Goal: Communication & Community: Answer question/provide support

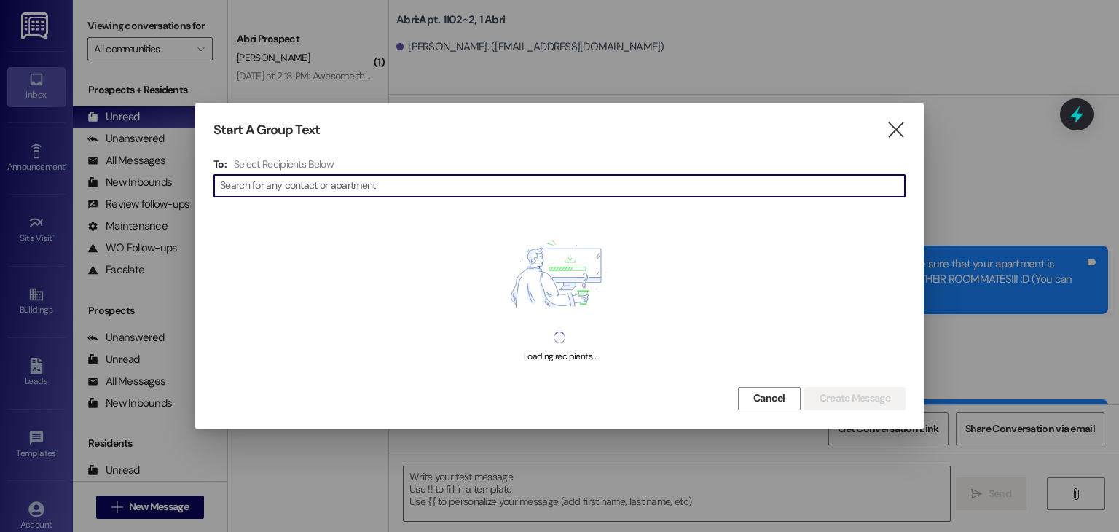
scroll to position [41643, 0]
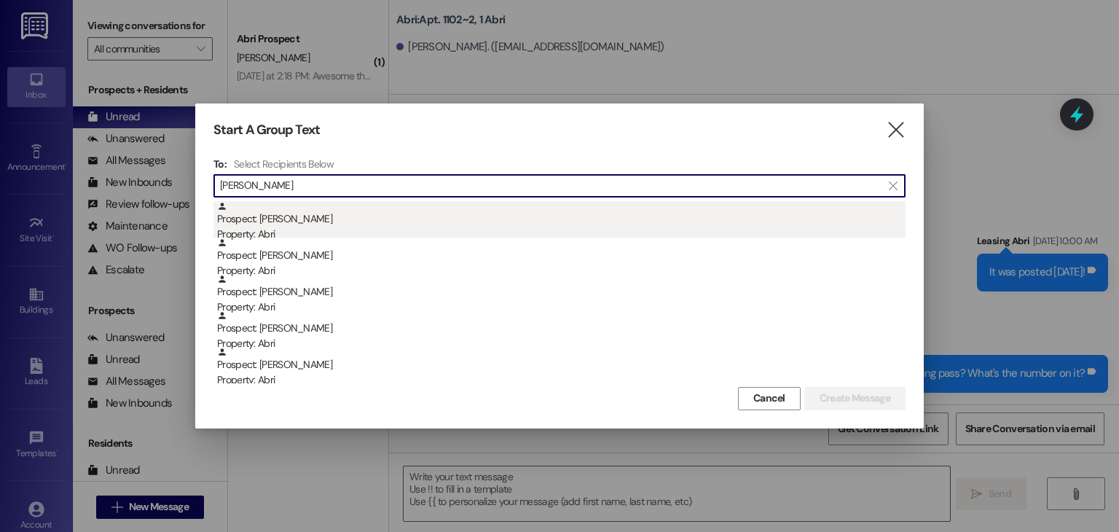
type input "[PERSON_NAME]"
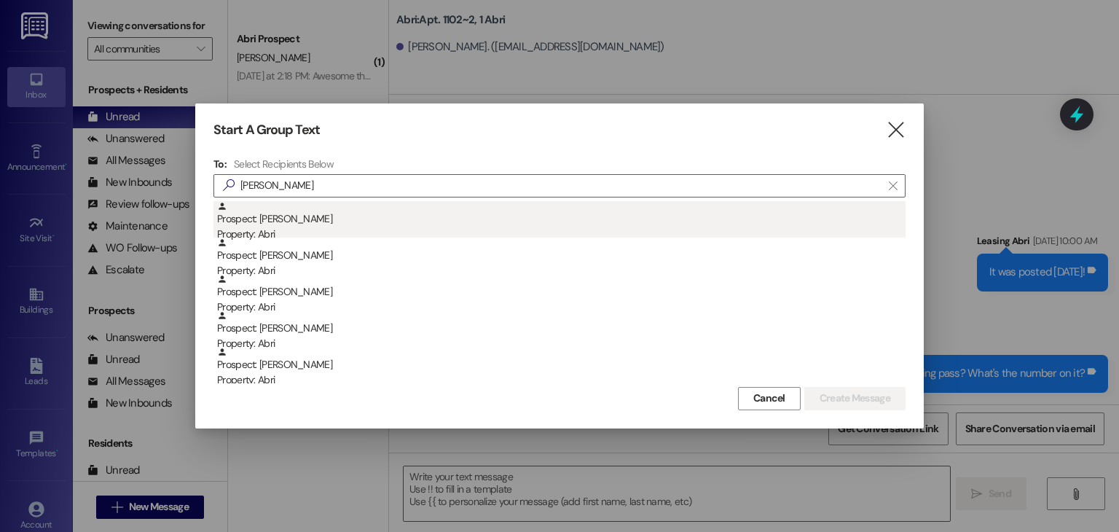
click at [286, 235] on div "Property: Abri" at bounding box center [561, 234] width 688 height 15
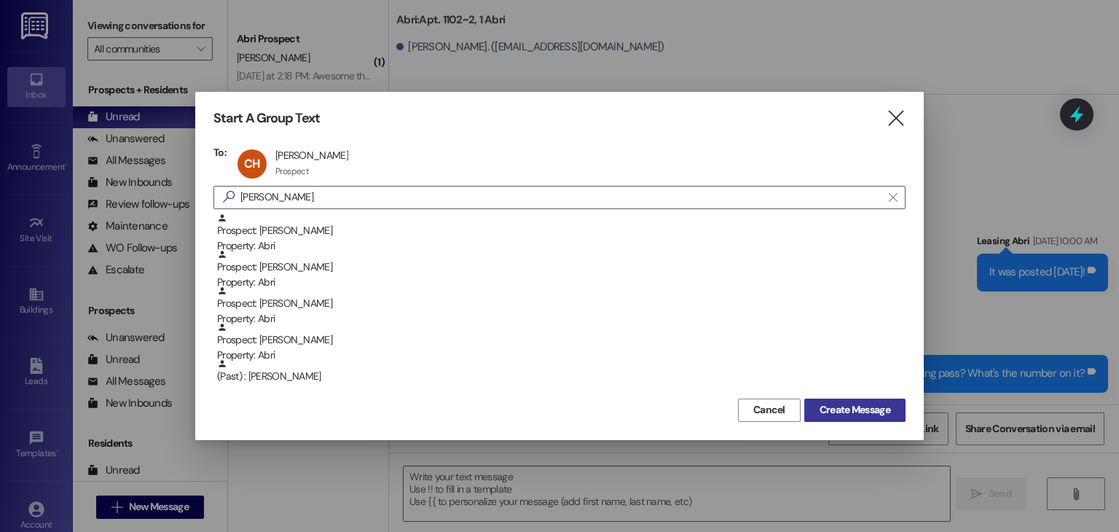
click at [884, 420] on button "Create Message" at bounding box center [854, 409] width 101 height 23
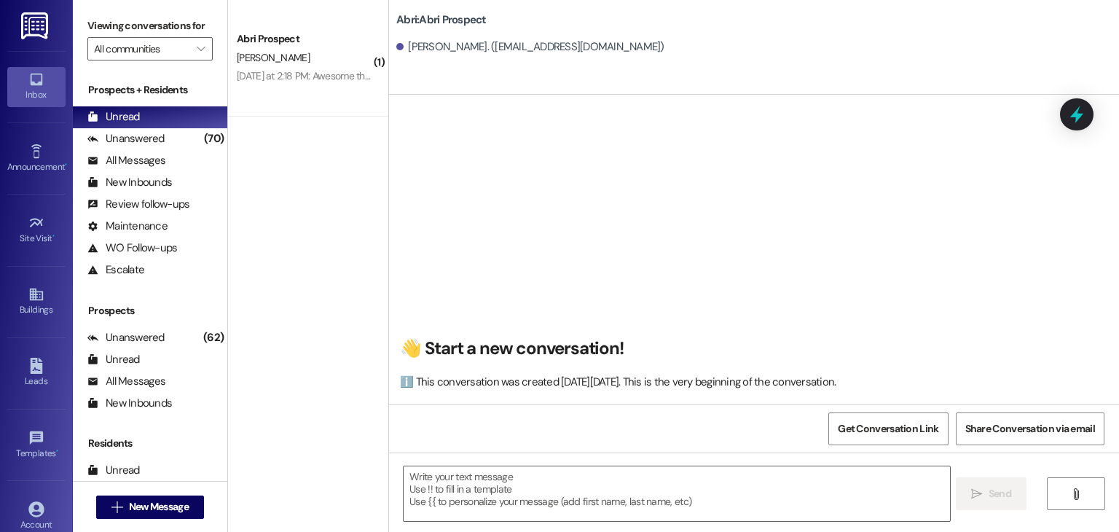
scroll to position [0, 0]
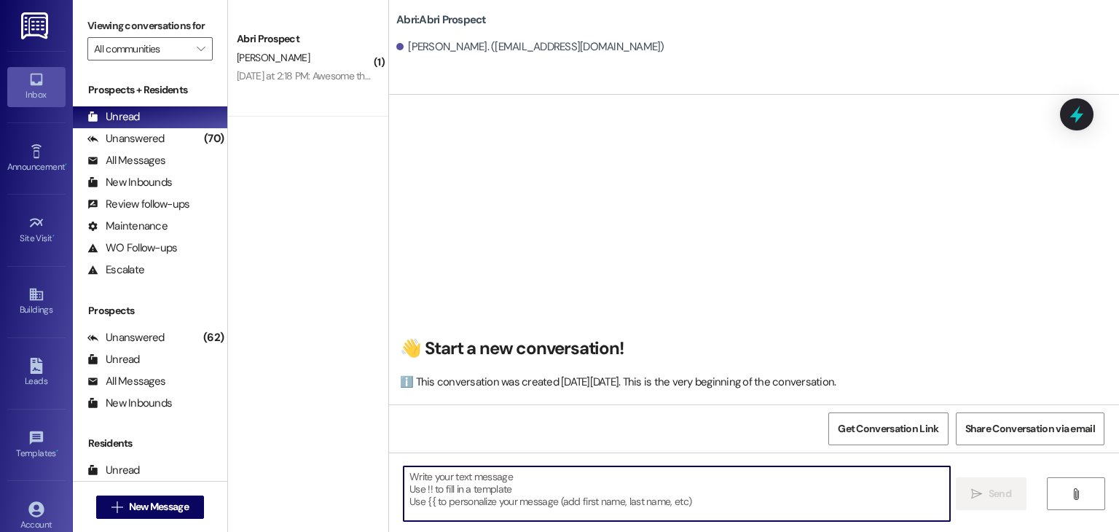
click at [464, 470] on textarea at bounding box center [677, 493] width 546 height 55
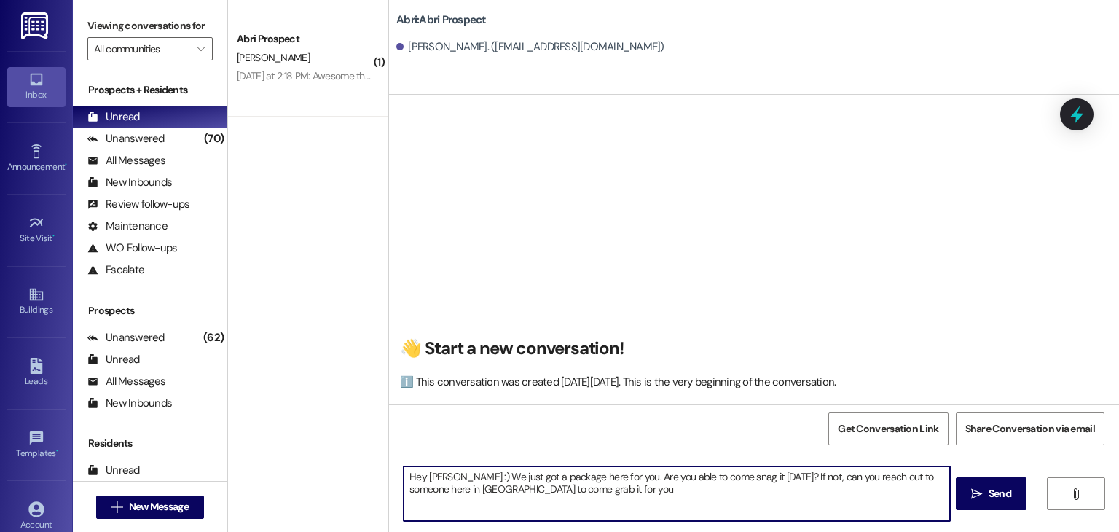
type textarea "Hey [PERSON_NAME] :) We just got a package here for you. Are you able to come s…"
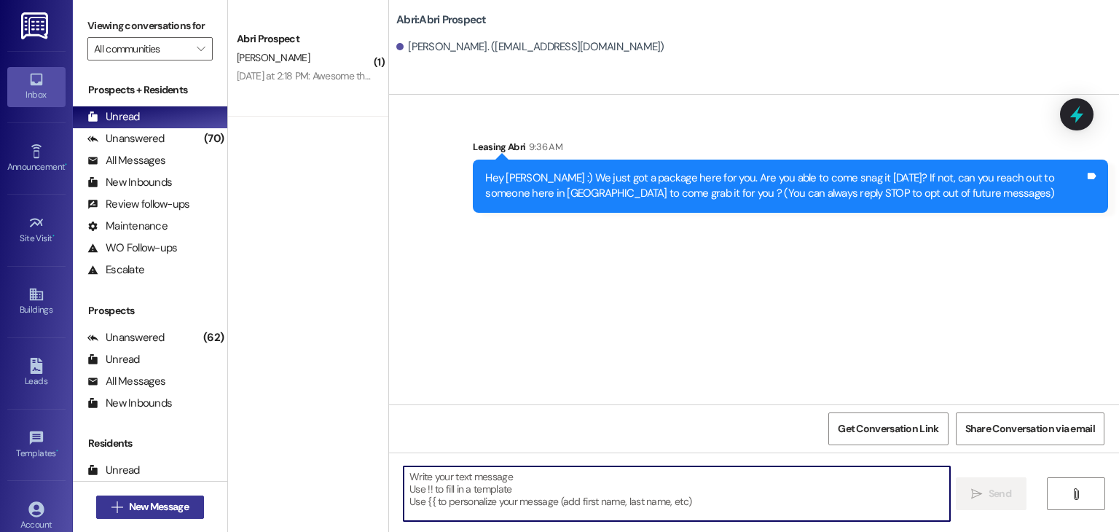
click at [172, 503] on span "New Message" at bounding box center [159, 506] width 60 height 15
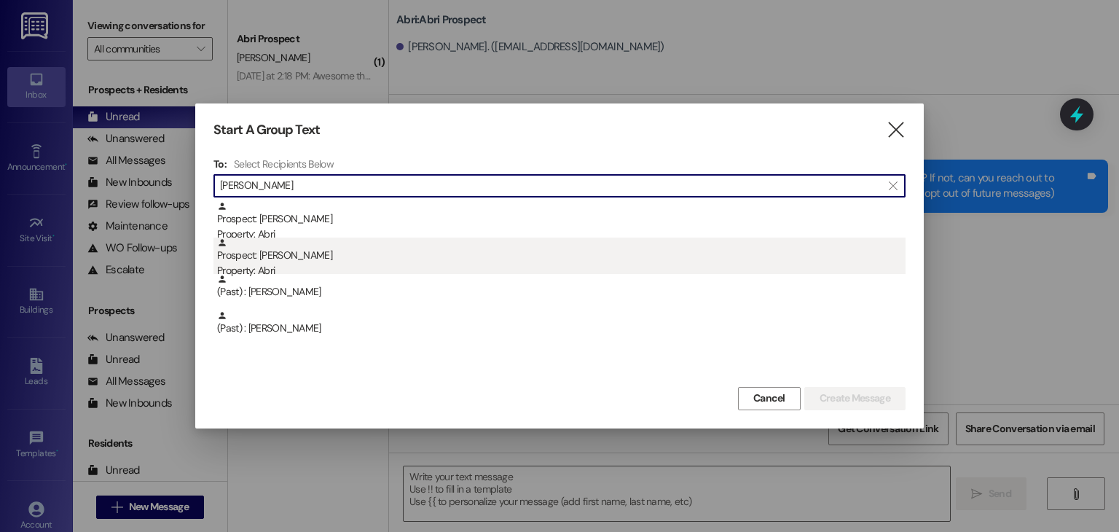
type input "[PERSON_NAME]"
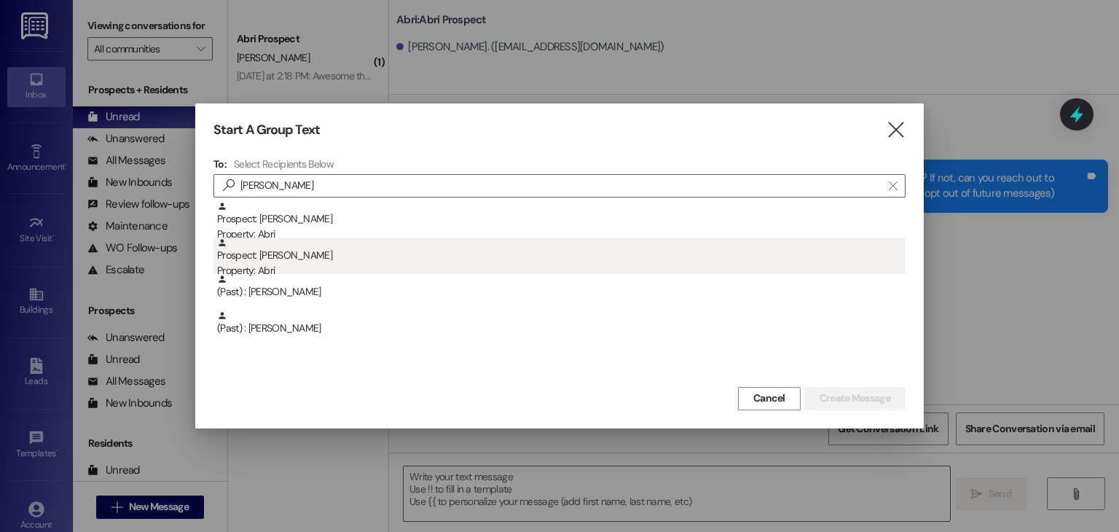
click at [301, 251] on div "Prospect: [PERSON_NAME] Property: Abri" at bounding box center [561, 258] width 688 height 42
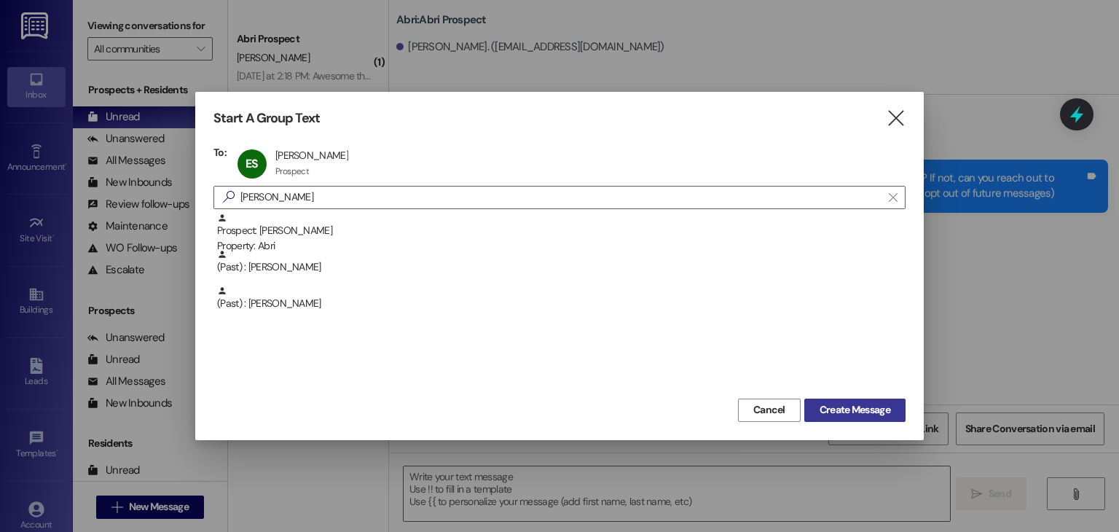
click at [819, 406] on span "Create Message" at bounding box center [854, 409] width 71 height 15
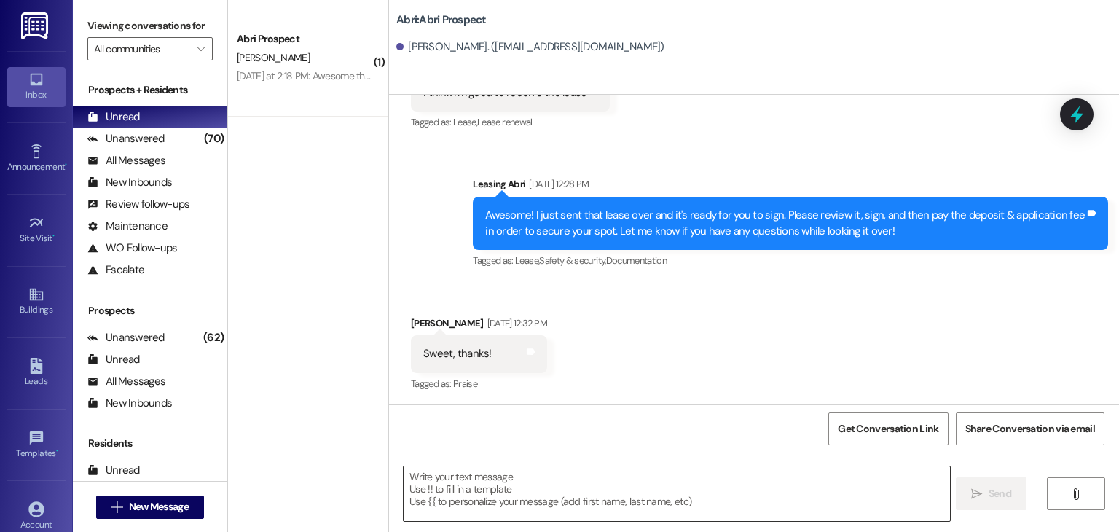
scroll to position [982, 0]
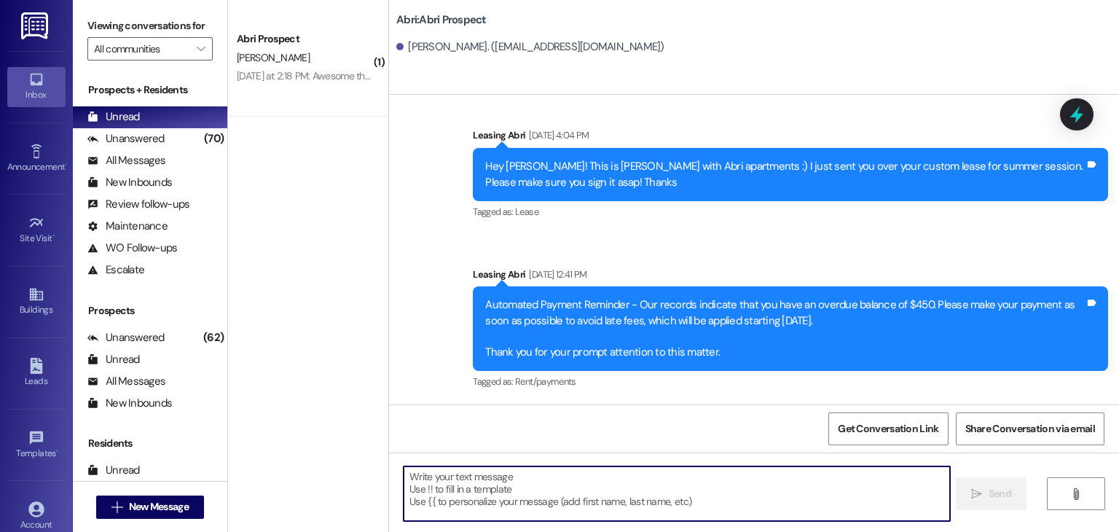
click at [471, 497] on textarea at bounding box center [677, 493] width 546 height 55
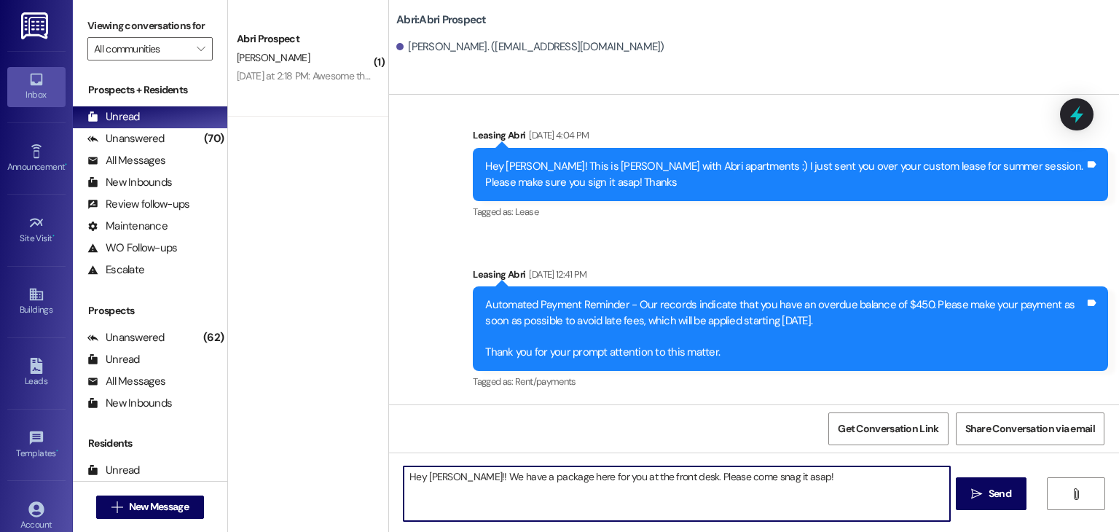
type textarea "Hey [PERSON_NAME]!! We have a package here for you at the front desk. Please co…"
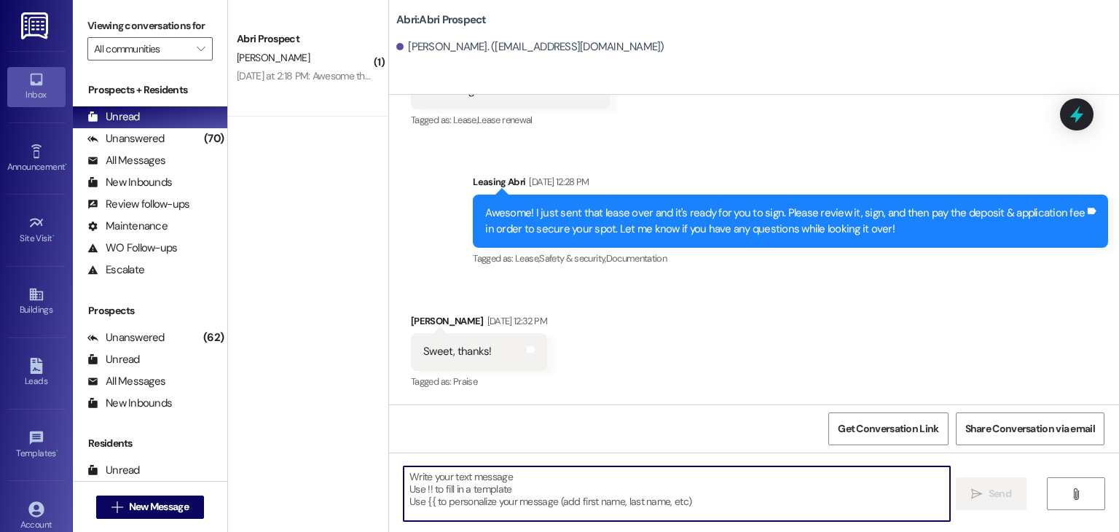
scroll to position [240, 0]
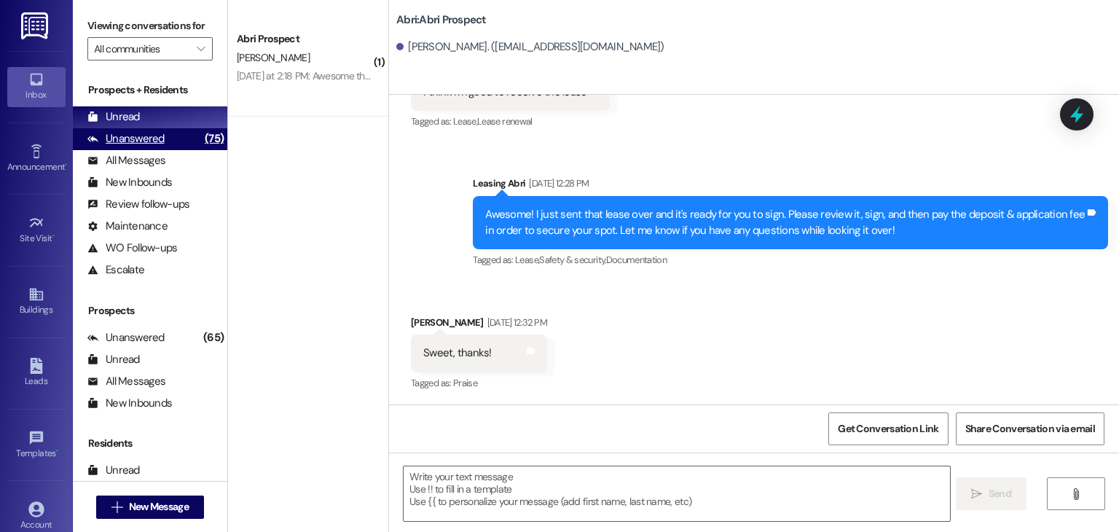
click at [124, 146] on div "Unanswered" at bounding box center [125, 138] width 77 height 15
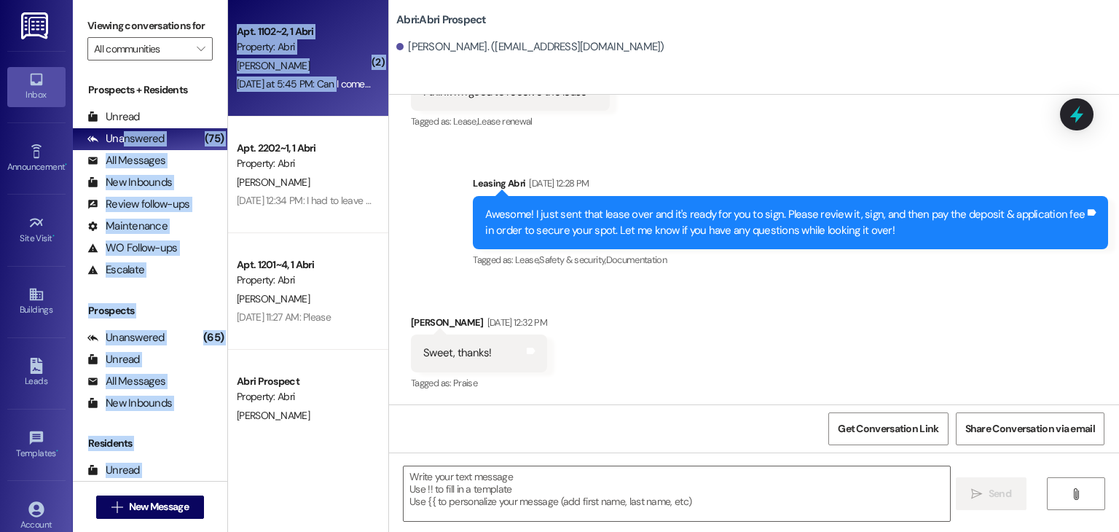
drag, startPoint x: 124, startPoint y: 146, endPoint x: 326, endPoint y: 97, distance: 207.6
click at [326, 97] on div "Viewing conversations for All communities  Prospects + Residents Unread (0) Un…" at bounding box center [596, 266] width 1046 height 532
click at [326, 97] on div "Apt. 1102~2, 1 Abri Property: [PERSON_NAME] [DATE] at 5:45 PM: Can I come by an…" at bounding box center [308, 58] width 160 height 117
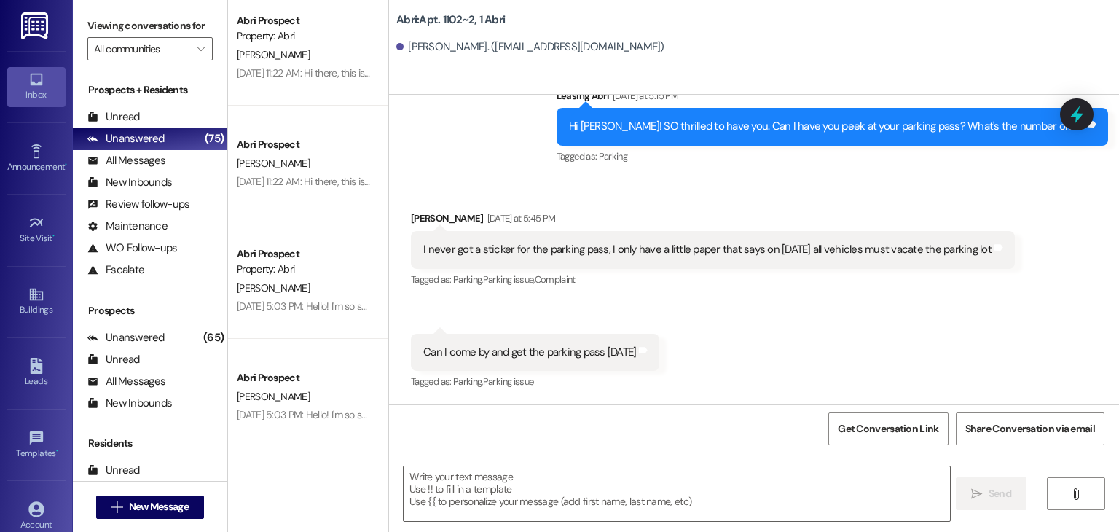
scroll to position [361, 0]
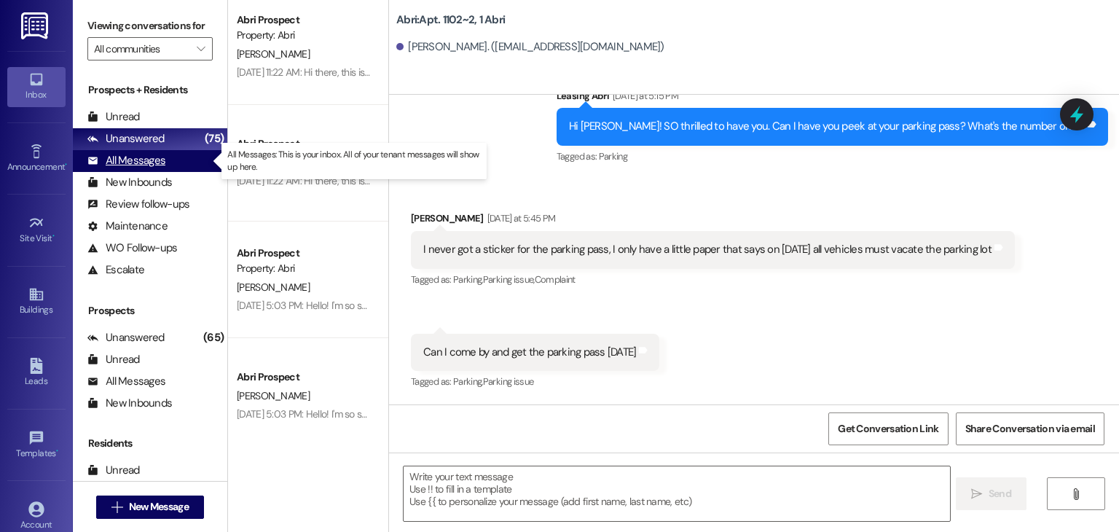
click at [170, 163] on div "All Messages (undefined)" at bounding box center [150, 161] width 154 height 22
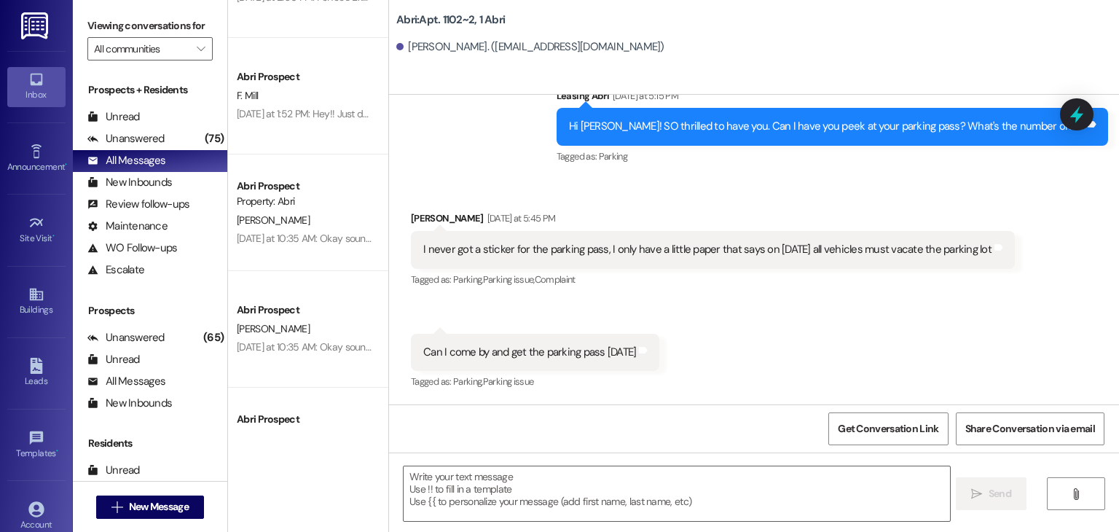
scroll to position [1596, 0]
click at [160, 502] on span "New Message" at bounding box center [159, 506] width 60 height 15
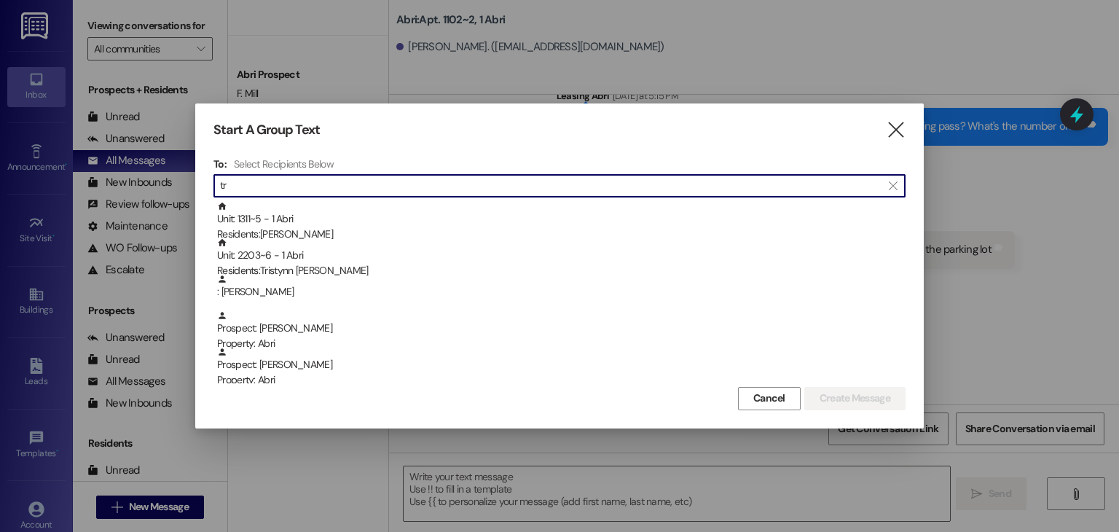
type input "t"
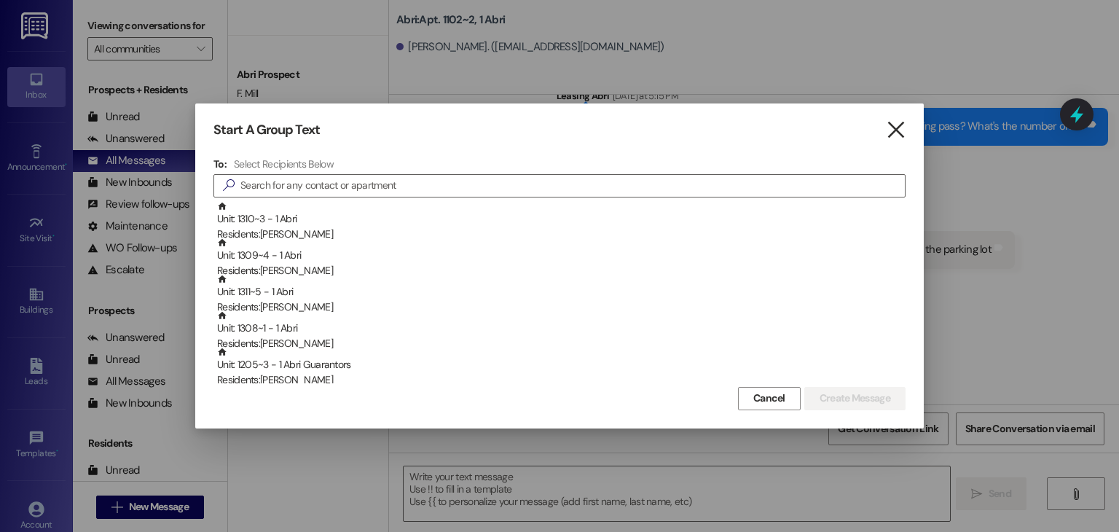
click at [898, 128] on icon "" at bounding box center [896, 129] width 20 height 15
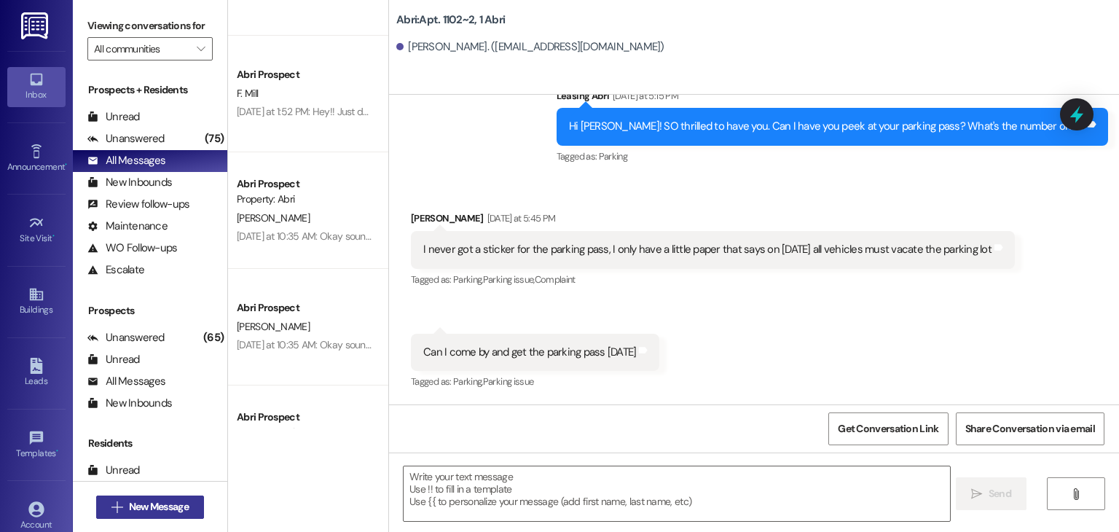
click at [178, 505] on span "New Message" at bounding box center [159, 506] width 60 height 15
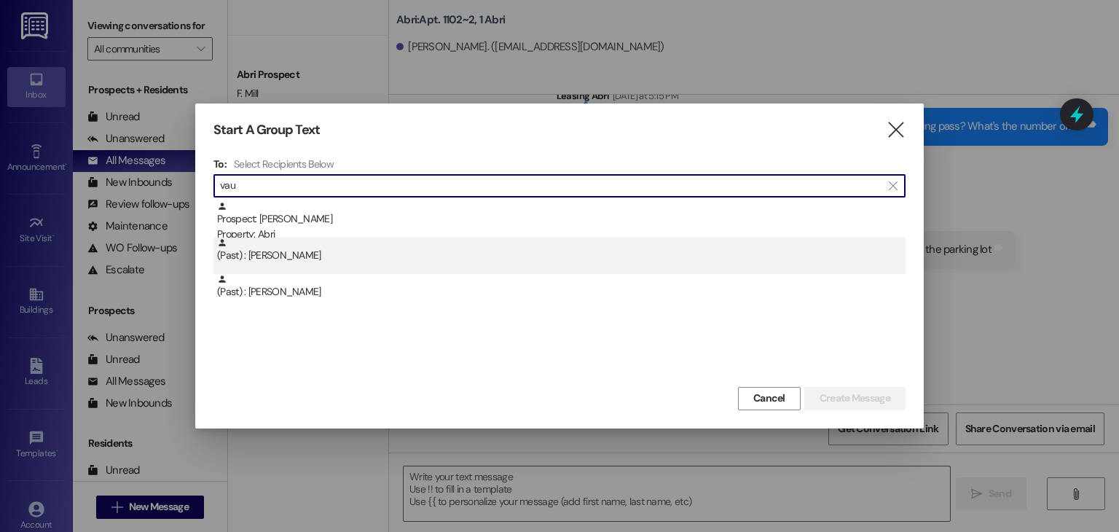
type input "vau"
click at [326, 254] on div "(Past) : Trever Vaughn" at bounding box center [561, 249] width 688 height 25
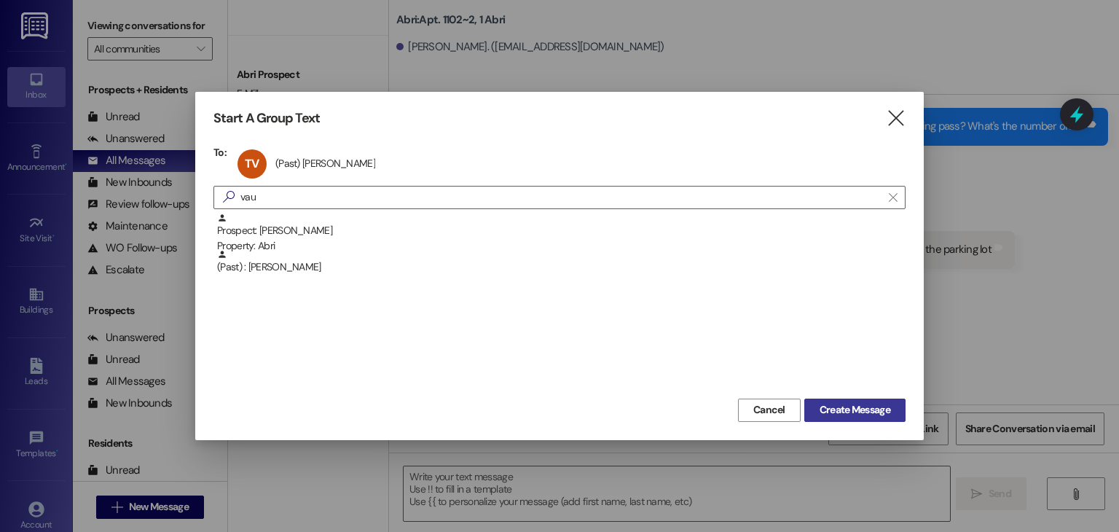
click at [824, 410] on span "Create Message" at bounding box center [854, 409] width 71 height 15
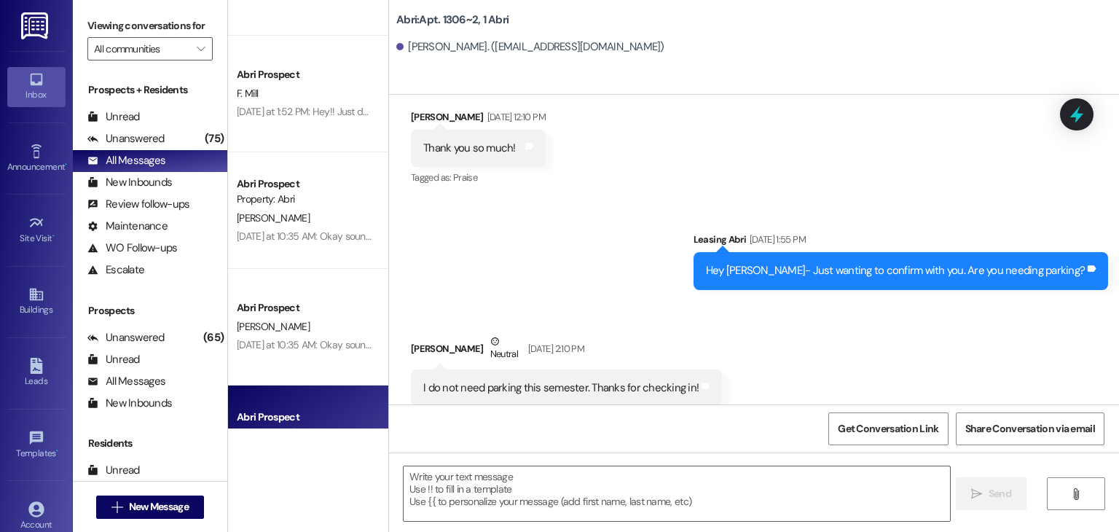
scroll to position [23274, 0]
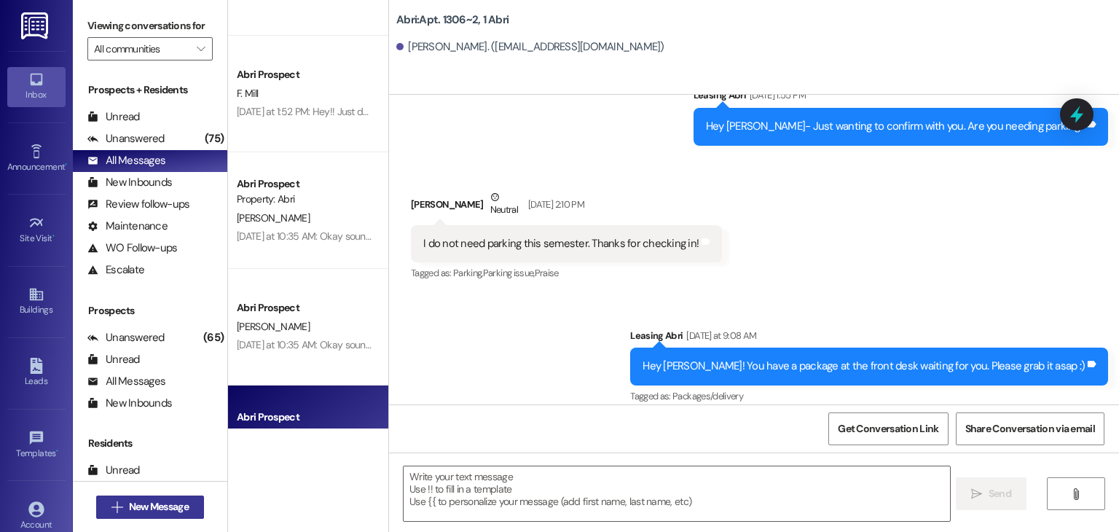
click at [181, 499] on span "New Message" at bounding box center [159, 506] width 60 height 15
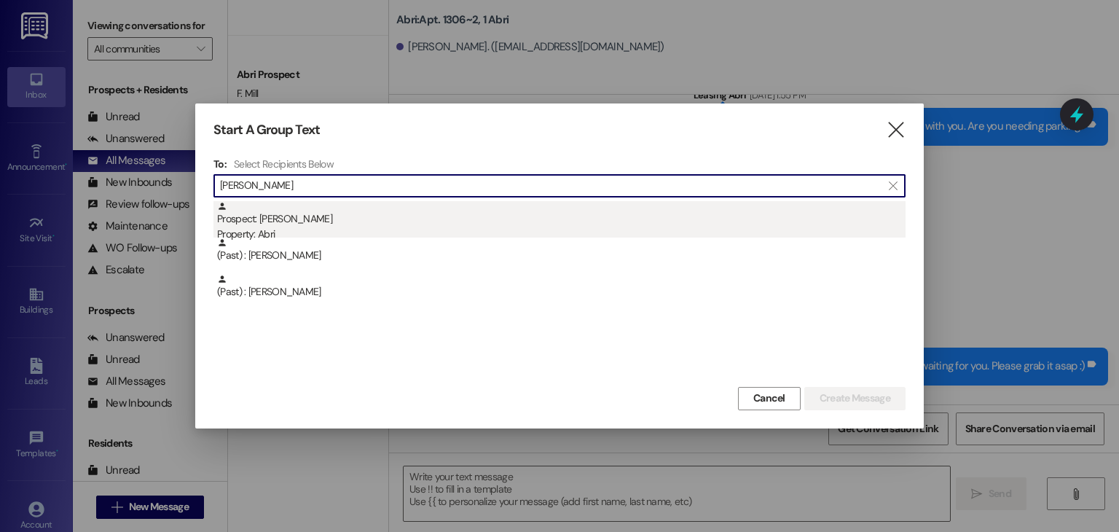
type input "vaugh"
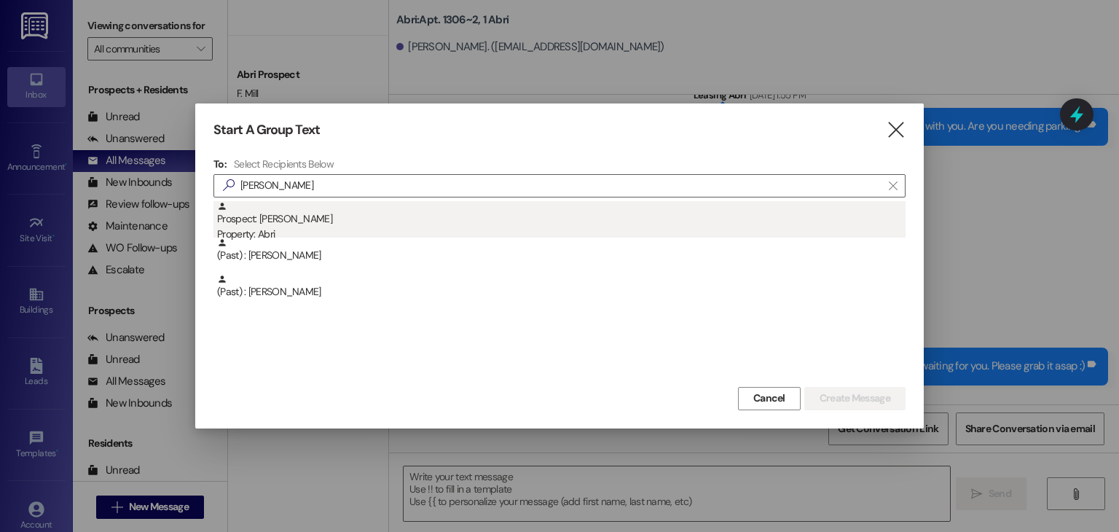
click at [338, 220] on div "Prospect: Vaughn Naylor Property: Abri" at bounding box center [561, 222] width 688 height 42
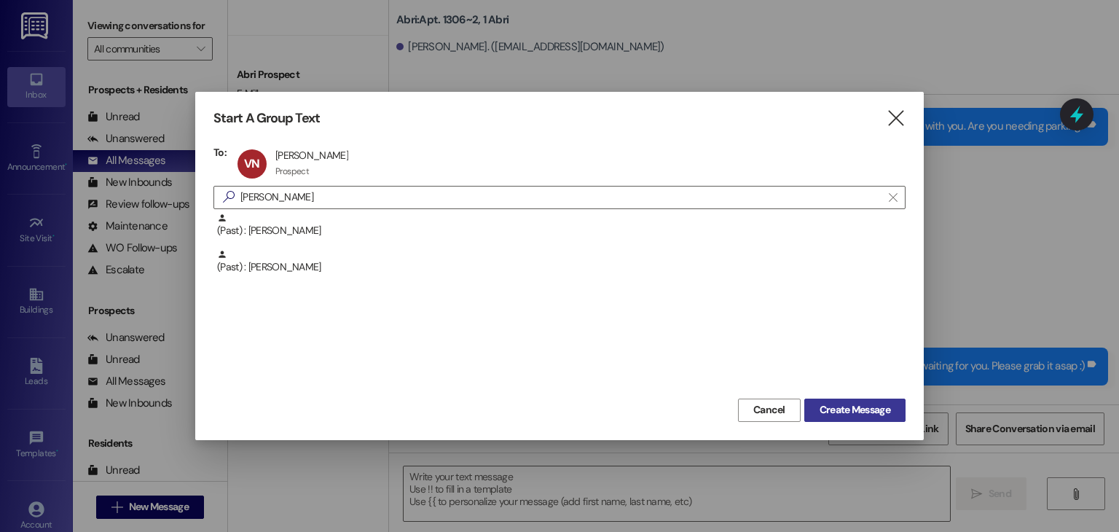
click at [819, 418] on button "Create Message" at bounding box center [854, 409] width 101 height 23
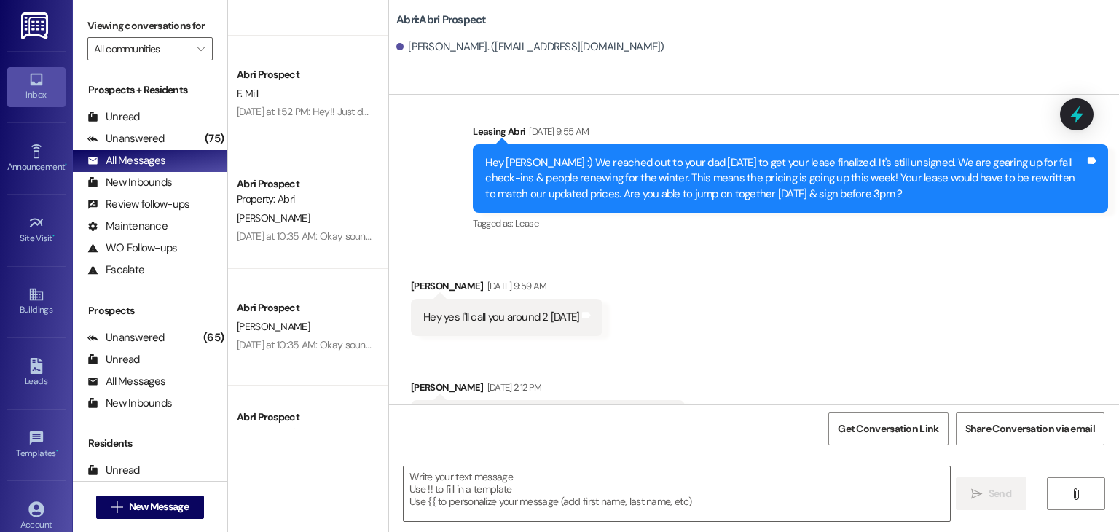
scroll to position [437, 0]
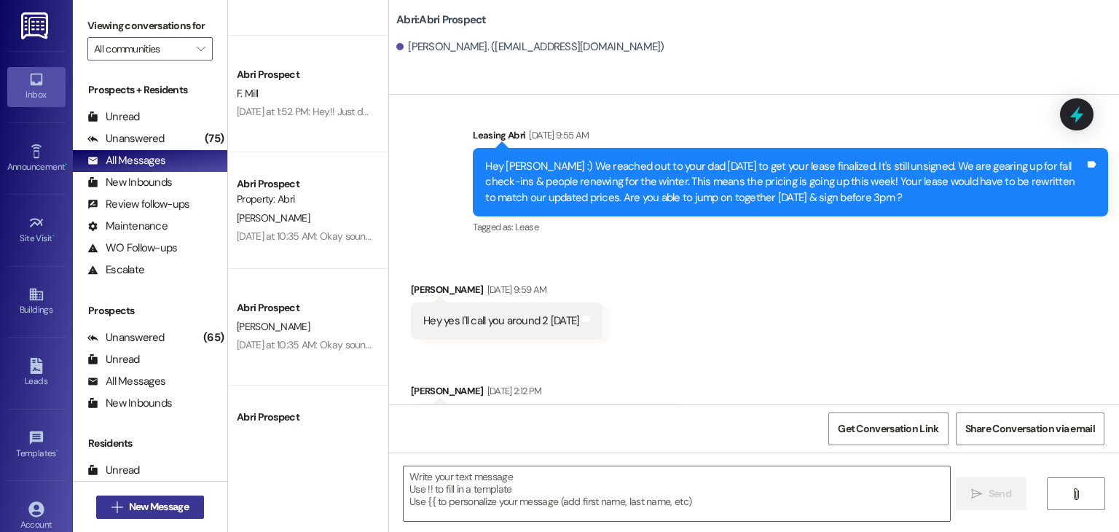
click at [182, 499] on span "New Message" at bounding box center [159, 506] width 60 height 15
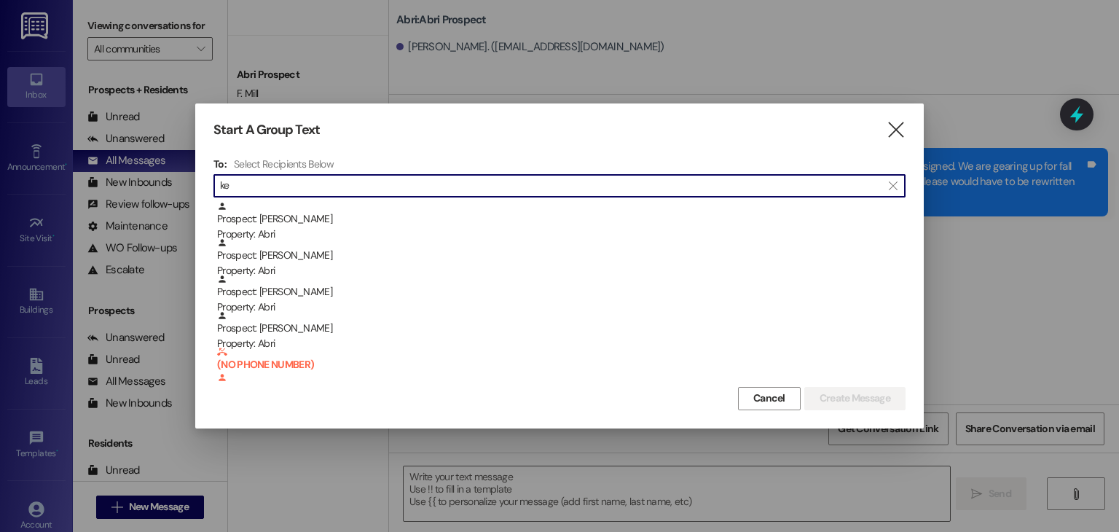
type input "k"
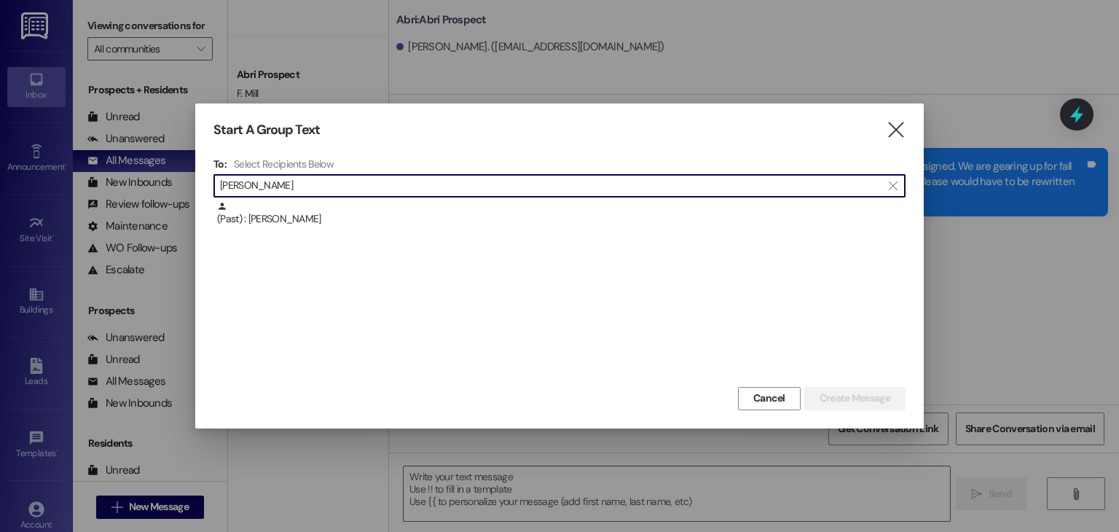
type input "mitchell ke"
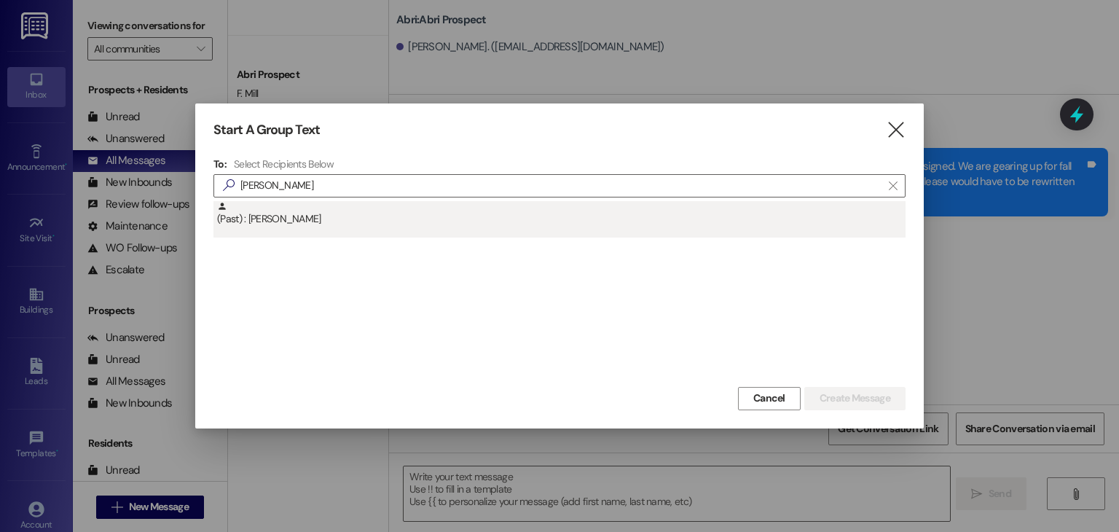
drag, startPoint x: 329, startPoint y: 198, endPoint x: 334, endPoint y: 208, distance: 10.8
click at [334, 208] on div "To: Select Recipients Below  mitchell ke  (Past) : Mitchell Kelly" at bounding box center [559, 270] width 692 height 226
click at [334, 208] on div "(Past) : Mitchell Kelly" at bounding box center [561, 213] width 688 height 25
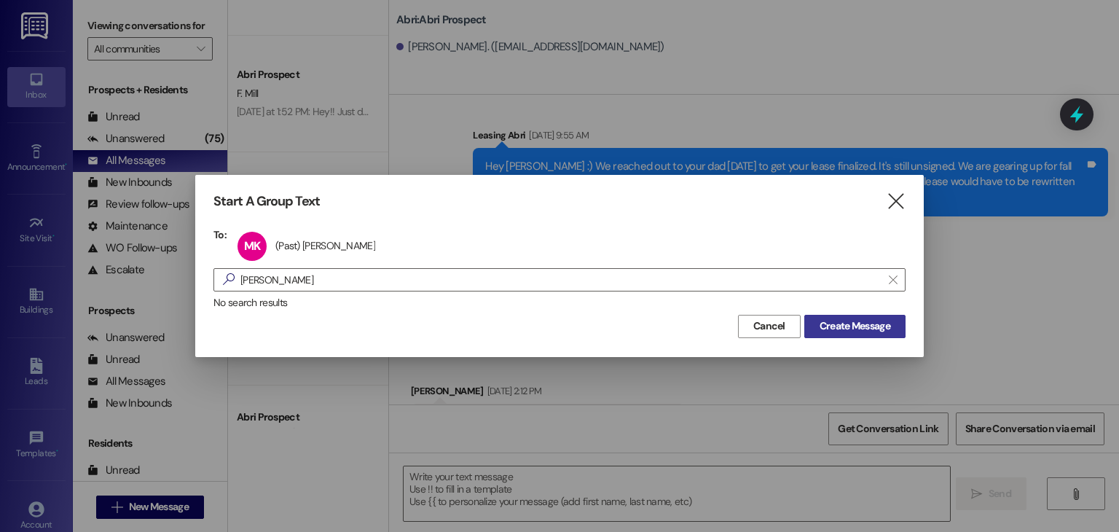
click at [840, 318] on span "Create Message" at bounding box center [854, 325] width 71 height 15
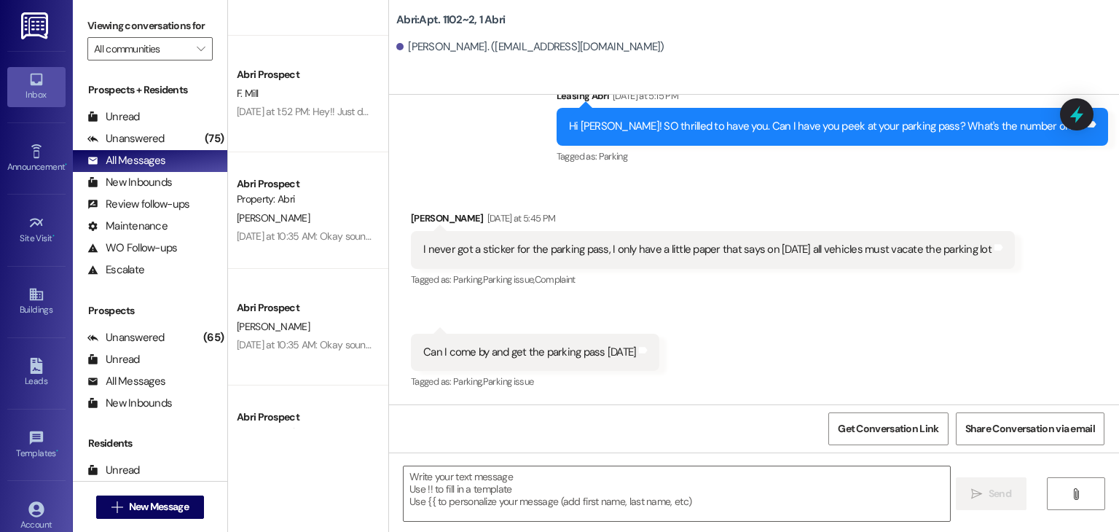
scroll to position [41889, 0]
click at [441, 480] on textarea at bounding box center [677, 493] width 546 height 55
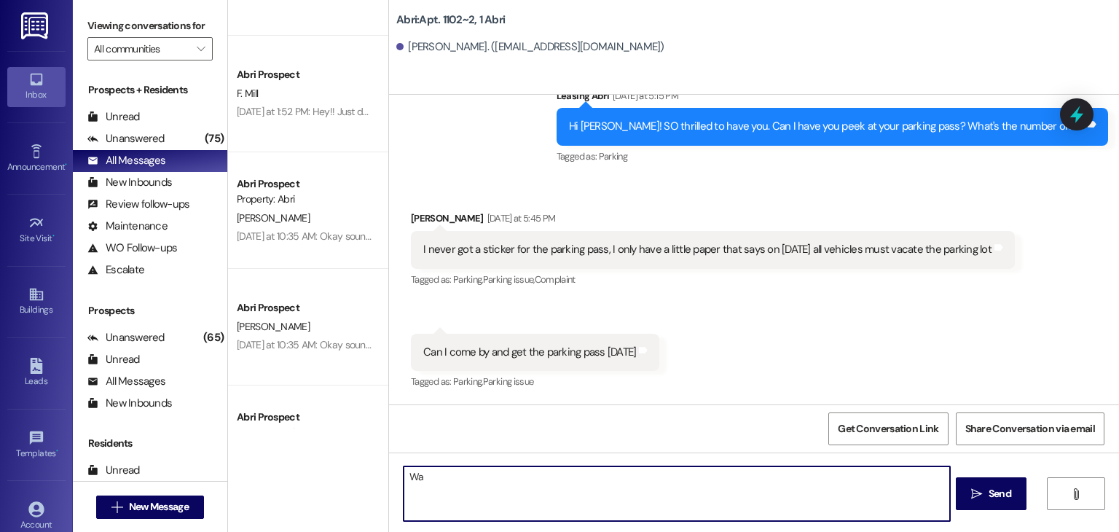
type textarea "W"
type textarea "Perfect! Yes we have it here for you. So sorry about that. You can come snag it…"
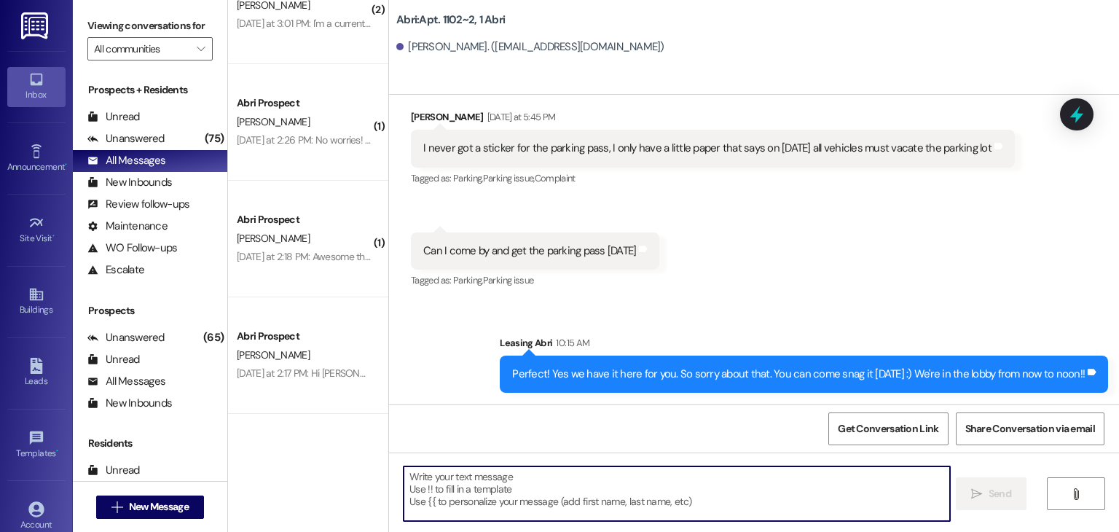
scroll to position [868, 0]
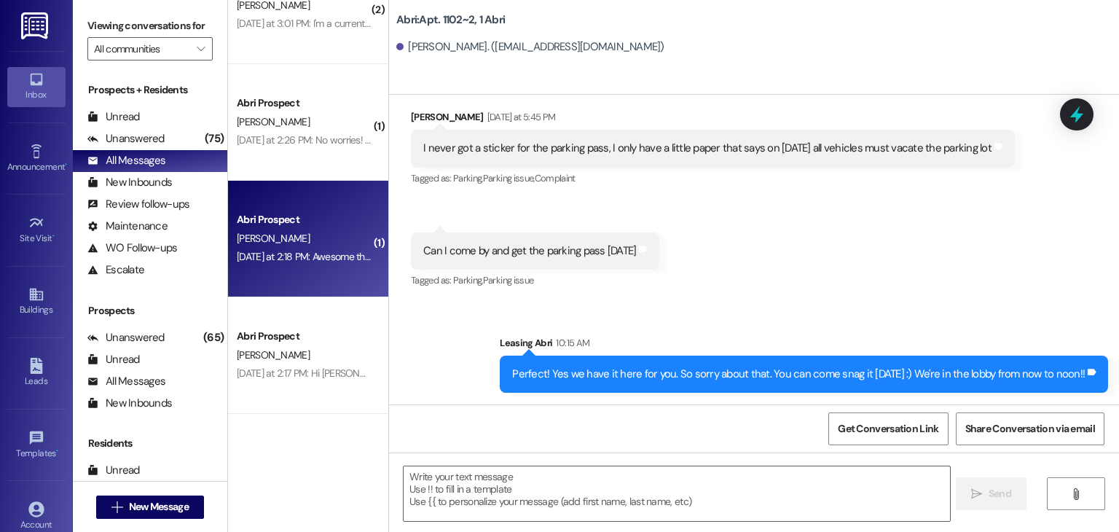
click at [309, 231] on div "I. Watson" at bounding box center [304, 238] width 138 height 18
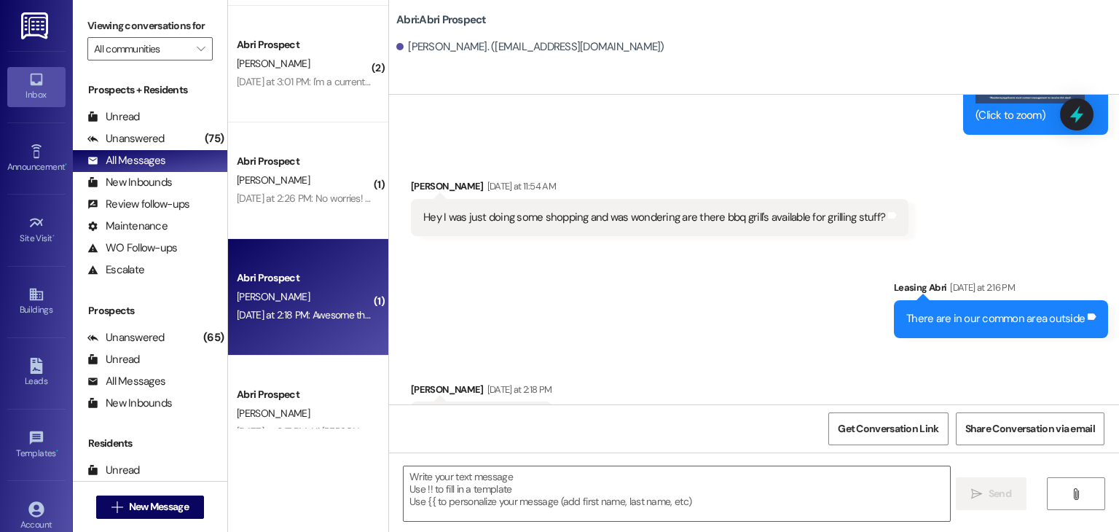
scroll to position [807, 0]
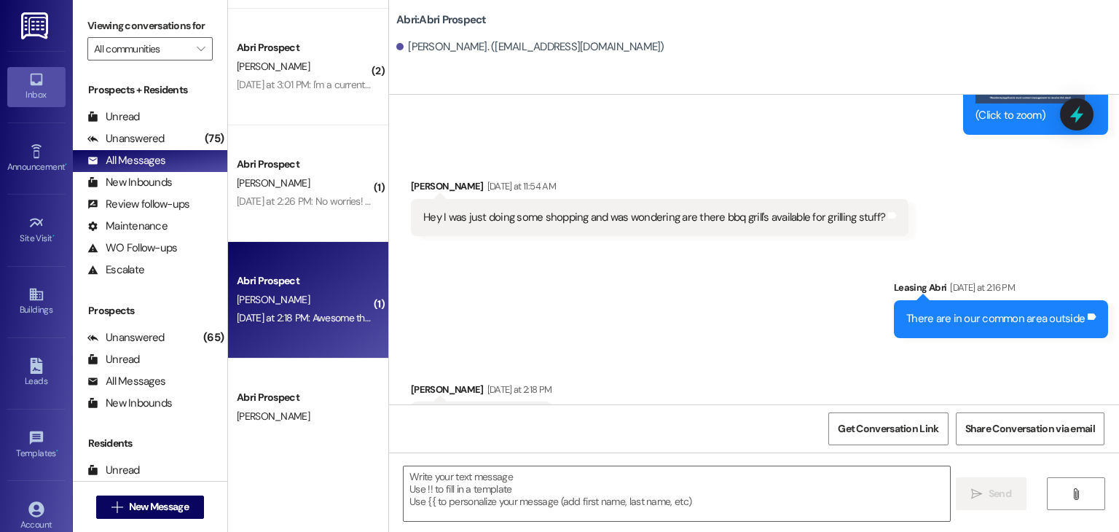
click at [323, 194] on div "( 2 ) Apt. 1308~2, 1 Abri Property: Abri J. Butterfield Yesterday at 10:10 PM: …" at bounding box center [308, 214] width 160 height 428
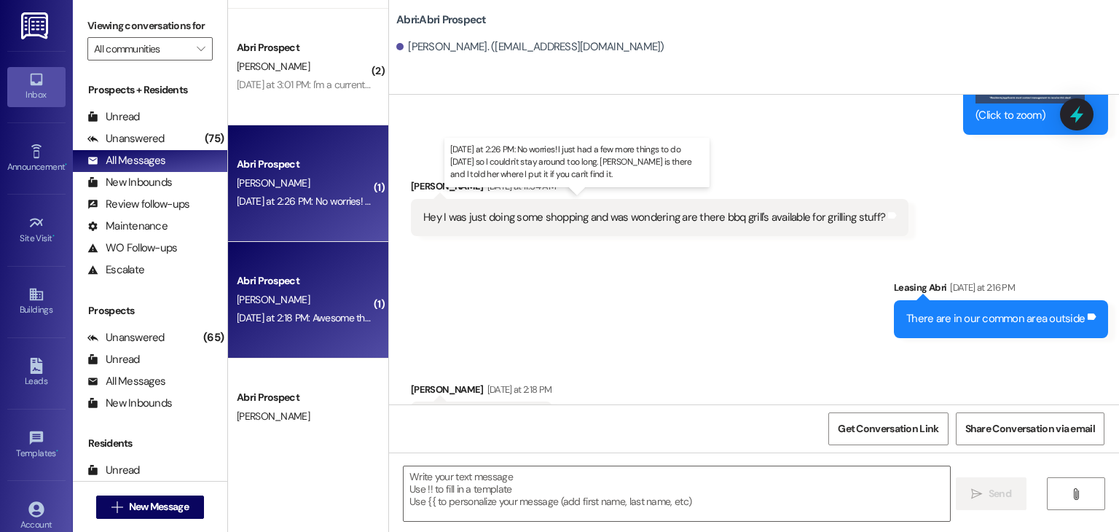
click at [332, 201] on div "Yesterday at 2:26 PM: No worries! I just had a few more things to do today so I…" at bounding box center [606, 200] width 739 height 13
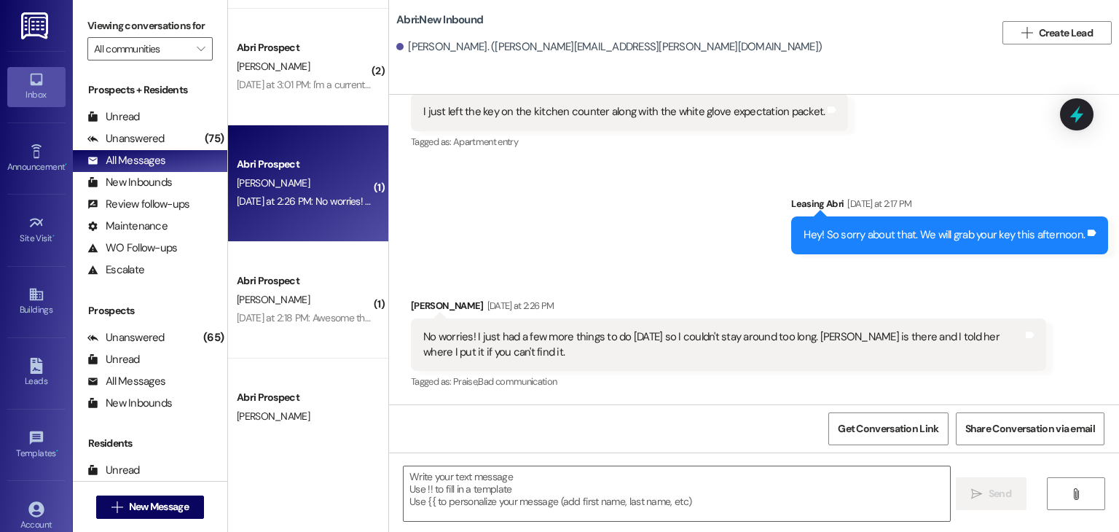
scroll to position [23796, 0]
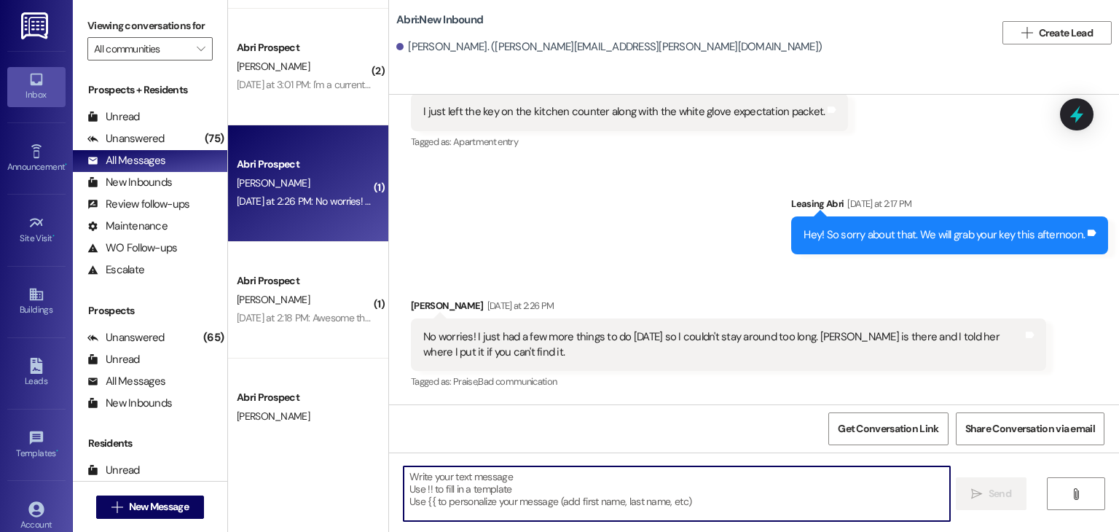
click at [431, 479] on textarea at bounding box center [677, 493] width 546 height 55
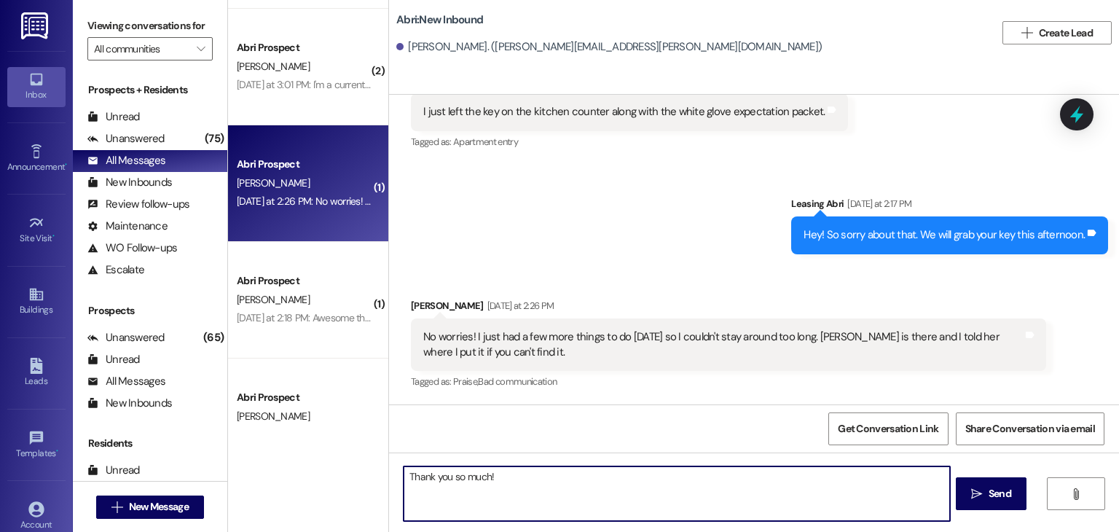
type textarea "Thank you so much!"
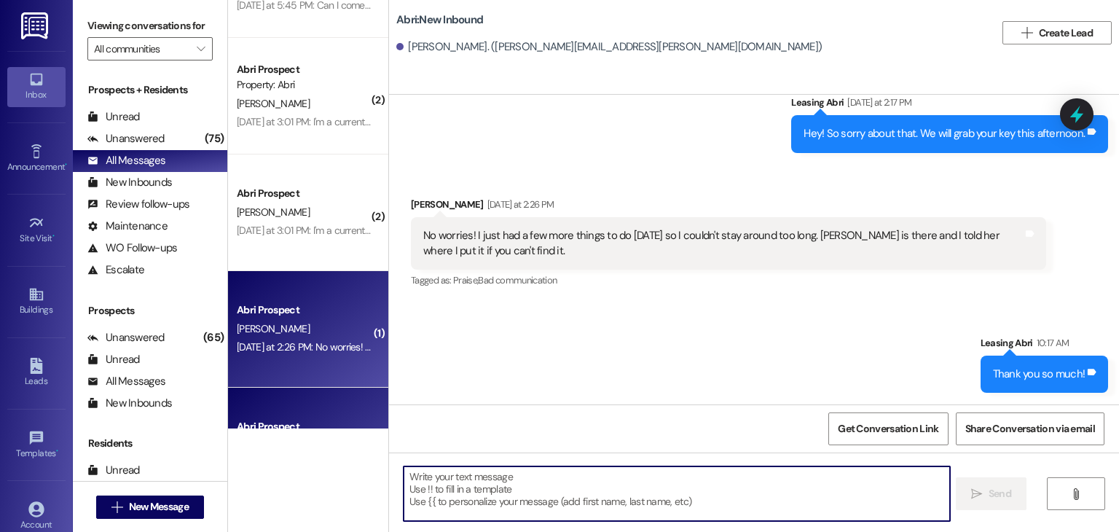
scroll to position [653, 0]
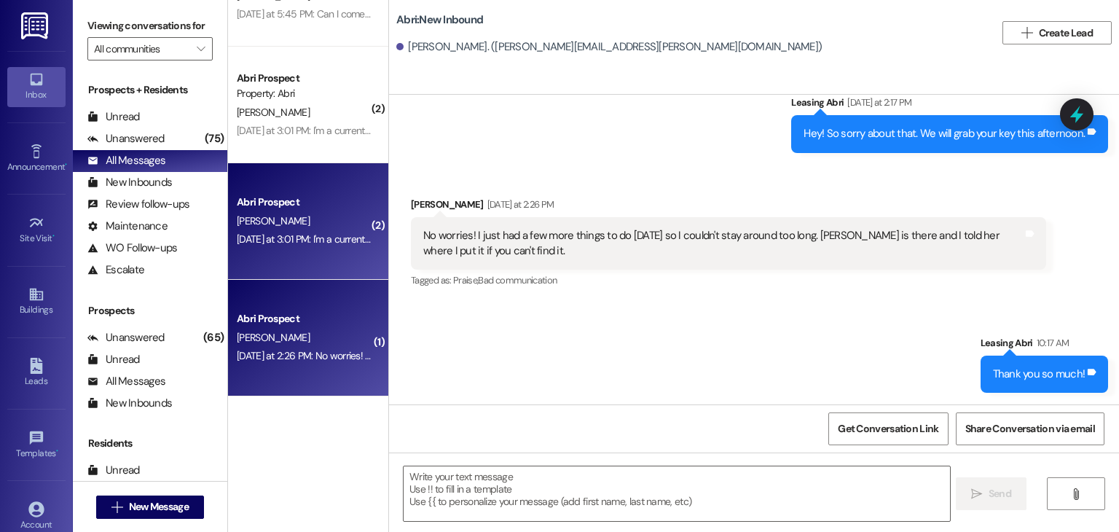
click at [328, 252] on div "Abri Prospect A. Ferguson Yesterday at 3:01 PM: I'm a current resident and stay…" at bounding box center [308, 221] width 160 height 117
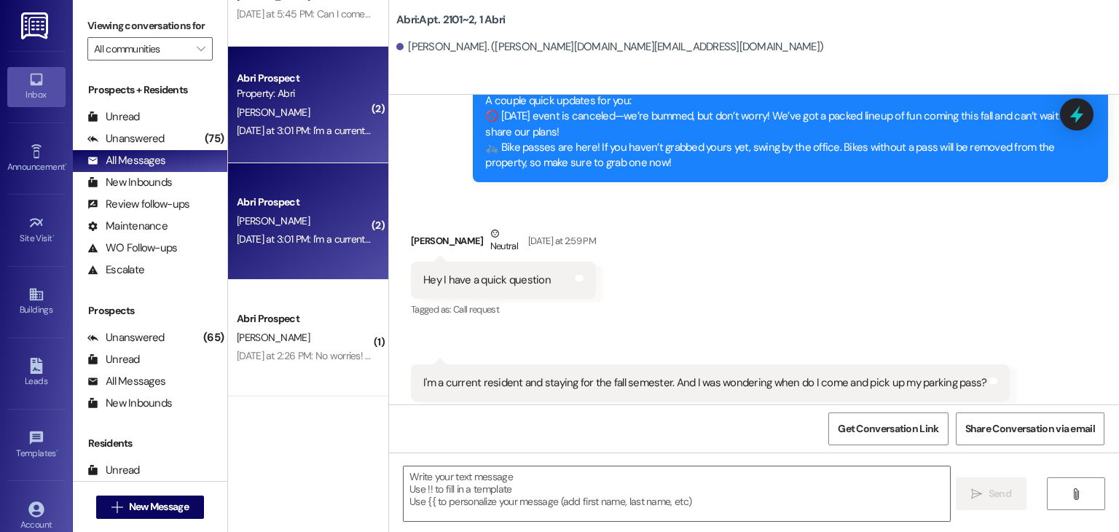
scroll to position [24065, 0]
click at [503, 489] on textarea at bounding box center [677, 493] width 546 height 55
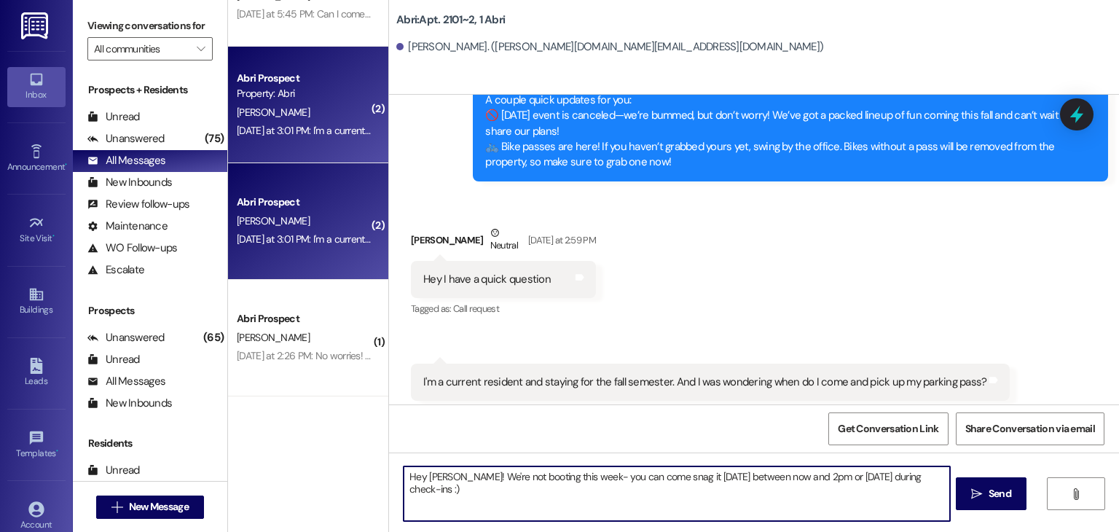
type textarea "Hey Anna! We're not booting this week- you can come snag it today between now a…"
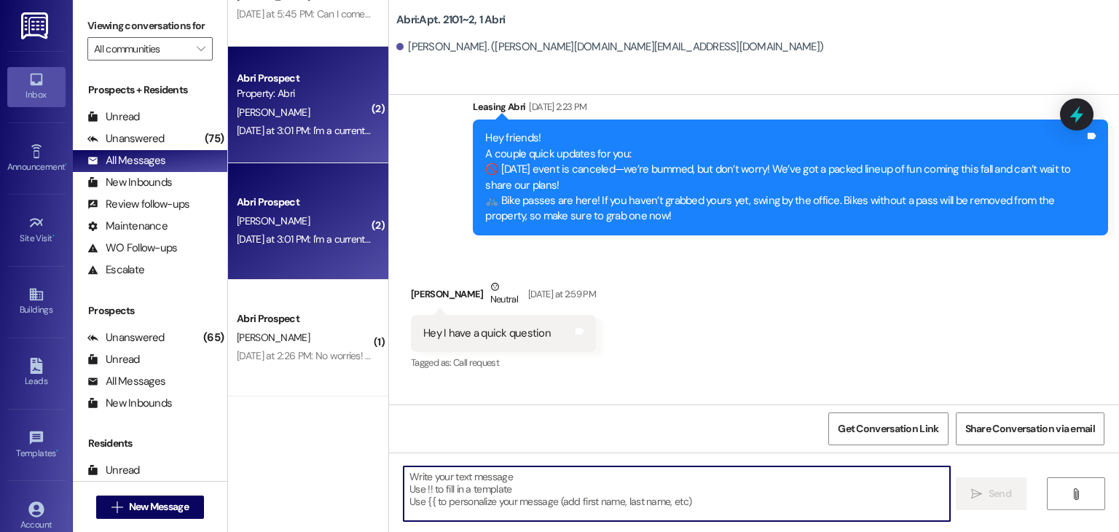
scroll to position [24007, 0]
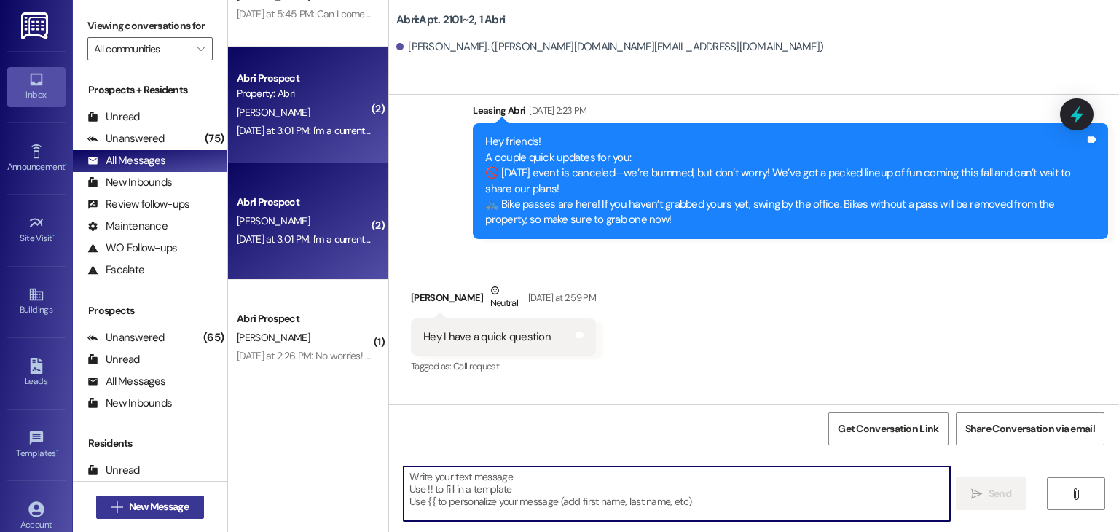
click at [166, 505] on span "New Message" at bounding box center [159, 506] width 60 height 15
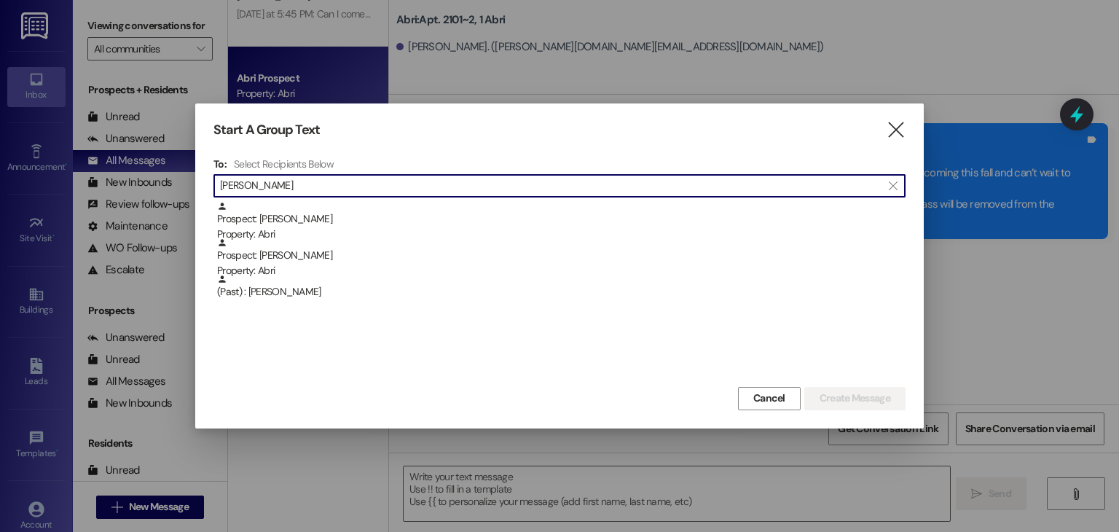
type input "wakeham"
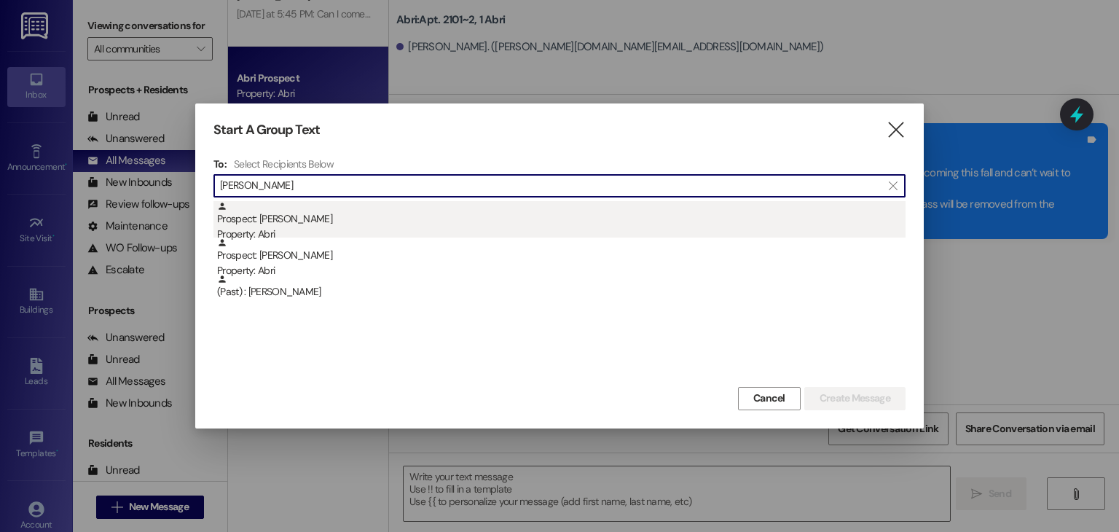
click at [329, 228] on div "Property: Abri" at bounding box center [561, 234] width 688 height 15
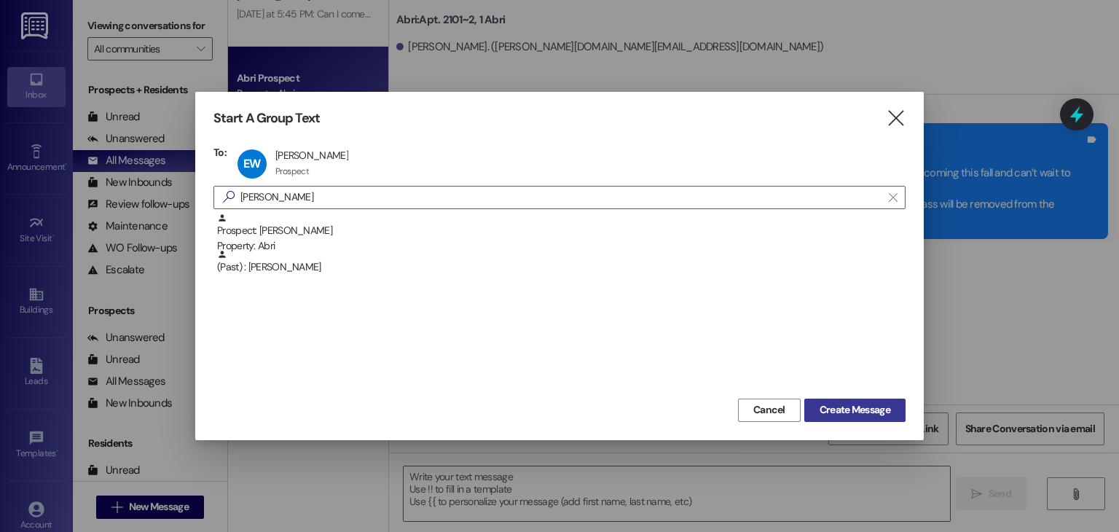
click at [833, 405] on span "Create Message" at bounding box center [854, 409] width 71 height 15
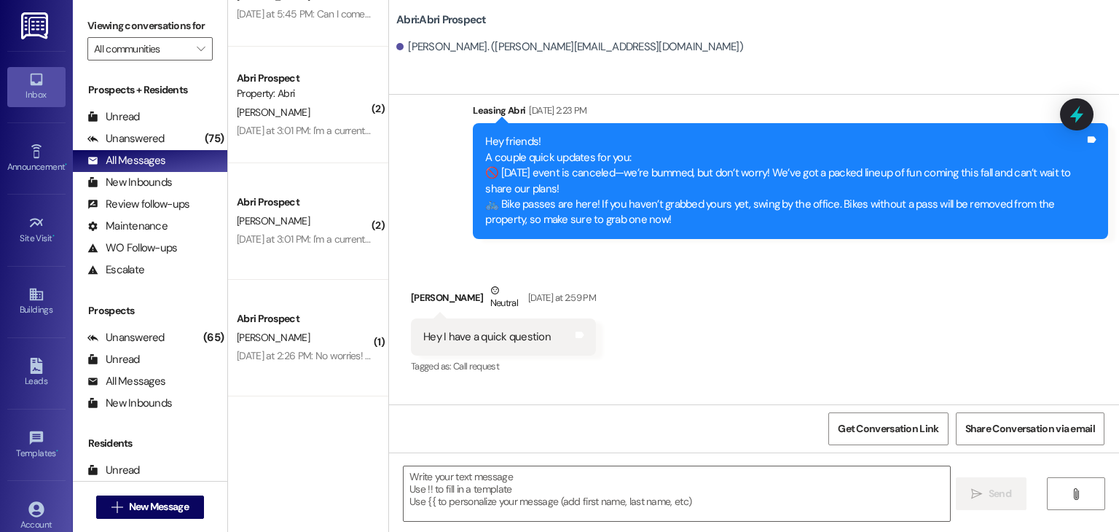
scroll to position [3407, 0]
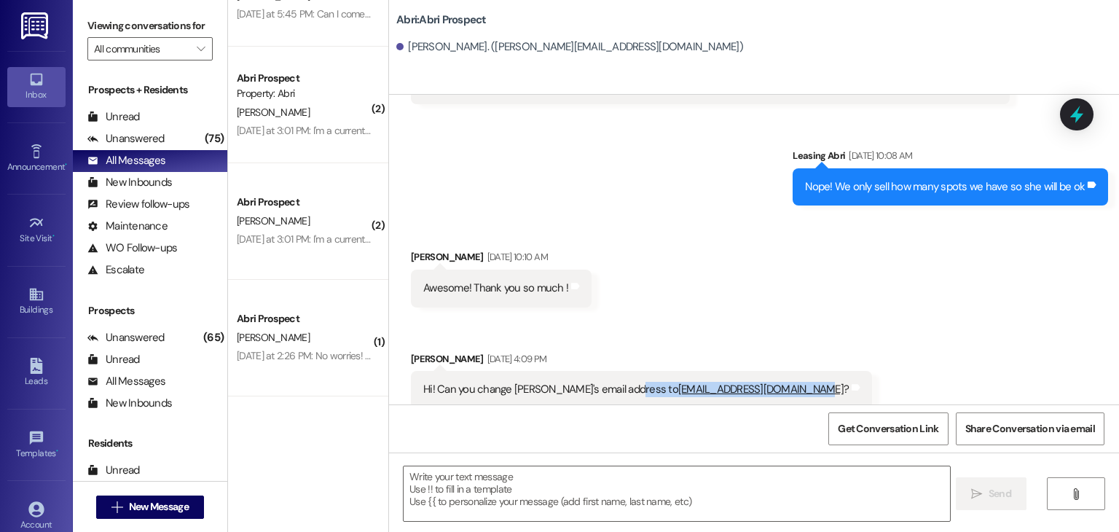
drag, startPoint x: 617, startPoint y: 372, endPoint x: 755, endPoint y: 374, distance: 138.4
click at [755, 382] on div "Hi! Can you change Lainey's email address to ellaina_wakeham@icloud.com ?" at bounding box center [635, 389] width 425 height 15
copy div "ellaina_wakeham@icloud.com"
click at [861, 379] on div "Received via SMS Ellaina Wakeham Sep 04, 2025 at 10:10 AM Awesome! Thank you so…" at bounding box center [754, 317] width 730 height 203
click at [457, 470] on textarea at bounding box center [677, 493] width 546 height 55
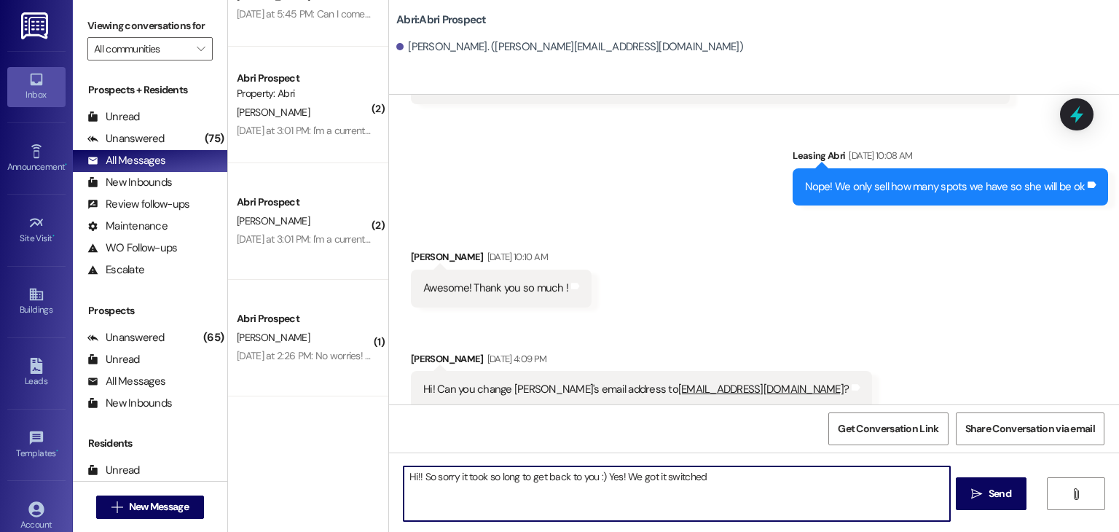
type textarea "Hi!! So sorry it took so long to get back to you :) Yes! We got it switched."
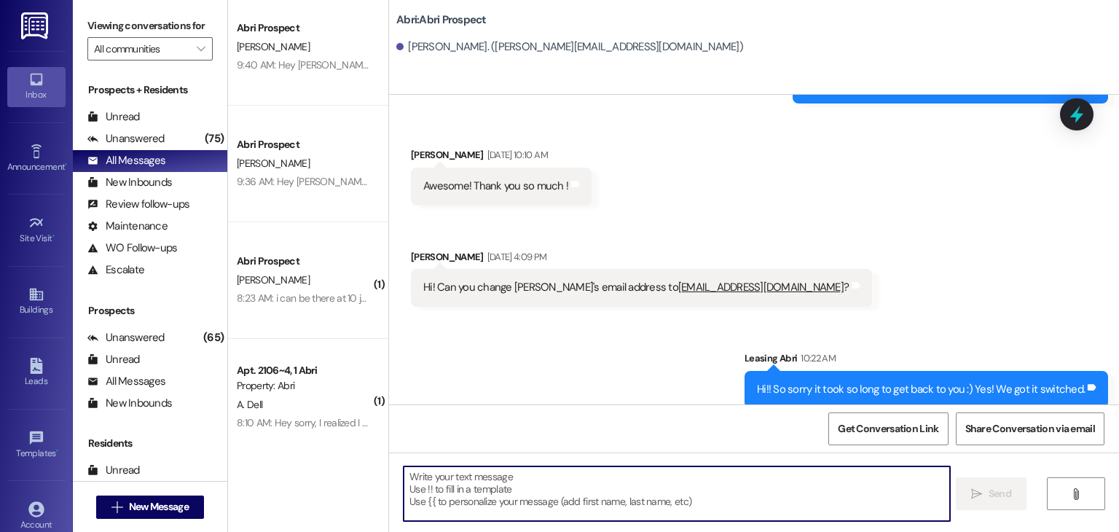
scroll to position [8, 0]
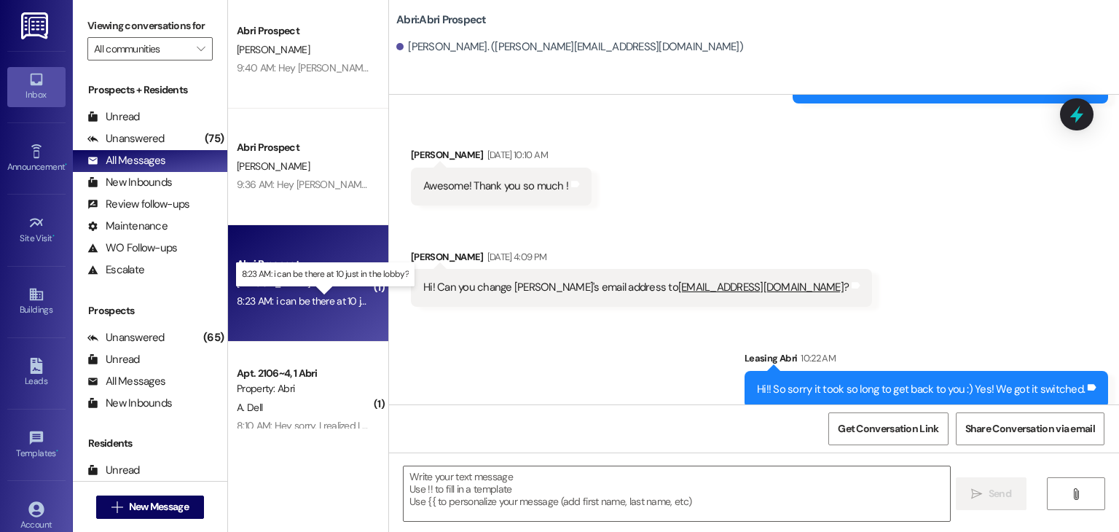
click at [318, 302] on div "8:23 AM: i can be there at 10 just in the lobby? 8:23 AM: i can be there at 10 …" at bounding box center [333, 300] width 193 height 13
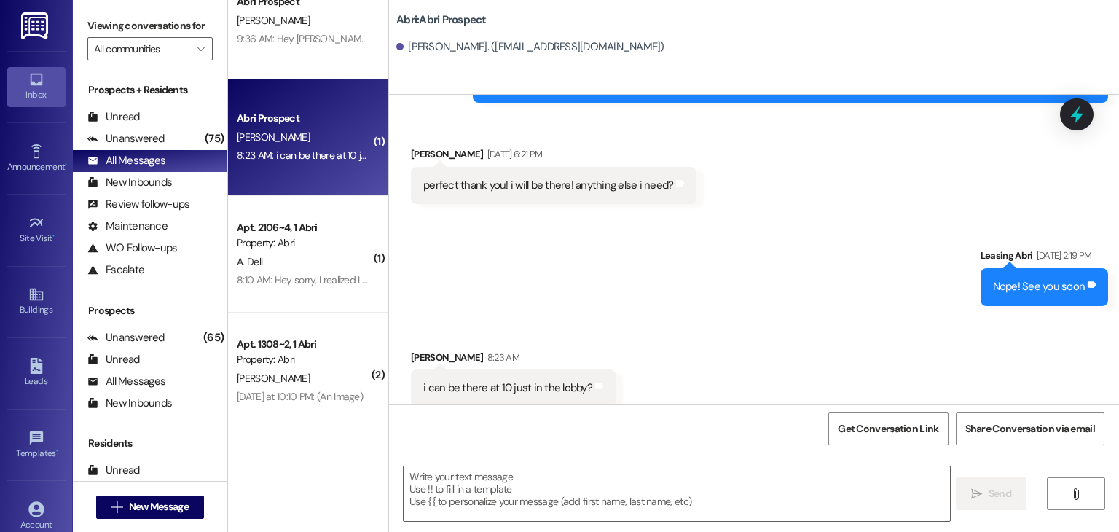
scroll to position [162, 0]
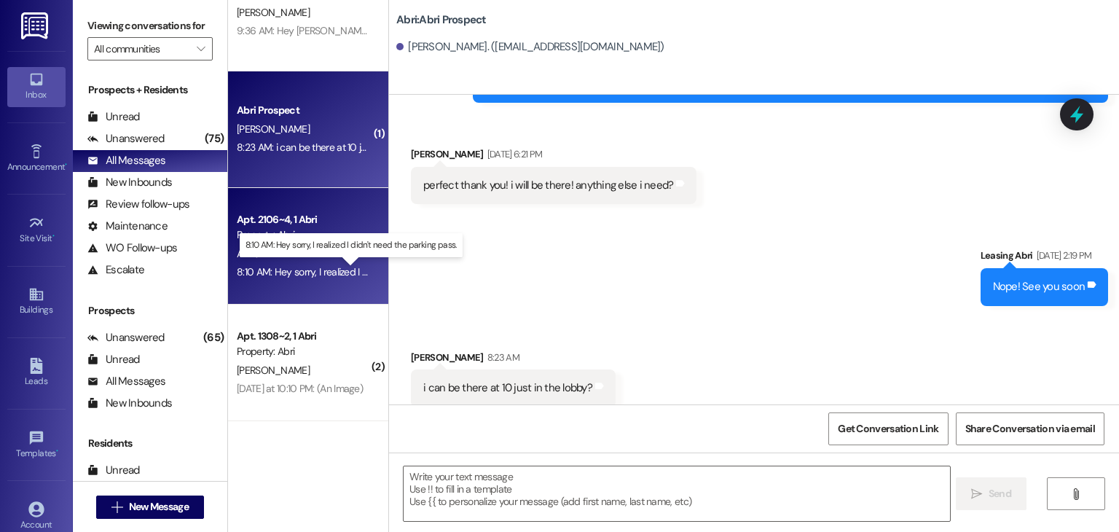
click at [318, 265] on div "8:10 AM: Hey sorry, I realized I didn't need the parking pass. 8:10 AM: Hey sor…" at bounding box center [360, 271] width 247 height 13
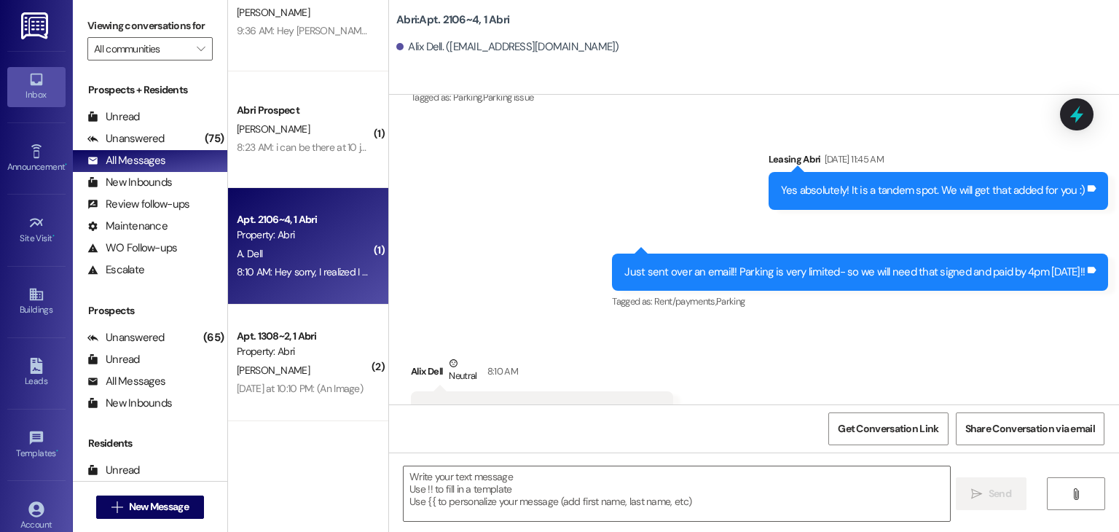
scroll to position [13082, 0]
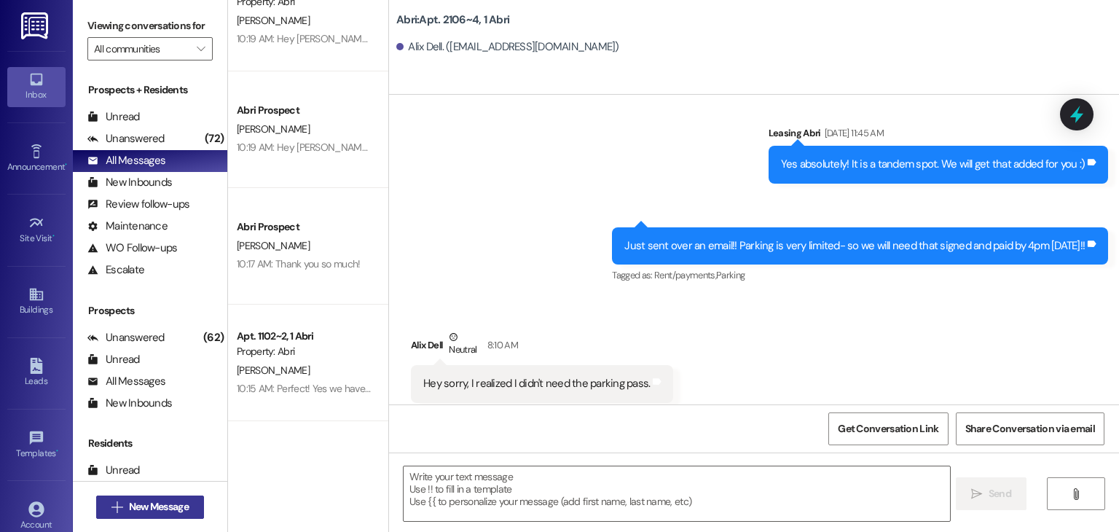
click at [181, 495] on button " New Message" at bounding box center [150, 506] width 108 height 23
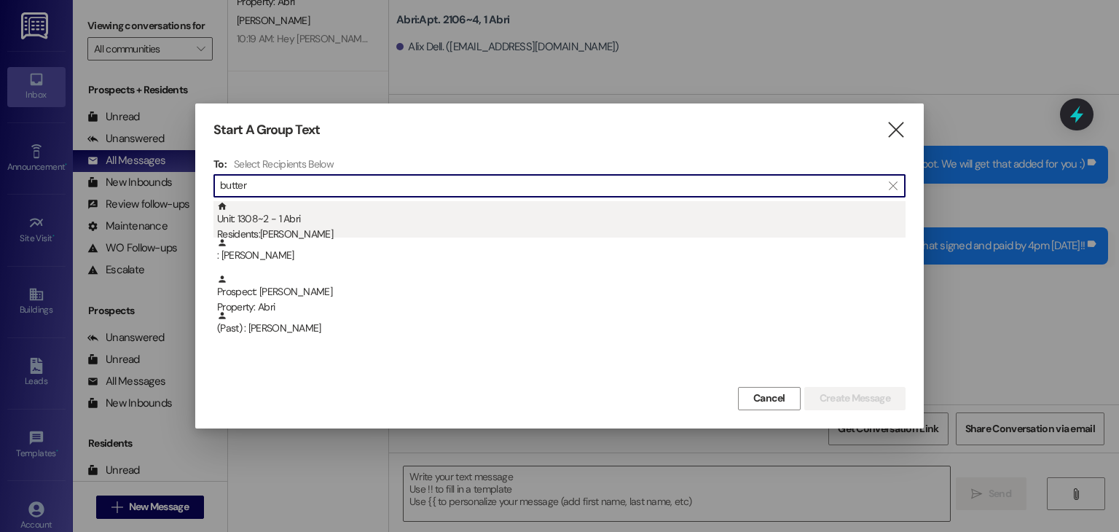
type input "butter"
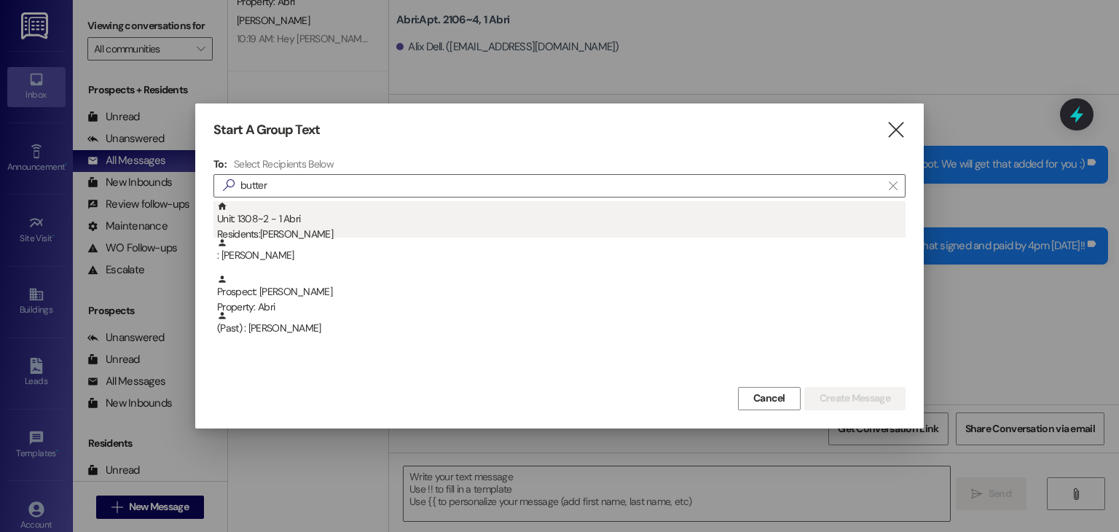
click at [323, 235] on div "Residents: Joshua Butterfield" at bounding box center [561, 234] width 688 height 15
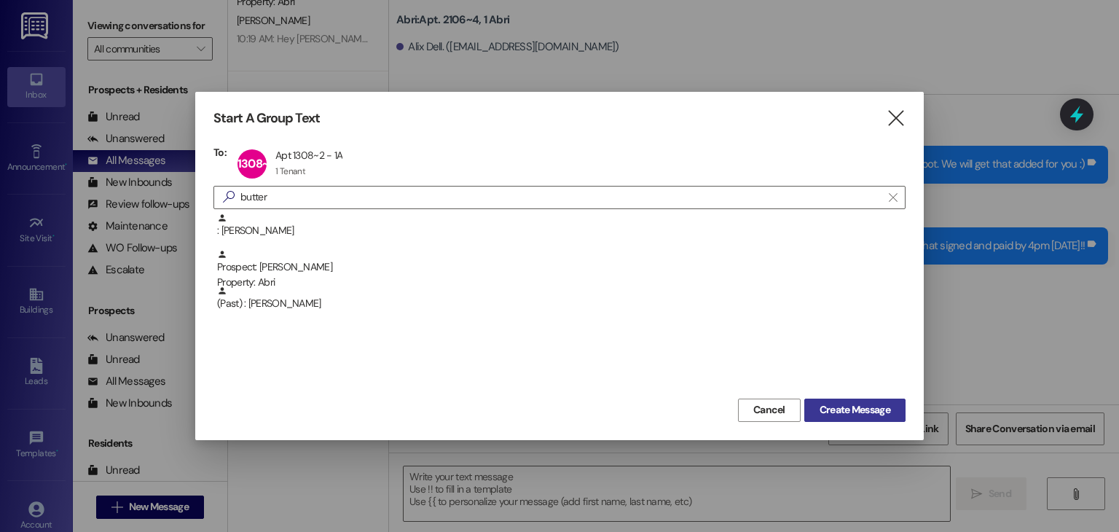
click at [842, 414] on span "Create Message" at bounding box center [854, 409] width 71 height 15
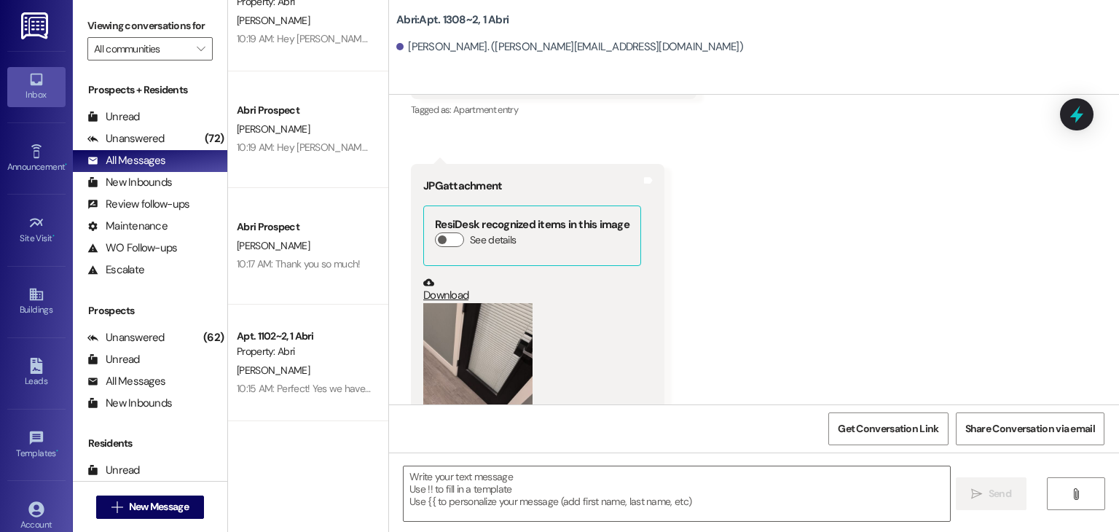
scroll to position [4141, 0]
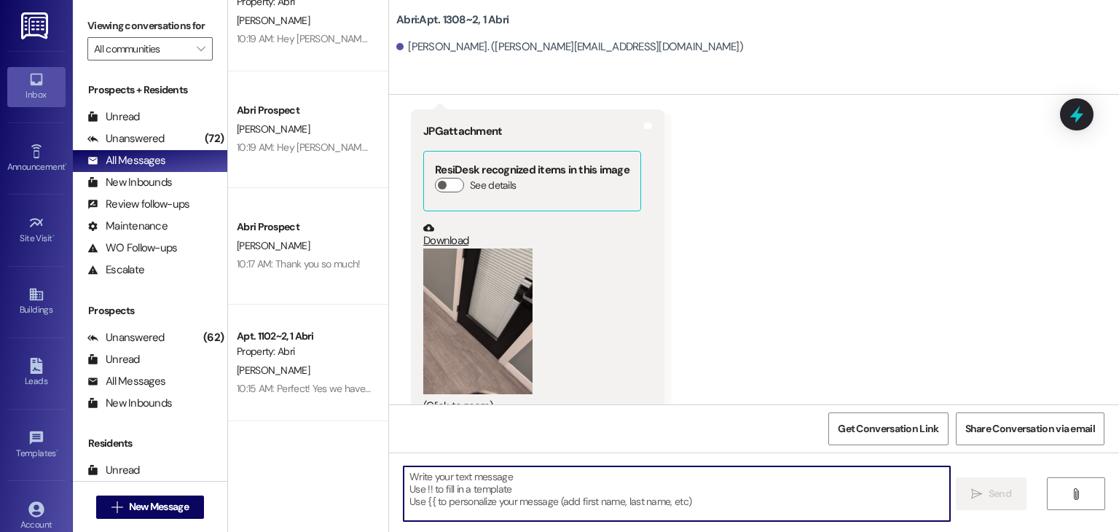
click at [538, 490] on textarea at bounding box center [677, 493] width 546 height 55
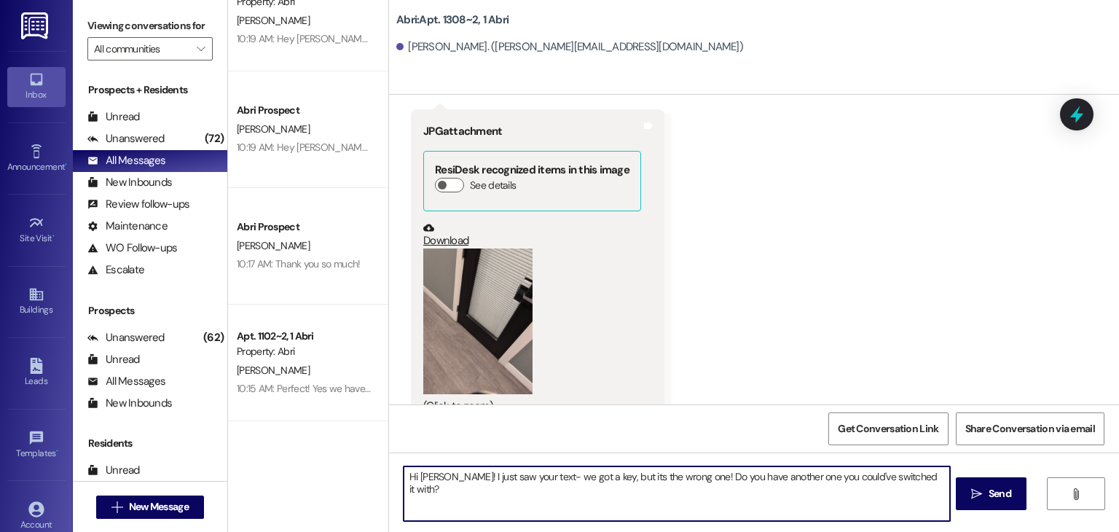
type textarea "Hi Josh! I just saw your text- we got a key, but its the wrong one! Do you have…"
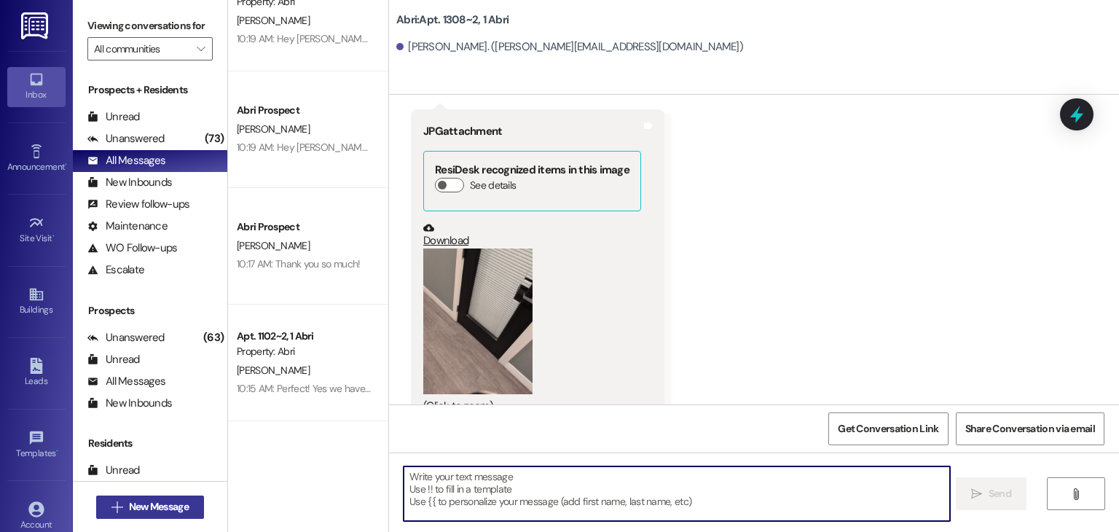
click at [163, 505] on span "New Message" at bounding box center [159, 506] width 60 height 15
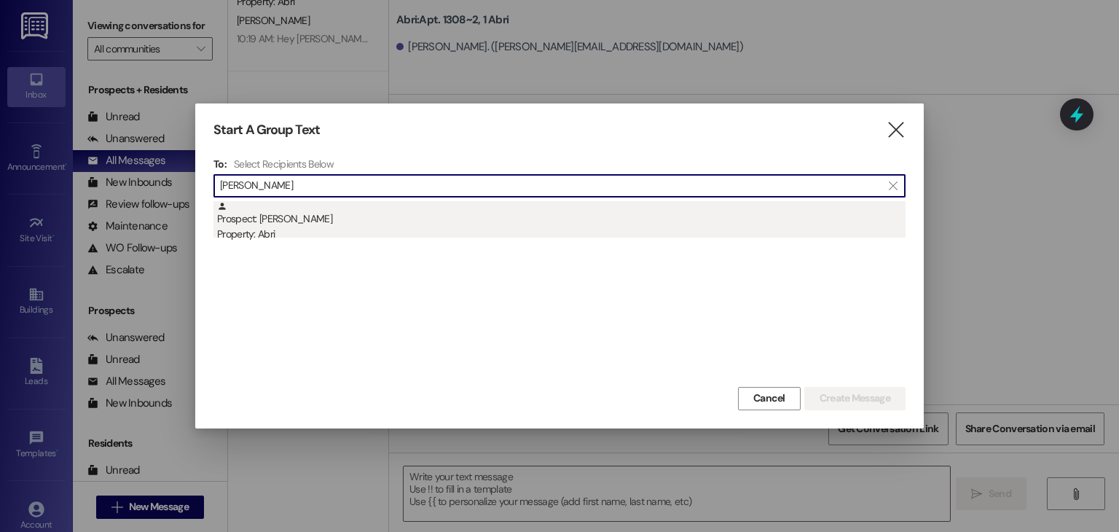
type input "ben ward"
click at [306, 216] on div "Prospect: Ben Ward Property: Abri" at bounding box center [561, 222] width 688 height 42
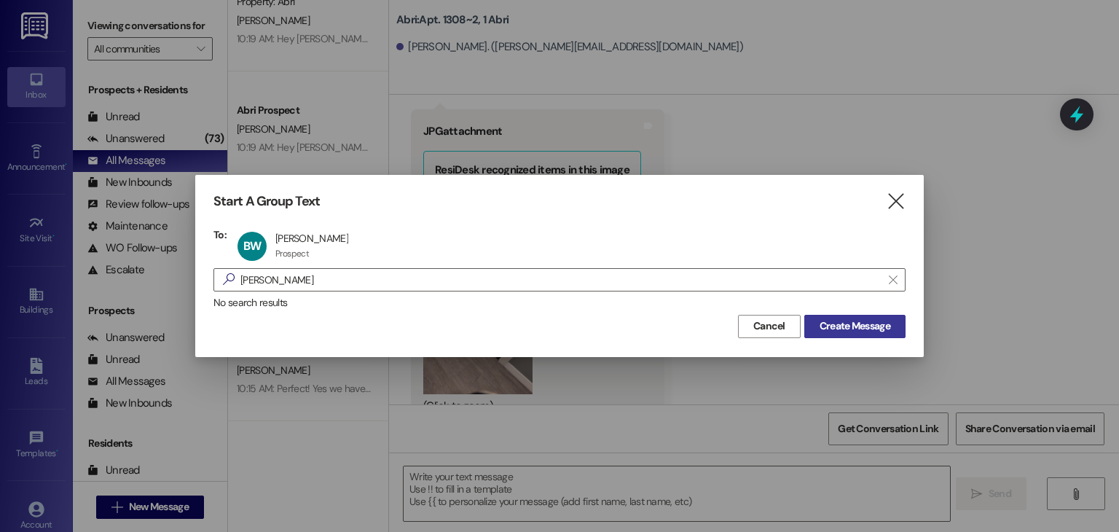
click at [854, 317] on button "Create Message" at bounding box center [854, 326] width 101 height 23
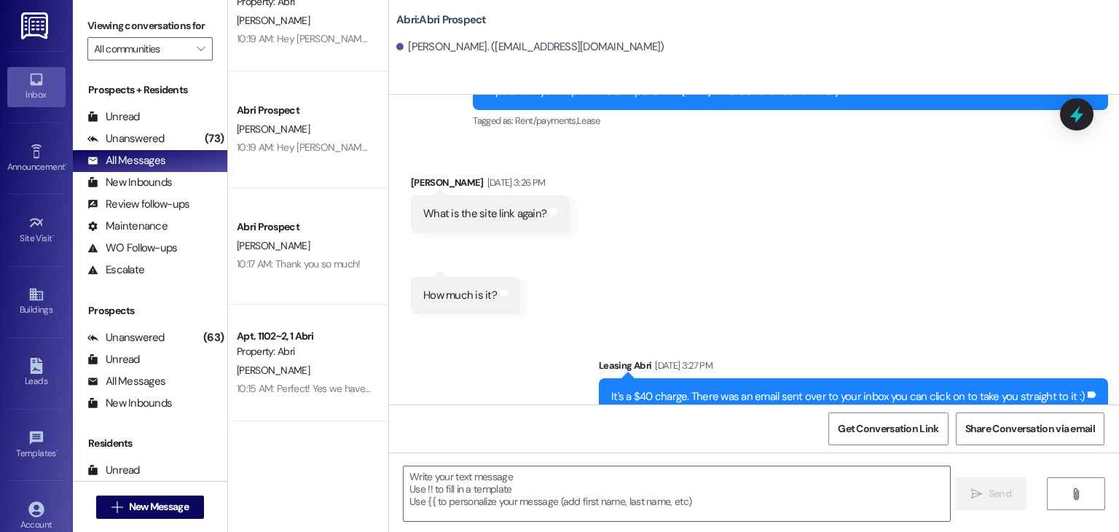
scroll to position [1484, 0]
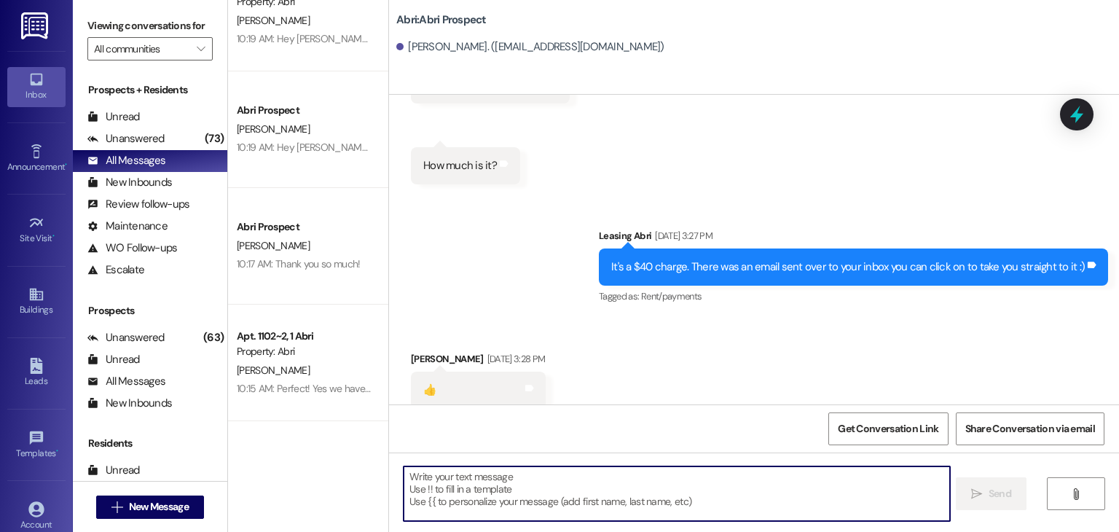
click at [537, 487] on textarea at bounding box center [677, 493] width 546 height 55
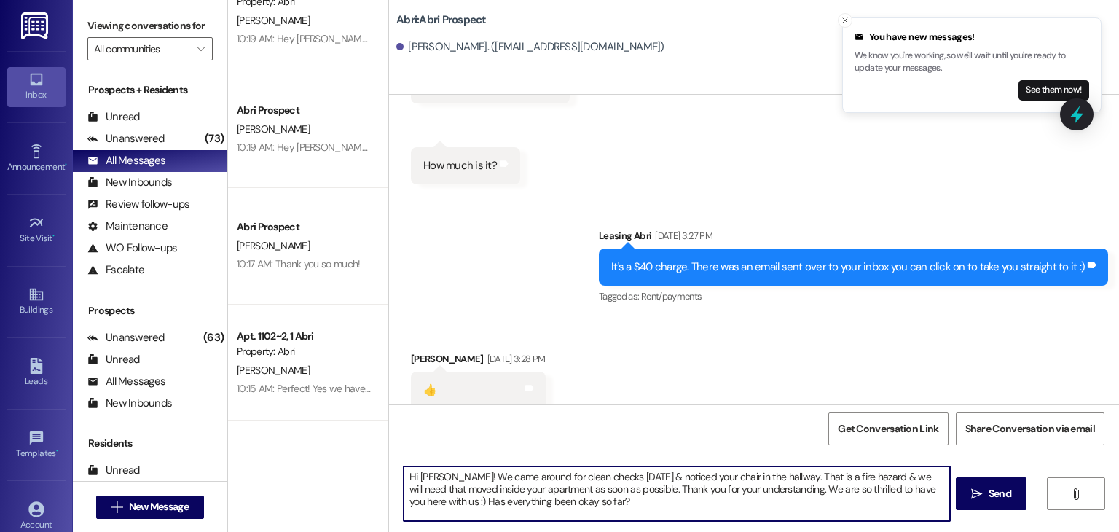
click at [760, 491] on textarea "Hi Ben! We came around for clean checks today & noticed your chair in the hallw…" at bounding box center [677, 493] width 546 height 55
type textarea "Hi [PERSON_NAME]! We came around for clean checks [DATE] & noticed your chair i…"
click at [596, 506] on textarea "Hi [PERSON_NAME]! We came around for clean checks [DATE] & noticed your chair i…" at bounding box center [677, 493] width 546 height 55
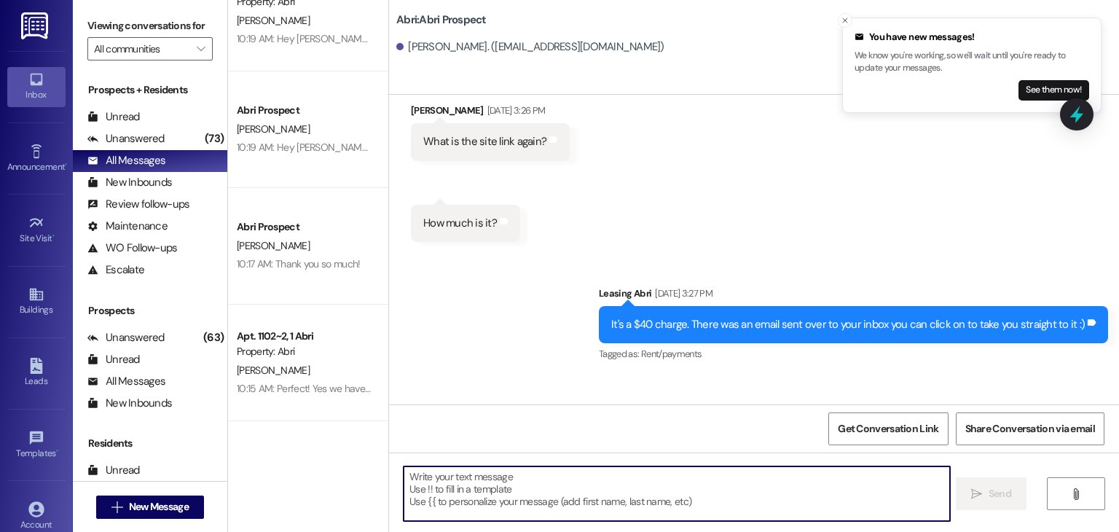
scroll to position [1617, 0]
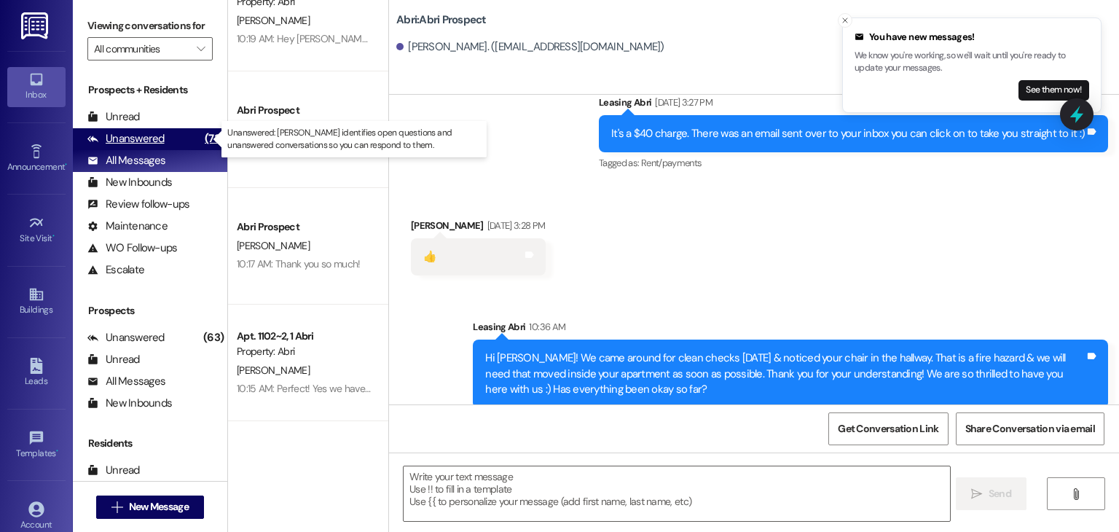
click at [175, 138] on div "Unanswered (73)" at bounding box center [150, 139] width 154 height 22
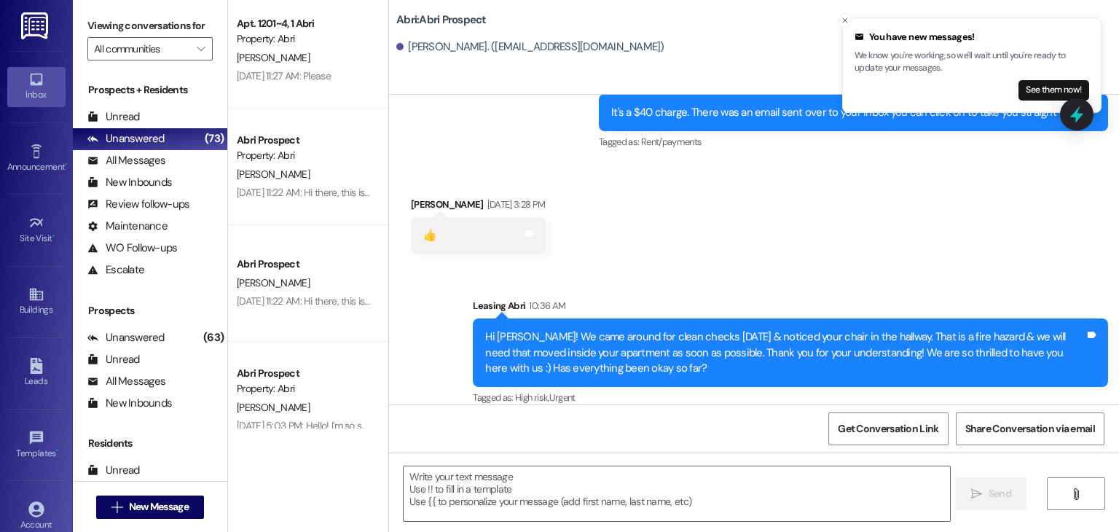
scroll to position [0, 0]
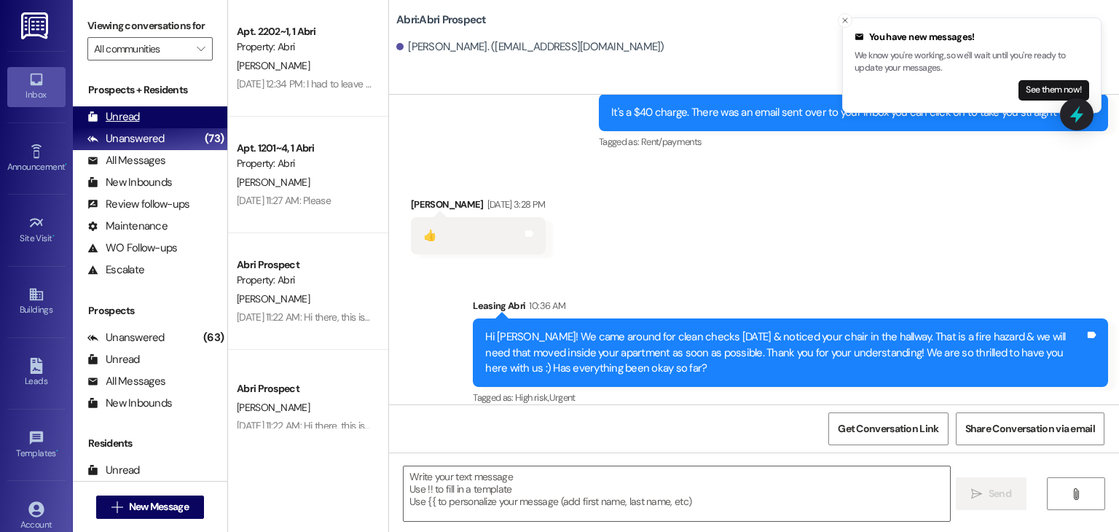
click at [149, 117] on div "Unread (0)" at bounding box center [150, 117] width 154 height 22
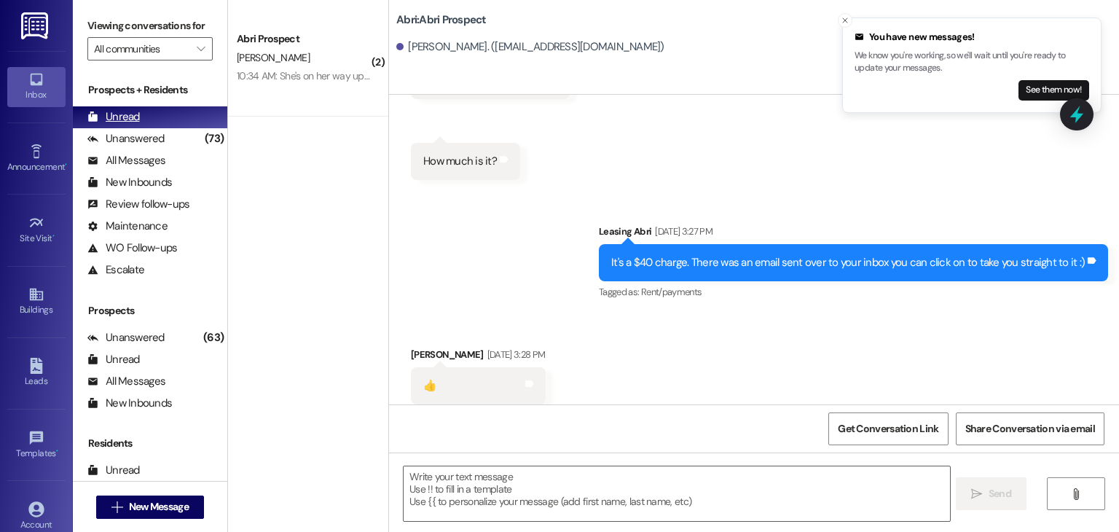
scroll to position [1483, 0]
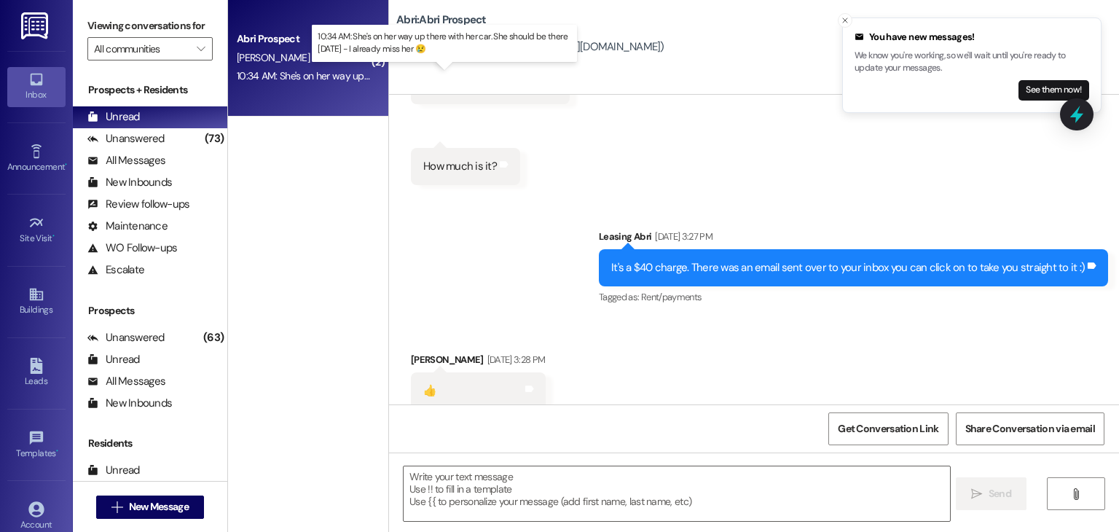
click at [328, 71] on div "10:34 AM: She's on her way up there with her car. She should be there tomorrow …" at bounding box center [447, 75] width 420 height 13
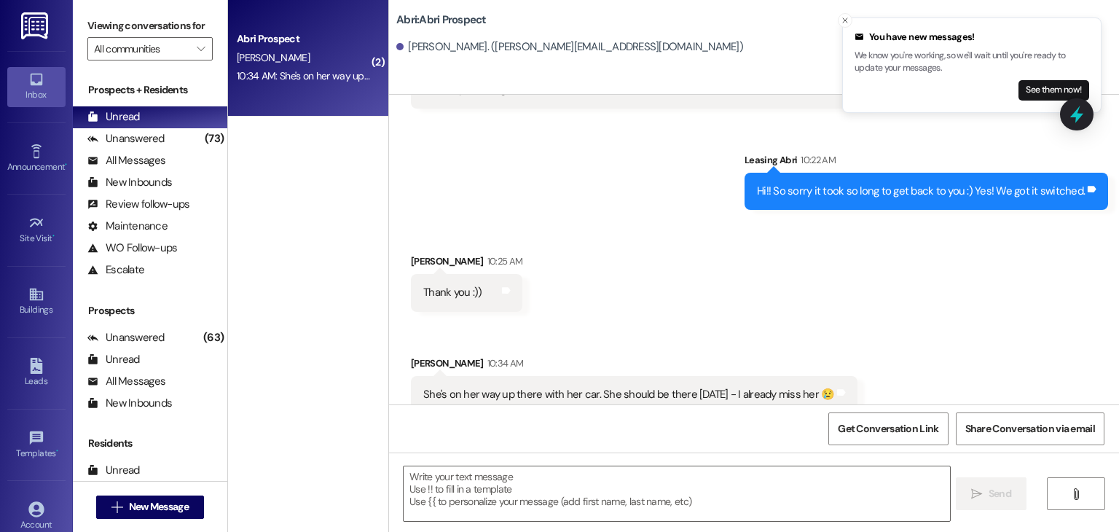
scroll to position [3711, 0]
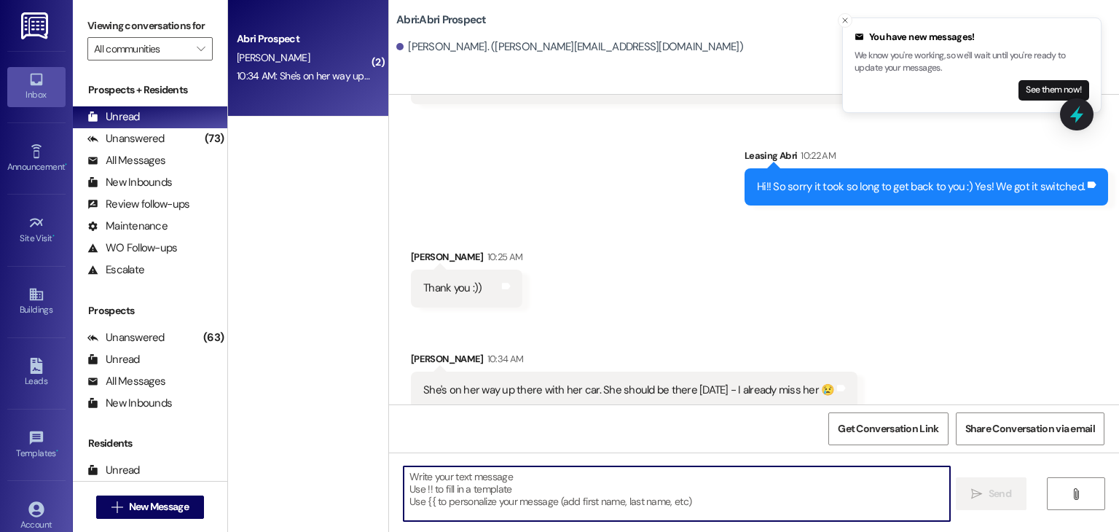
click at [487, 484] on textarea at bounding box center [677, 493] width 546 height 55
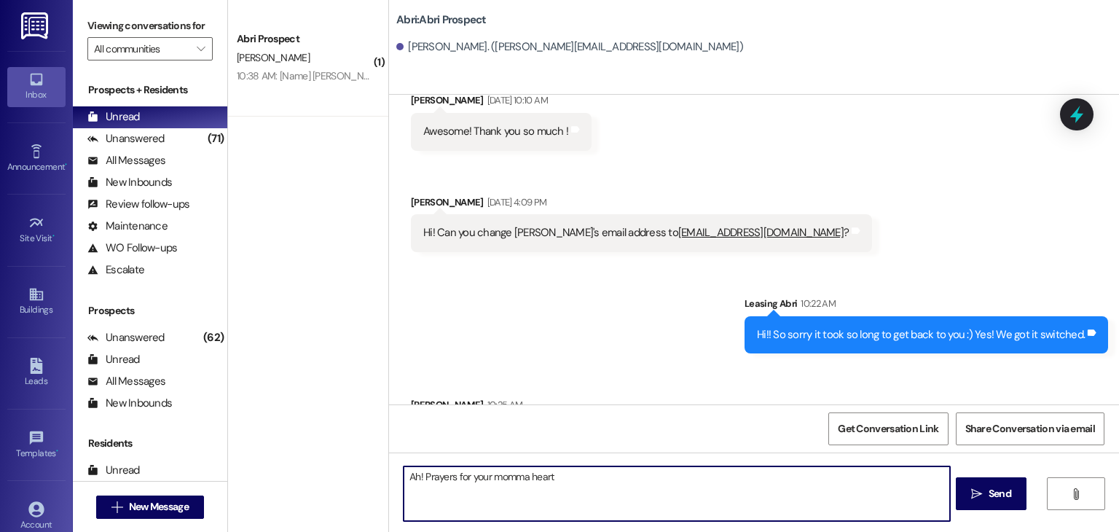
scroll to position [3712, 0]
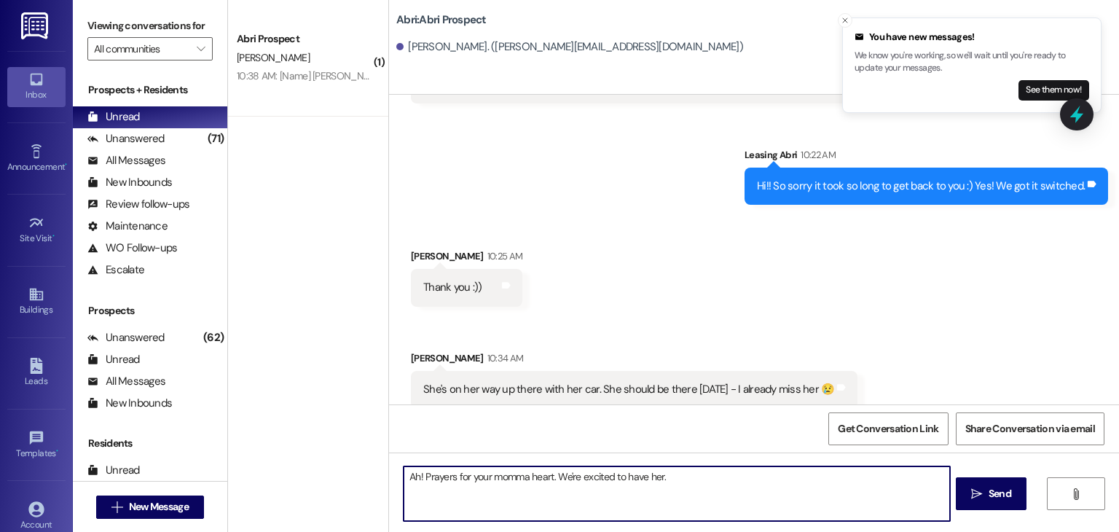
type textarea "Ah! Prayers for your momma heart. We're excited to have her."
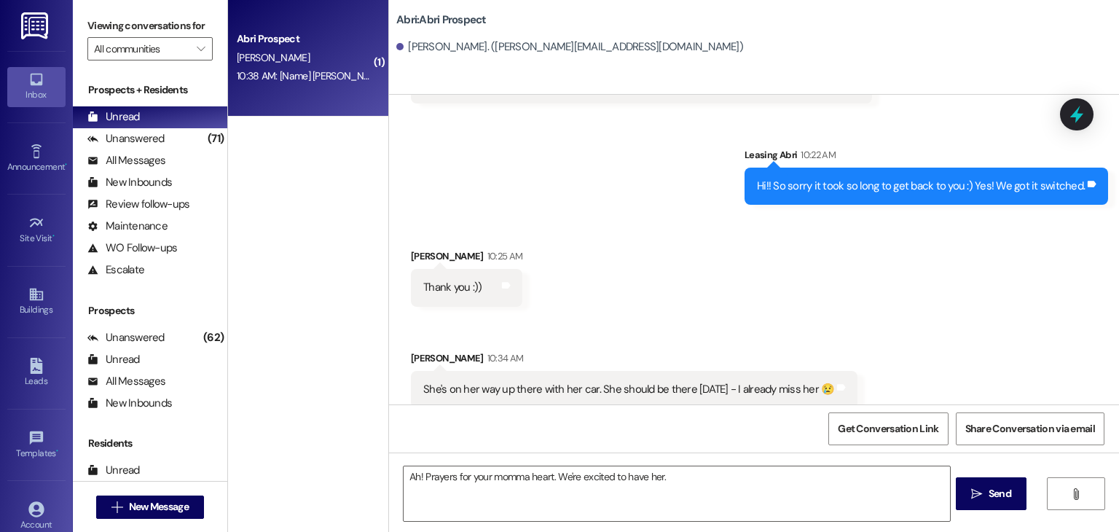
click at [280, 100] on div "Abri Prospect B. Ward 10:38 AM: [Name] Ben Ward [Mobile] +1 208-226-4863 10:38 …" at bounding box center [308, 58] width 160 height 117
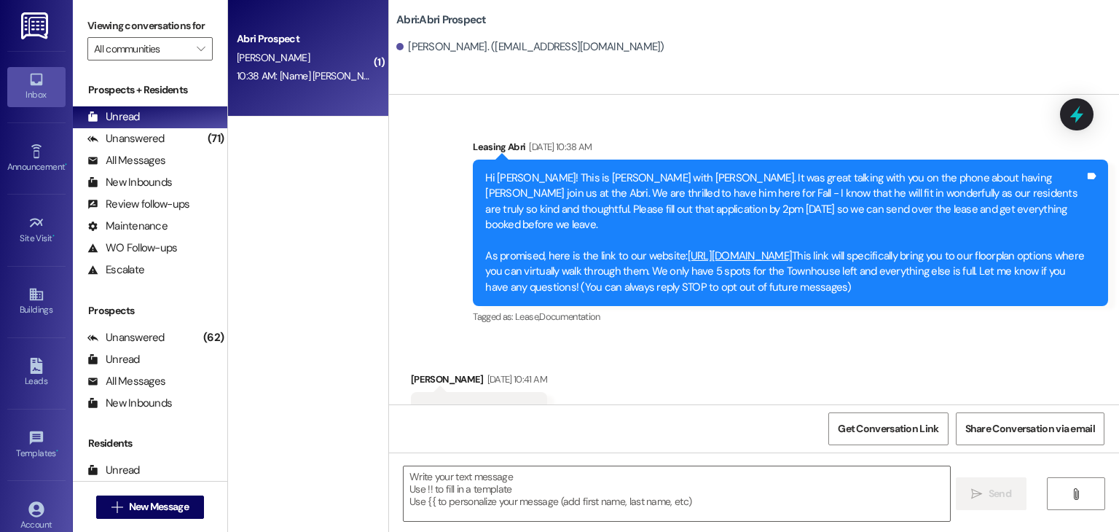
scroll to position [1836, 0]
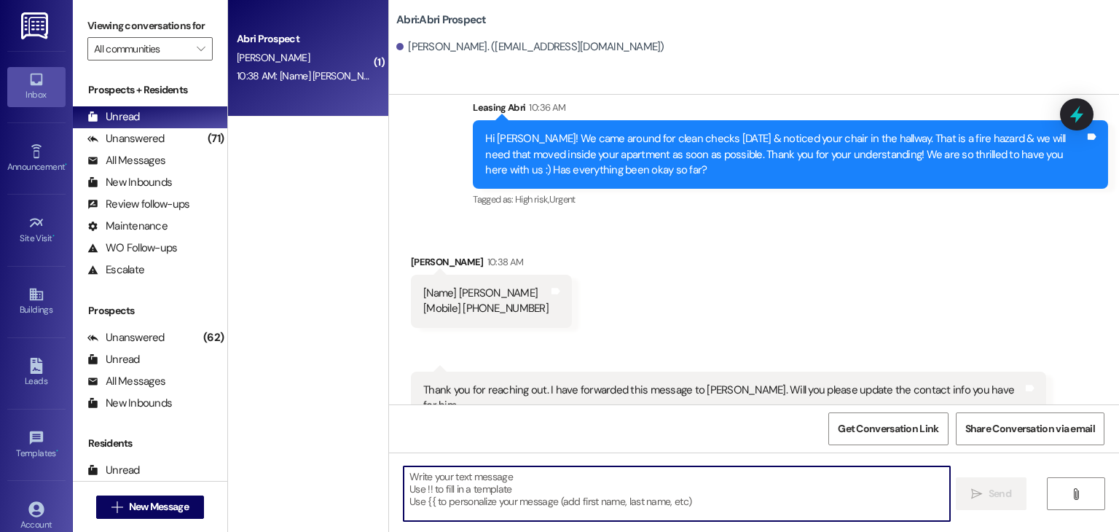
click at [446, 481] on textarea at bounding box center [677, 493] width 546 height 55
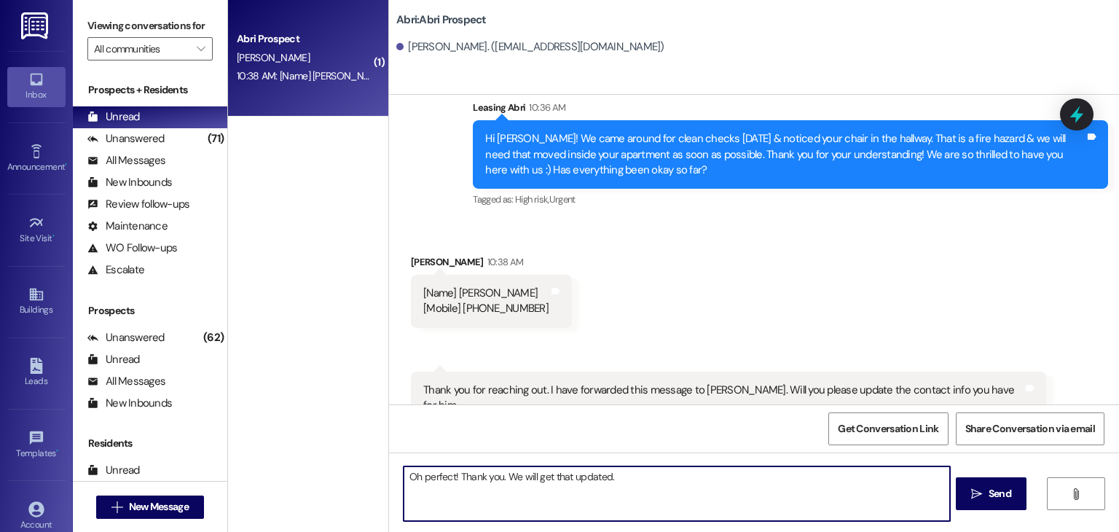
click at [498, 481] on textarea "Oh perfect! Thank you. We will get that updated." at bounding box center [677, 493] width 546 height 55
click at [628, 484] on textarea "Oh perfect! Thank you!! We will get that updated." at bounding box center [677, 493] width 546 height 55
type textarea "Oh perfect! Thank you!! We will get that updated."
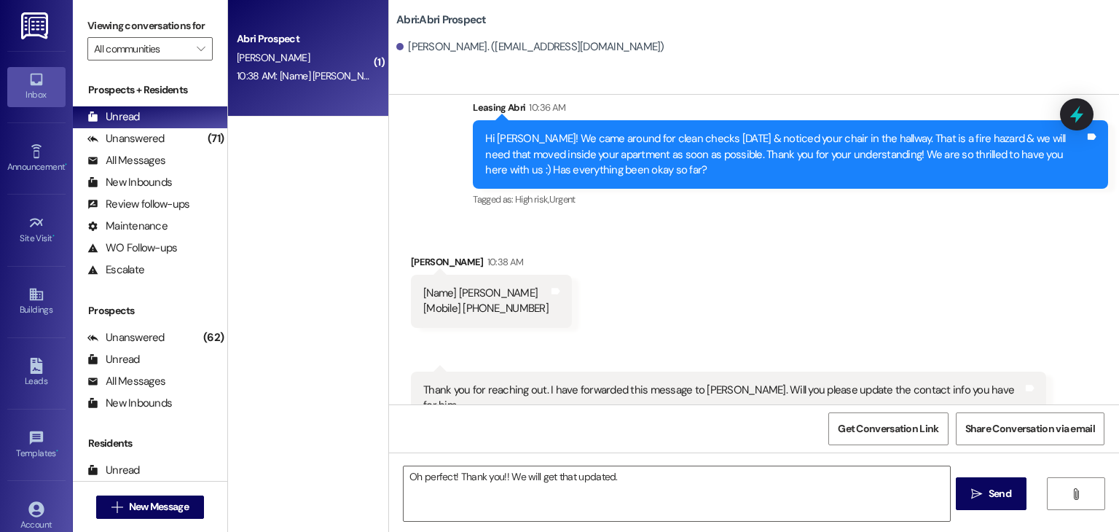
drag, startPoint x: 464, startPoint y: 291, endPoint x: 532, endPoint y: 295, distance: 68.6
click at [532, 295] on div "[Name] Ben Ward [Mobile] +1 208-226-4863" at bounding box center [485, 301] width 125 height 31
copy div "208-226-4863"
click at [575, 298] on div "Received via SMS Ben Ward 10:38 AM [Name] Ben Ward [Mobile] +1 208-226-4863 Tag…" at bounding box center [754, 328] width 730 height 214
click at [166, 495] on button " New Message" at bounding box center [150, 506] width 108 height 23
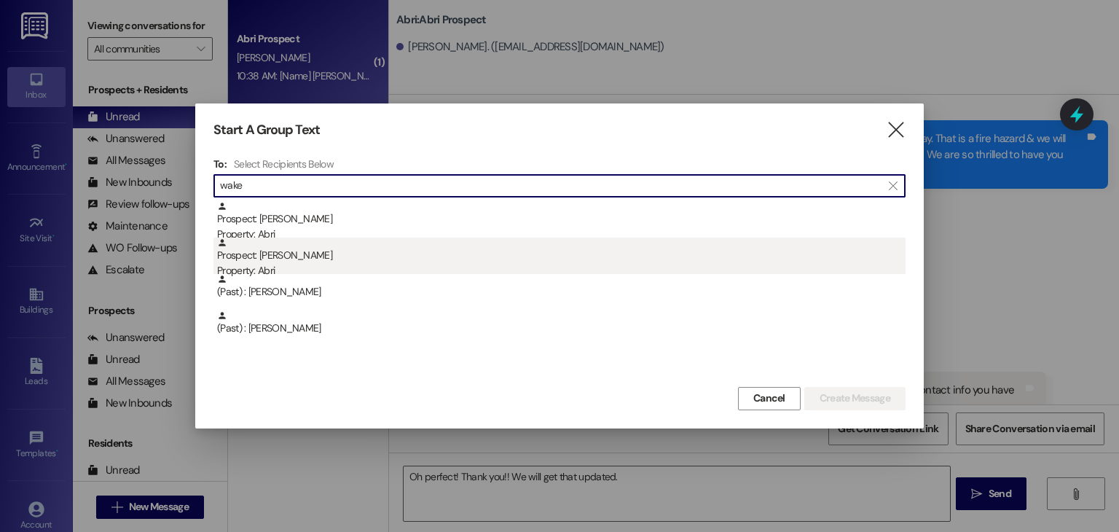
type input "wake"
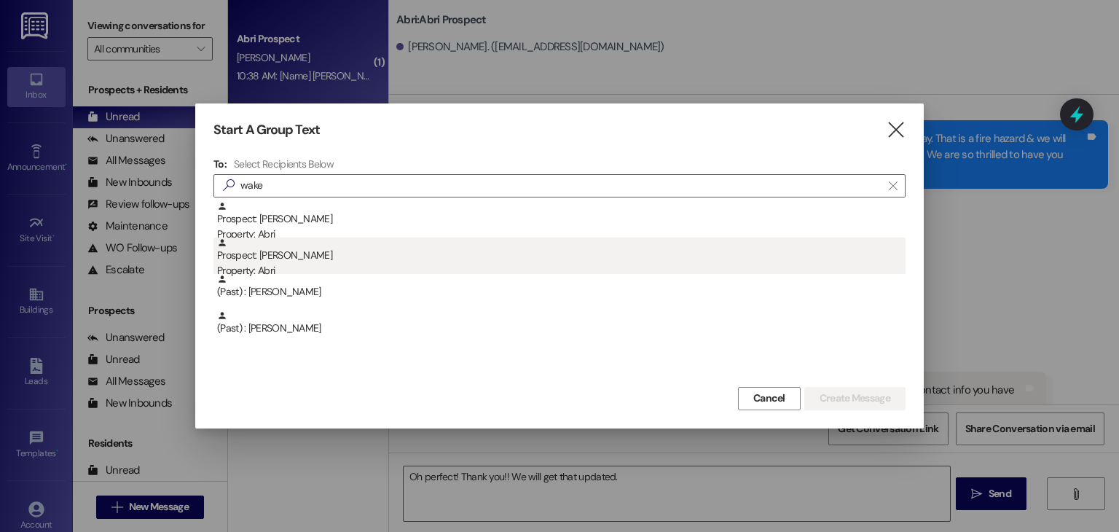
click at [261, 258] on div "Prospect: Ellaina Wakeham Property: Abri" at bounding box center [561, 258] width 688 height 42
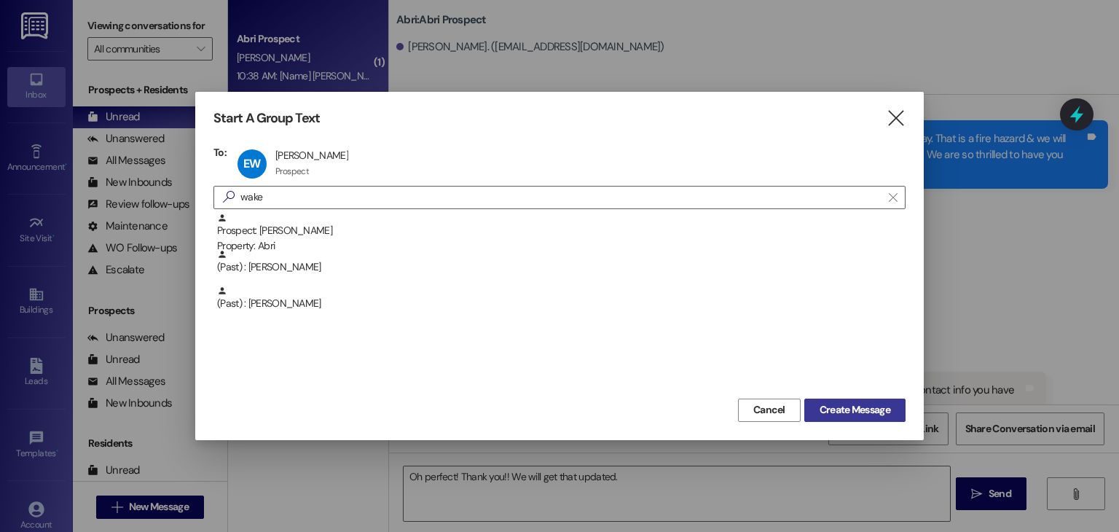
click at [835, 418] on button "Create Message" at bounding box center [854, 409] width 101 height 23
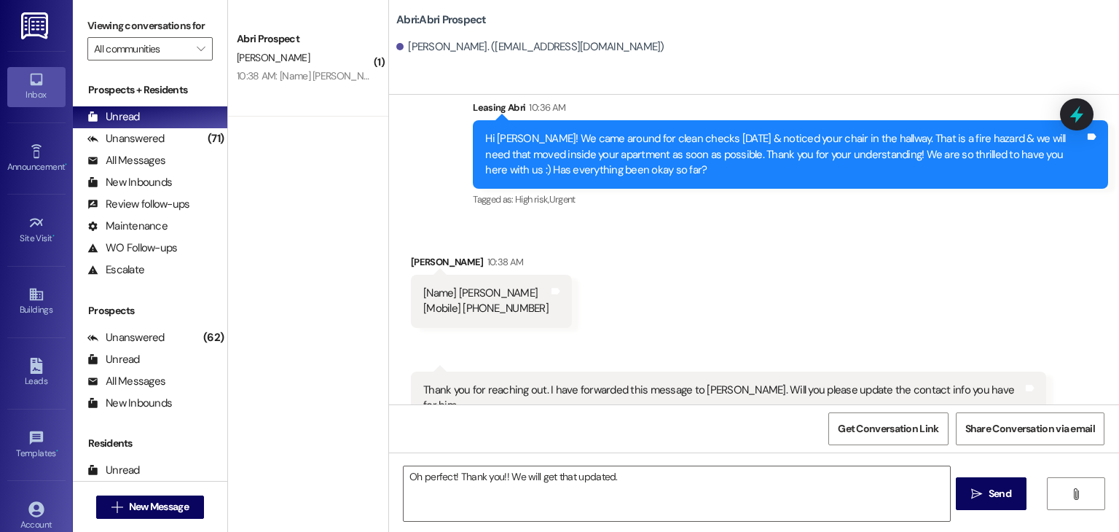
scroll to position [0, 0]
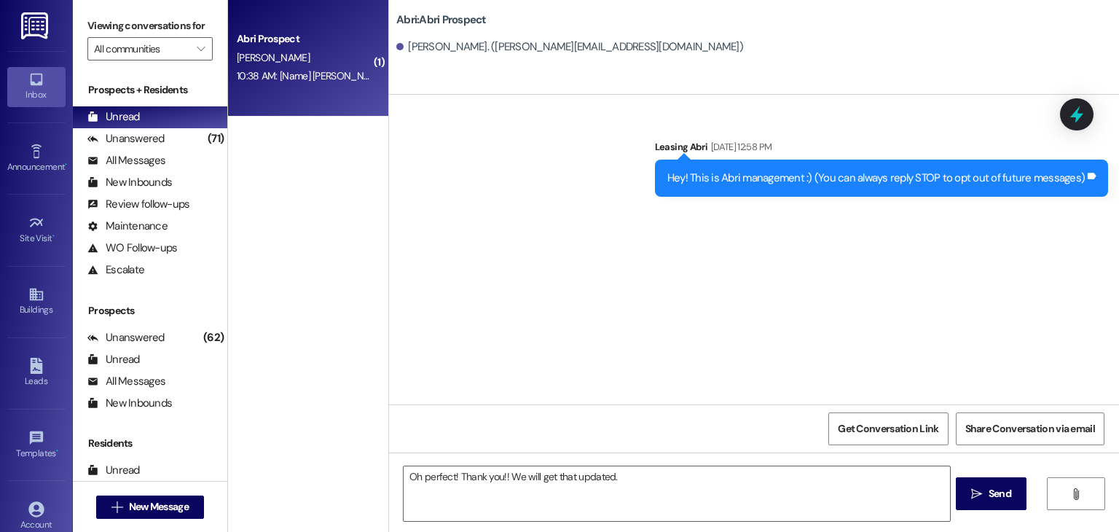
click at [310, 108] on div "Abri Prospect B. Ward 10:38 AM: [Name] Ben Ward [Mobile] +1 208-226-4863 10:38 …" at bounding box center [308, 58] width 160 height 117
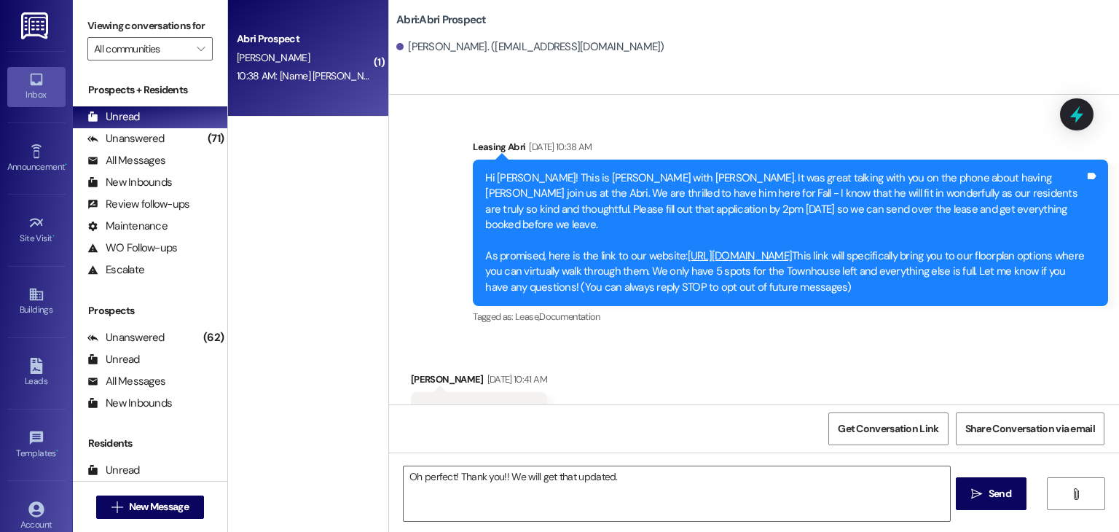
scroll to position [1836, 0]
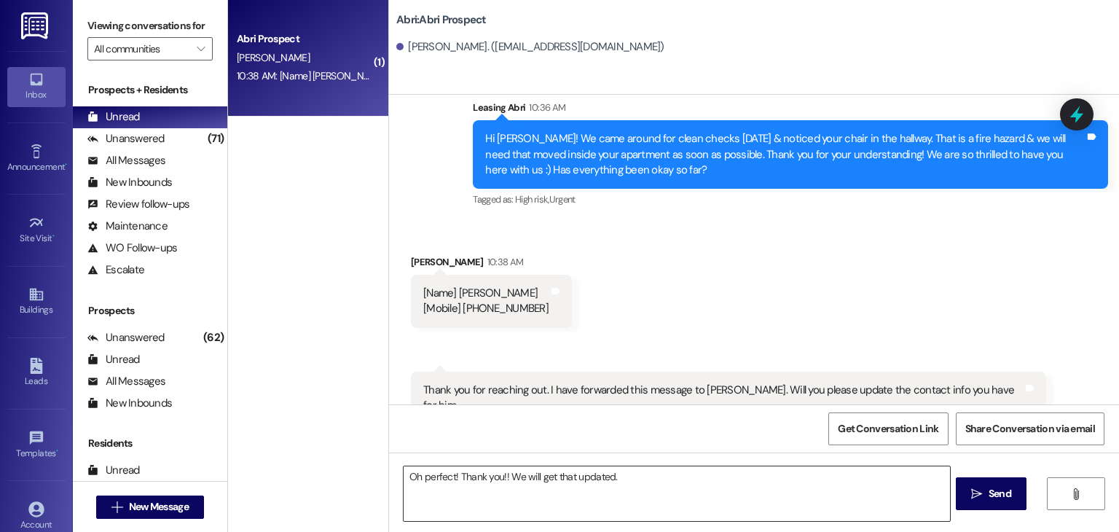
click at [621, 474] on textarea "Oh perfect! Thank you!! We will get that updated." at bounding box center [677, 493] width 546 height 55
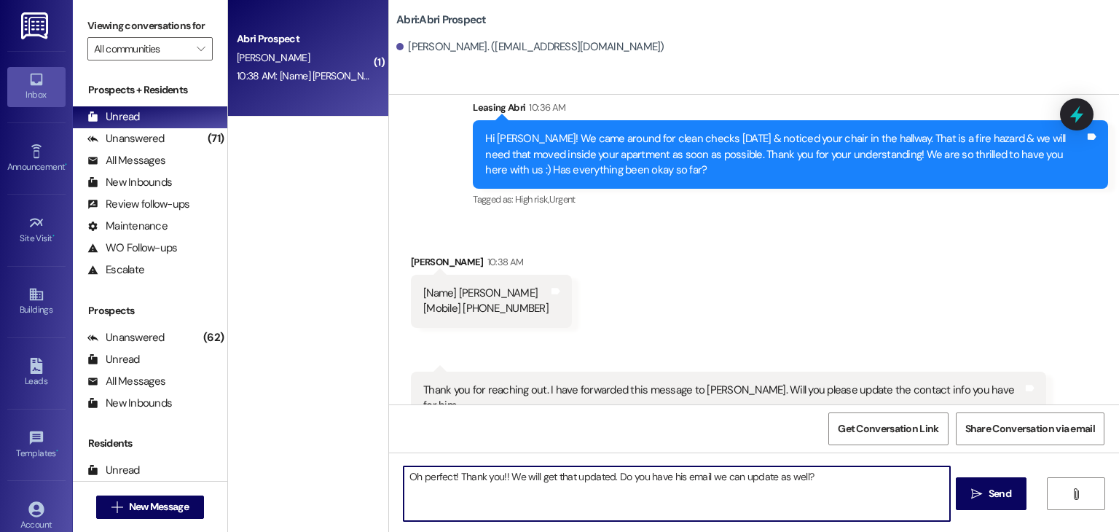
click at [603, 476] on textarea "Oh perfect! Thank you!! We will get that updated. Do you have his email we can …" at bounding box center [677, 493] width 546 height 55
type textarea "Oh perfect! Thank you!! We will get that switched. Do you have his email we can…"
click at [816, 476] on textarea "Oh perfect! Thank you!! We will get that switched. Do you have his email we can…" at bounding box center [677, 493] width 546 height 55
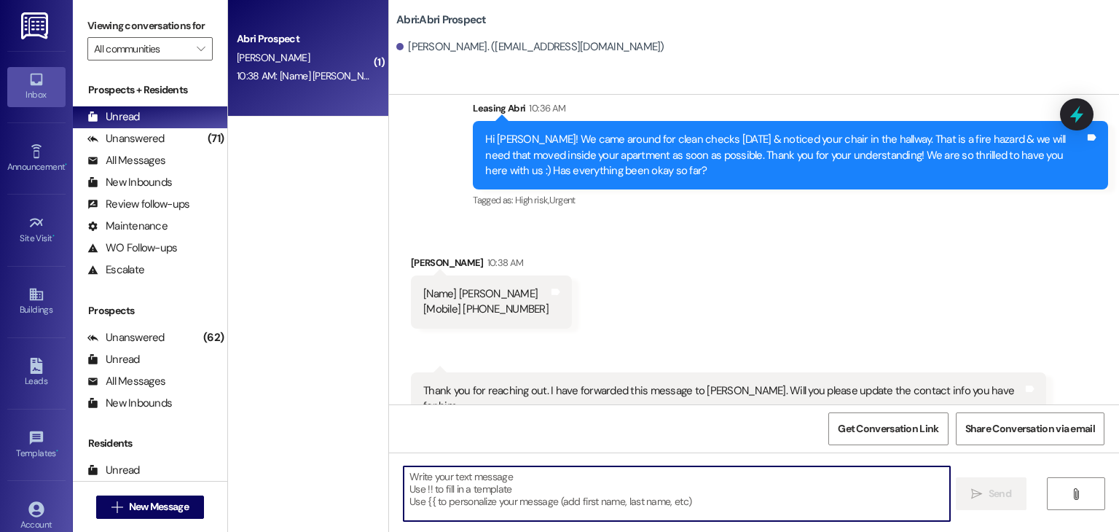
scroll to position [1937, 0]
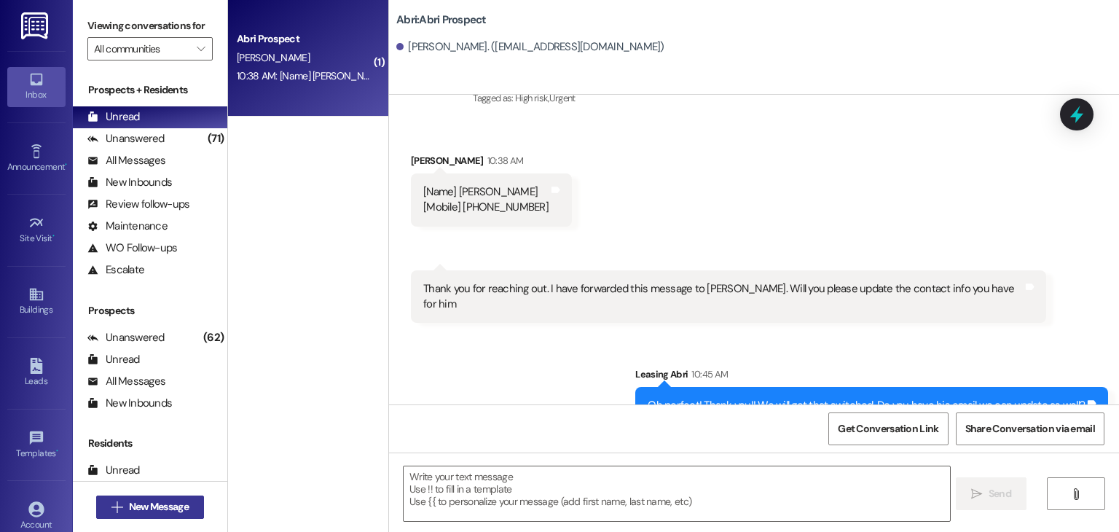
click at [166, 509] on span "New Message" at bounding box center [159, 506] width 60 height 15
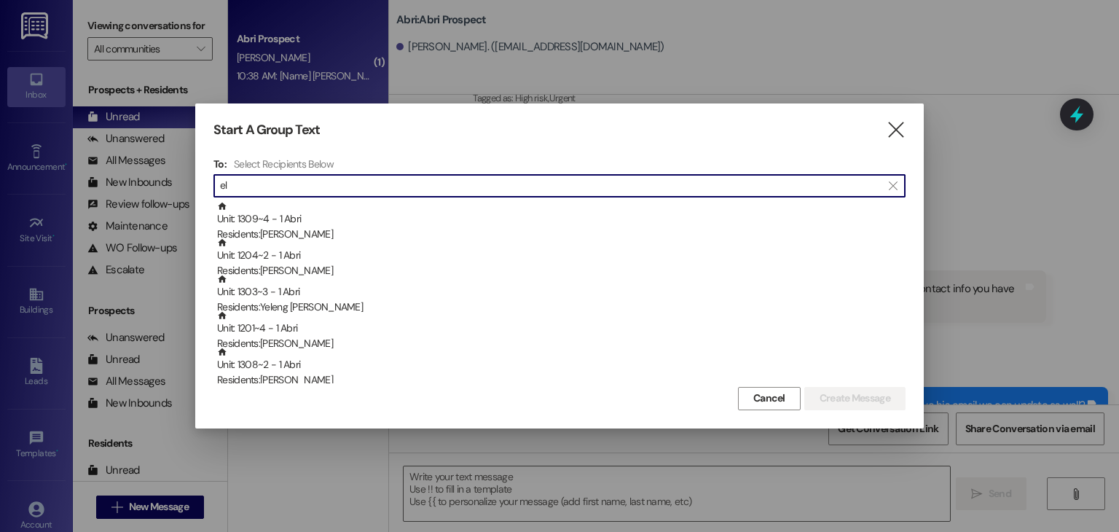
type input "e"
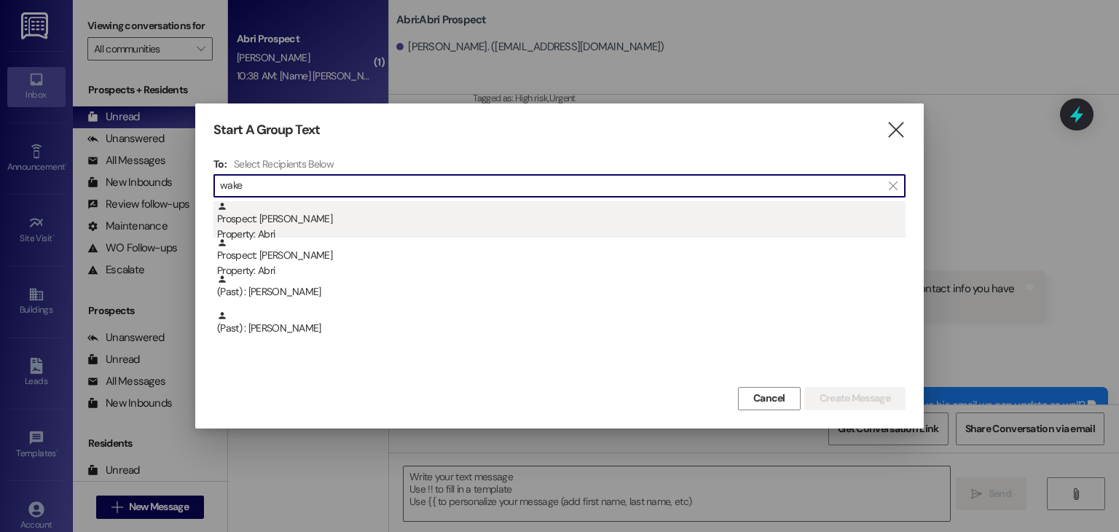
type input "wake"
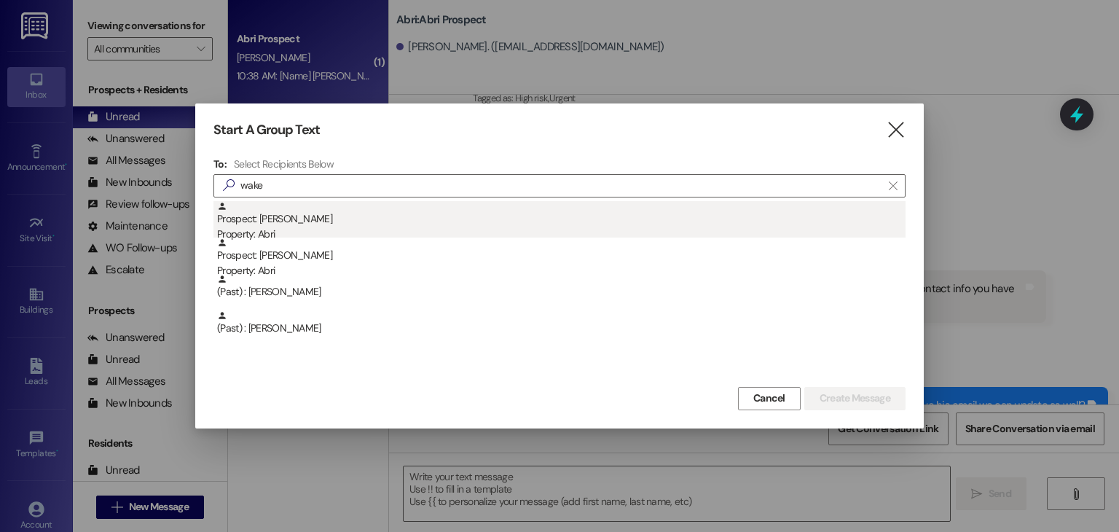
click at [338, 214] on div "Prospect: Ellaina Wakeham Property: Abri" at bounding box center [561, 222] width 688 height 42
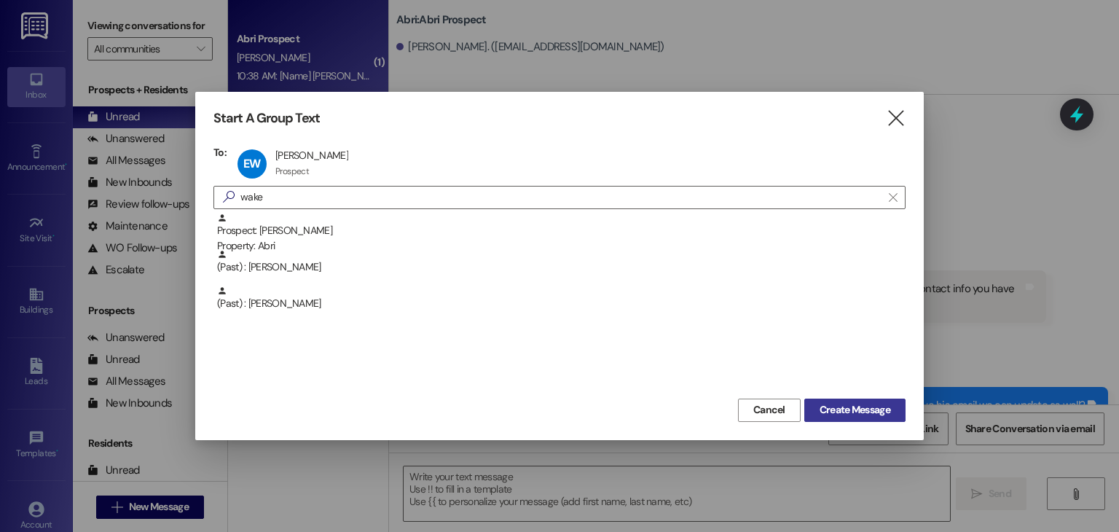
click at [839, 406] on span "Create Message" at bounding box center [854, 409] width 71 height 15
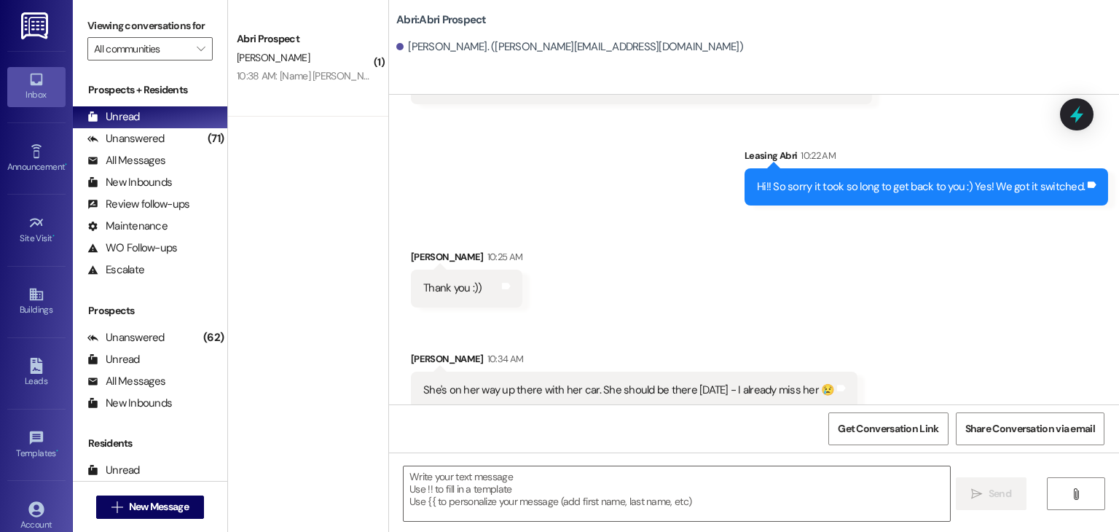
scroll to position [3712, 0]
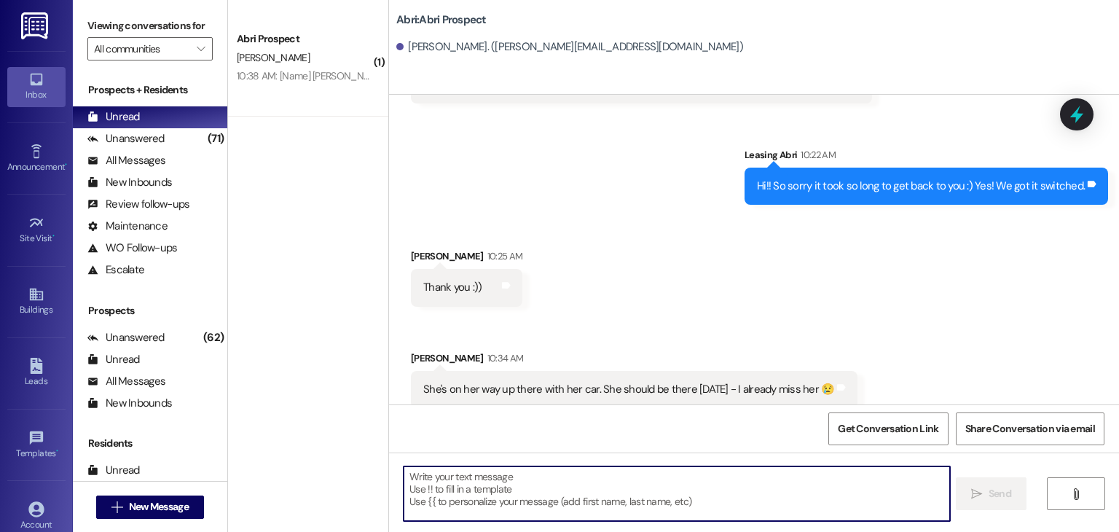
click at [500, 490] on textarea at bounding box center [677, 493] width 546 height 55
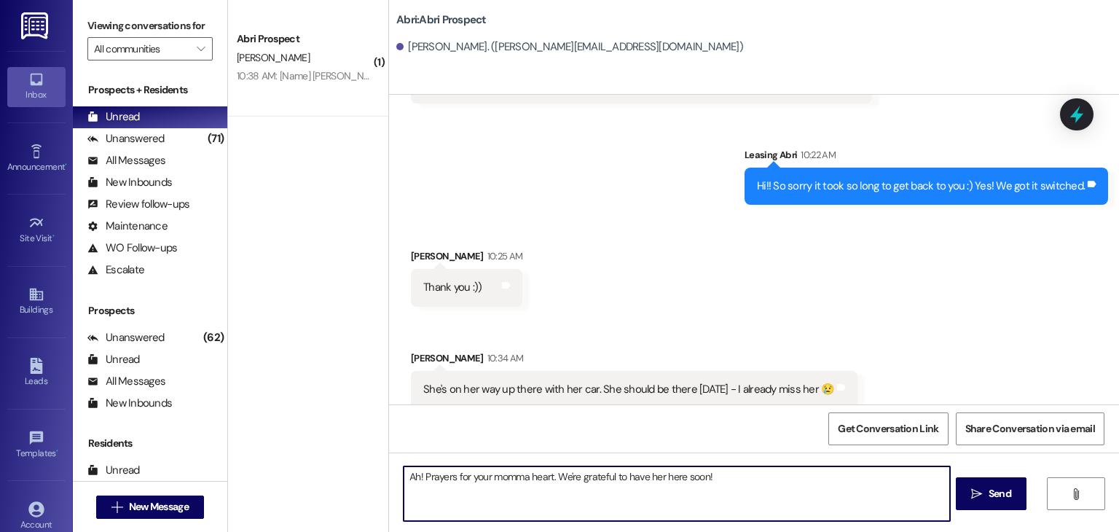
click at [661, 476] on textarea "Ah! Prayers for your momma heart. We're grateful to have her here soon!" at bounding box center [677, 493] width 546 height 55
type textarea "Ah! Prayers for your momma heart. We're grateful to have her back here soon!"
click at [731, 477] on textarea "Ah! Prayers for your momma heart. We're grateful to have her back here soon!" at bounding box center [677, 493] width 546 height 55
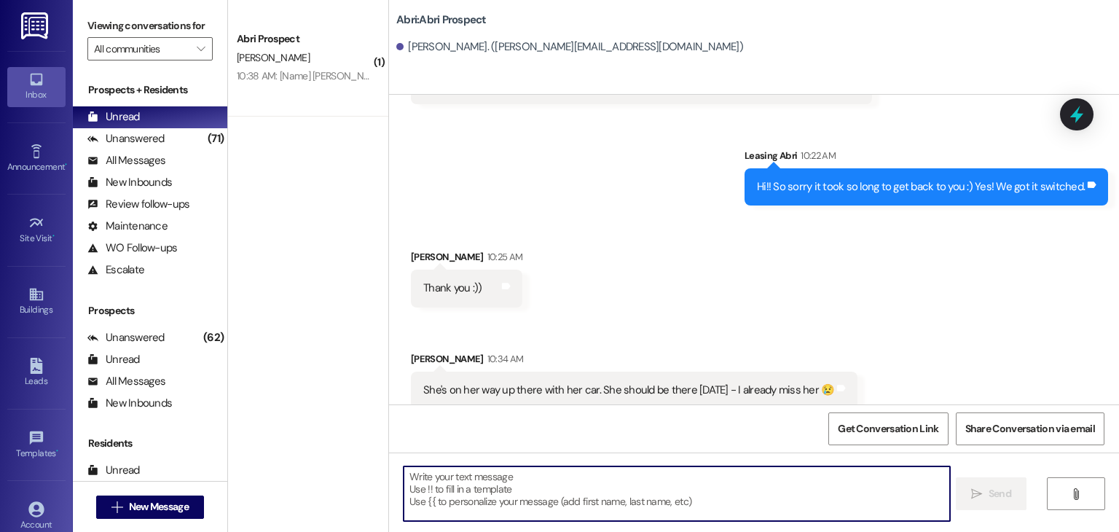
scroll to position [3813, 0]
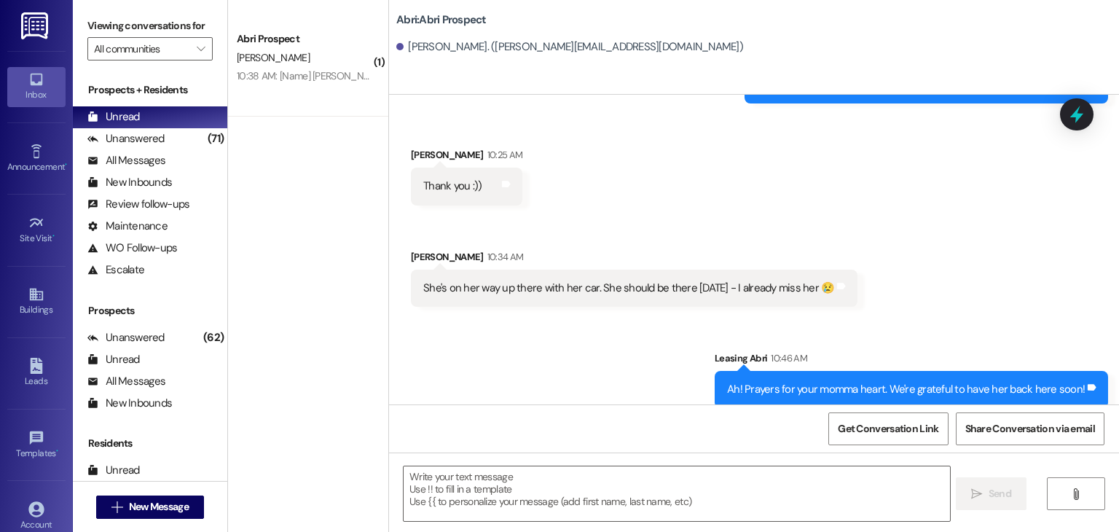
click at [302, 169] on div "( 1 ) Abri Prospect B. Ward 10:38 AM: [Name] Ben Ward [Mobile] +1 208-226-4863 …" at bounding box center [308, 214] width 160 height 428
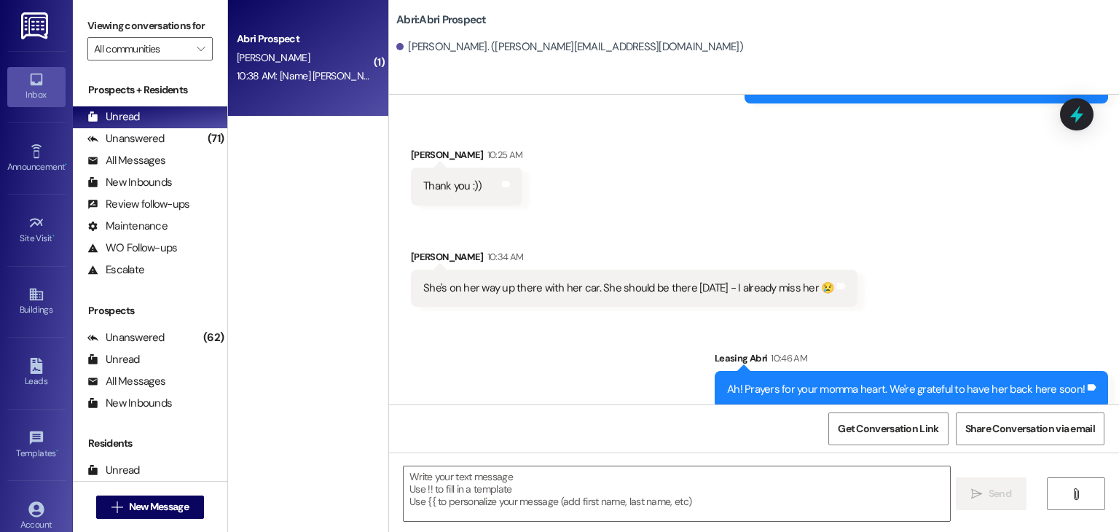
click at [318, 94] on div "Abri Prospect B. Ward 10:38 AM: [Name] Ben Ward [Mobile] +1 208-226-4863 10:38 …" at bounding box center [308, 58] width 160 height 117
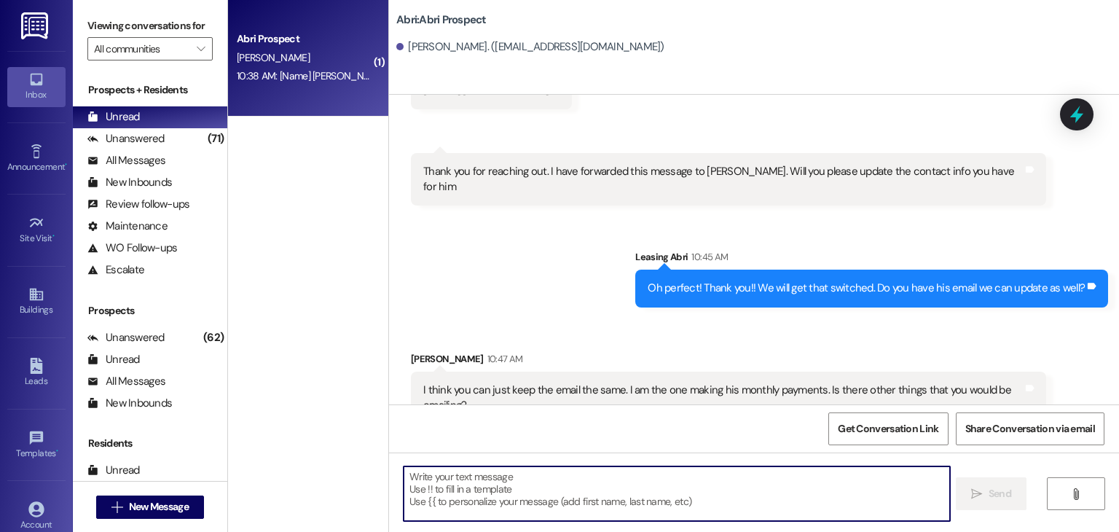
click at [436, 479] on textarea at bounding box center [677, 493] width 546 height 55
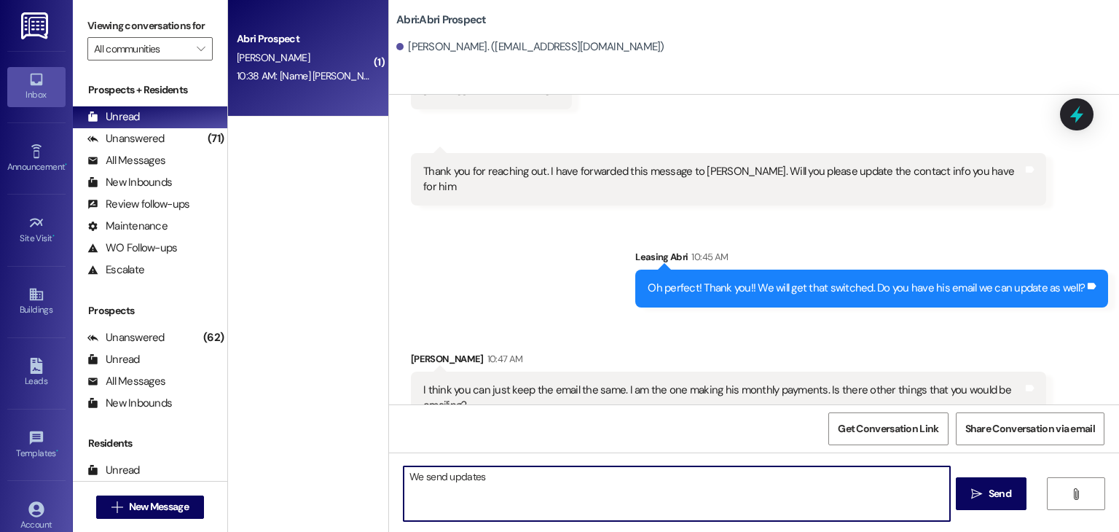
click at [15, 475] on div "Templates • Go to Templates" at bounding box center [36, 444] width 58 height 71
click at [524, 479] on textarea "We send updates" at bounding box center [677, 493] width 546 height 55
click at [475, 476] on textarea "We send updates for events and things, but I can keep the email the same. We us…" at bounding box center [677, 493] width 546 height 55
type textarea "We send announcements for events and things, but I can keep the email the same.…"
click at [918, 474] on textarea "We send announcements for events and things, but I can keep the email the same.…" at bounding box center [677, 493] width 546 height 55
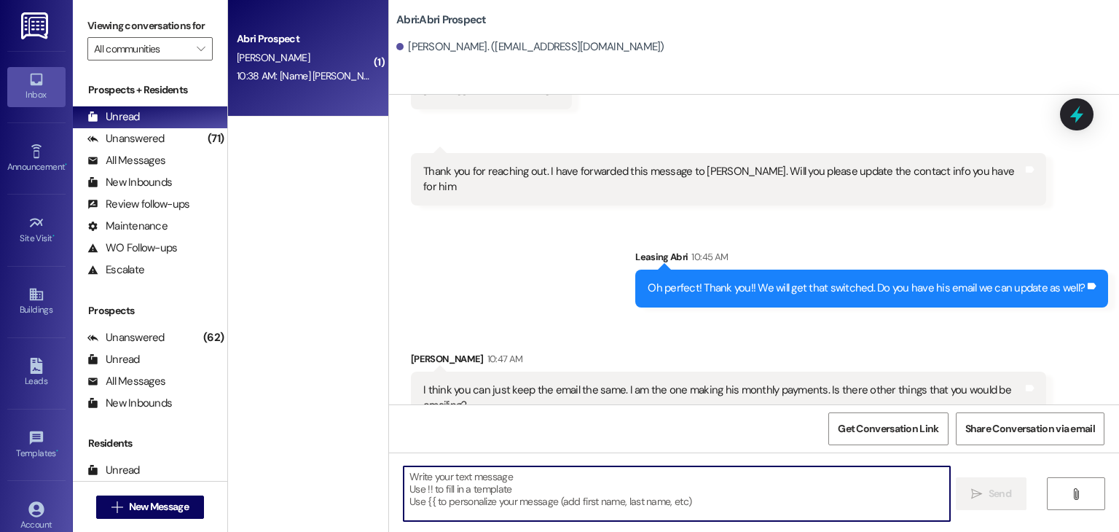
scroll to position [2157, 0]
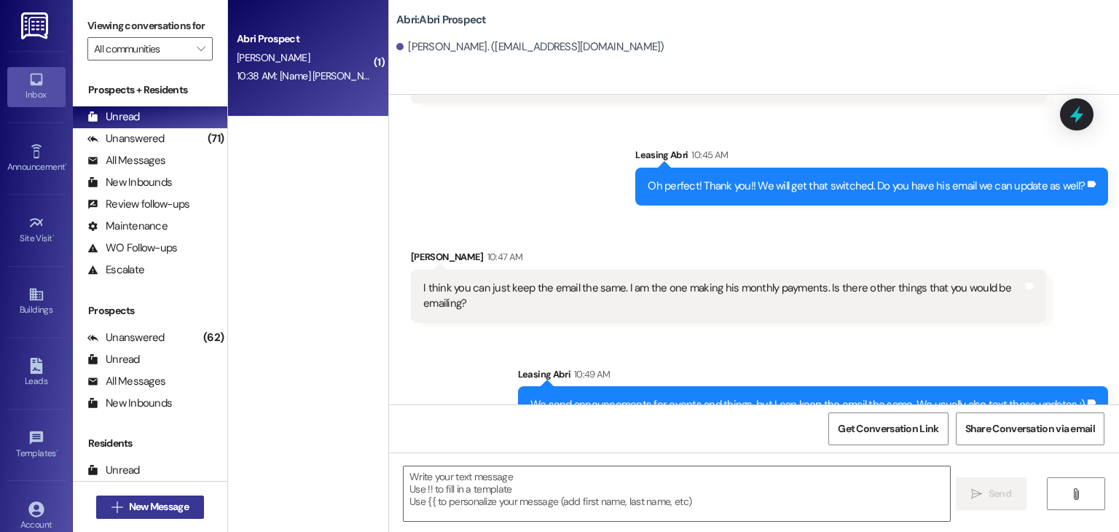
click at [176, 504] on span "New Message" at bounding box center [159, 506] width 60 height 15
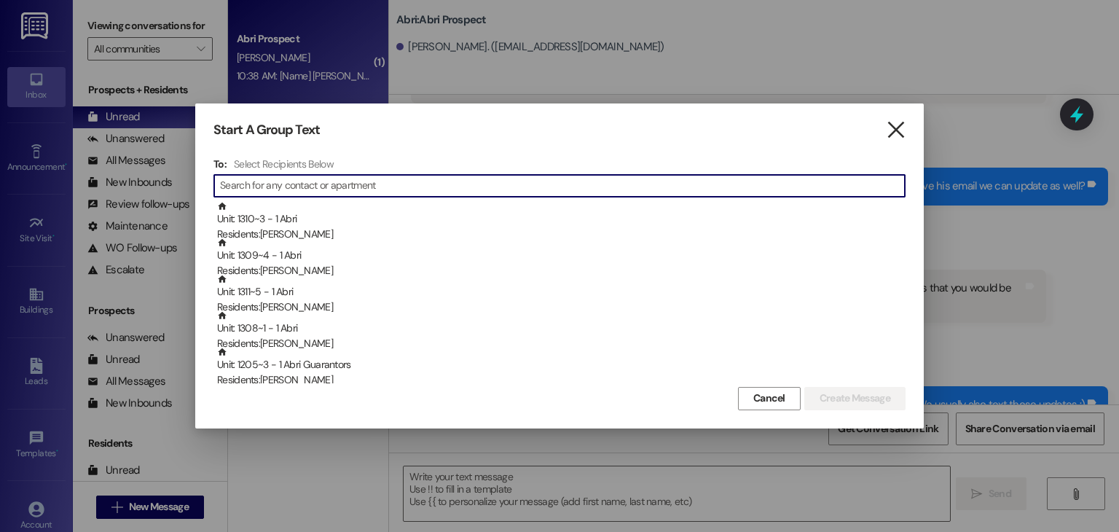
click at [892, 125] on icon "" at bounding box center [896, 129] width 20 height 15
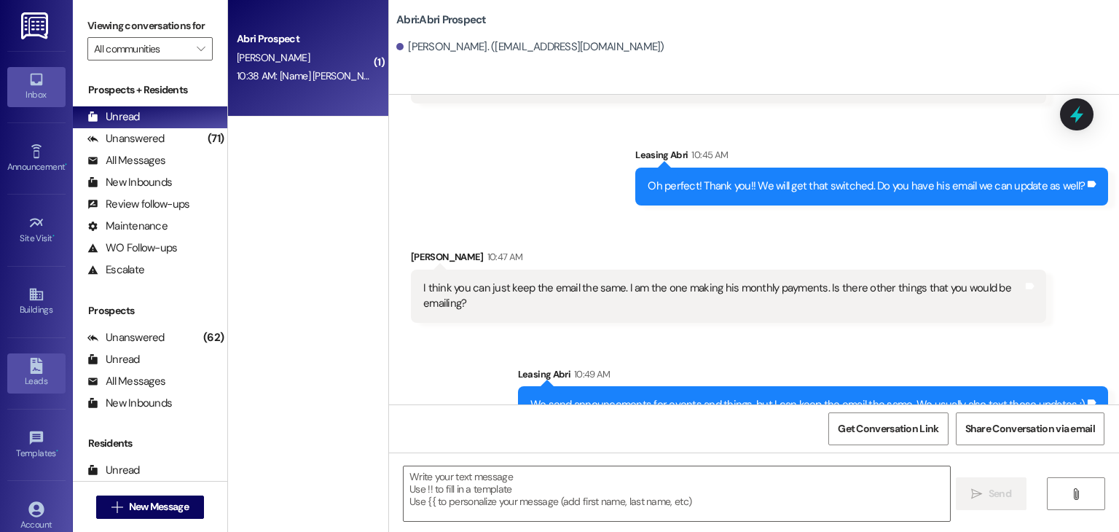
click at [24, 368] on link "Leads" at bounding box center [36, 372] width 58 height 39
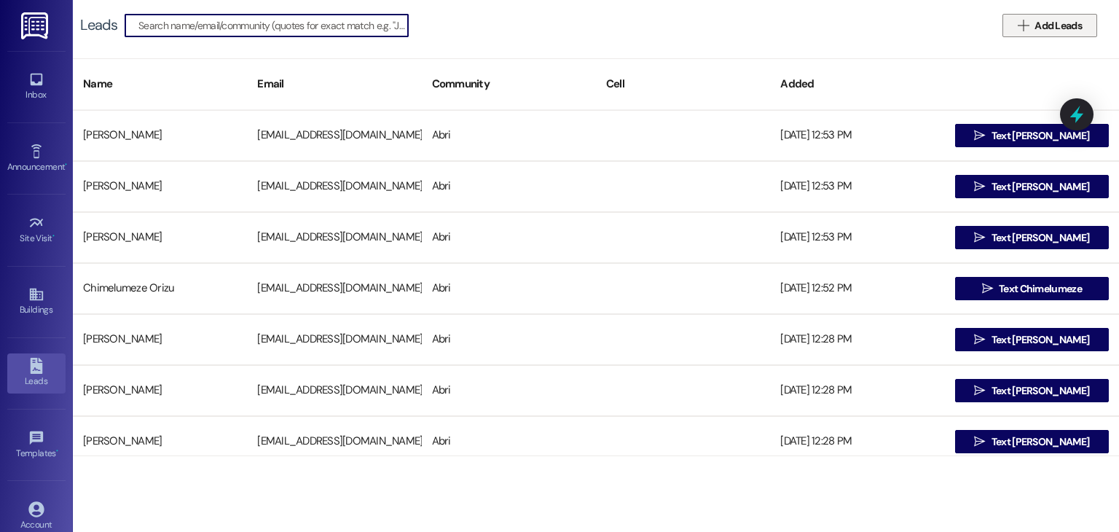
click at [1015, 26] on span " Add Leads" at bounding box center [1050, 25] width 70 height 15
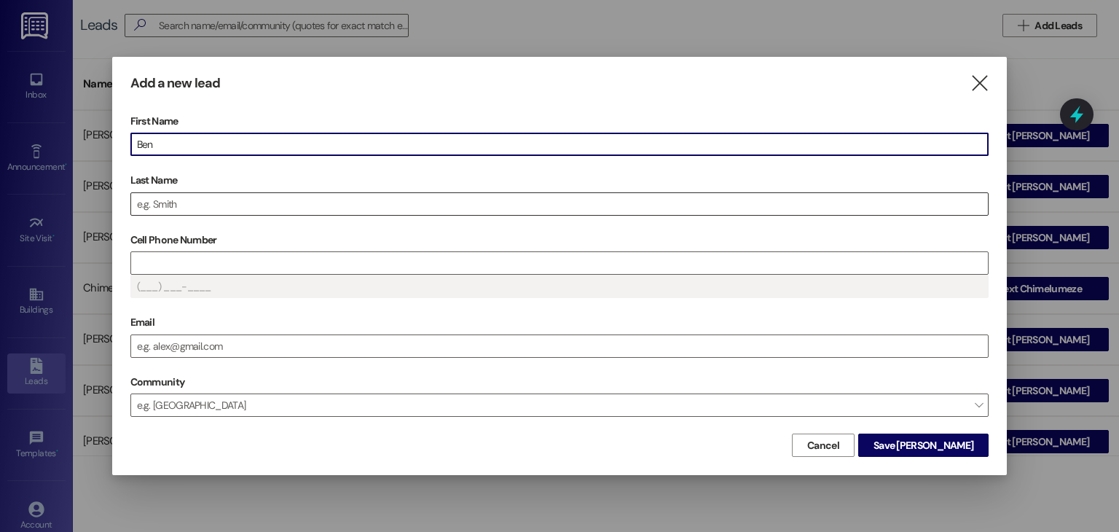
click at [661, 200] on input "Last Name" at bounding box center [559, 204] width 857 height 22
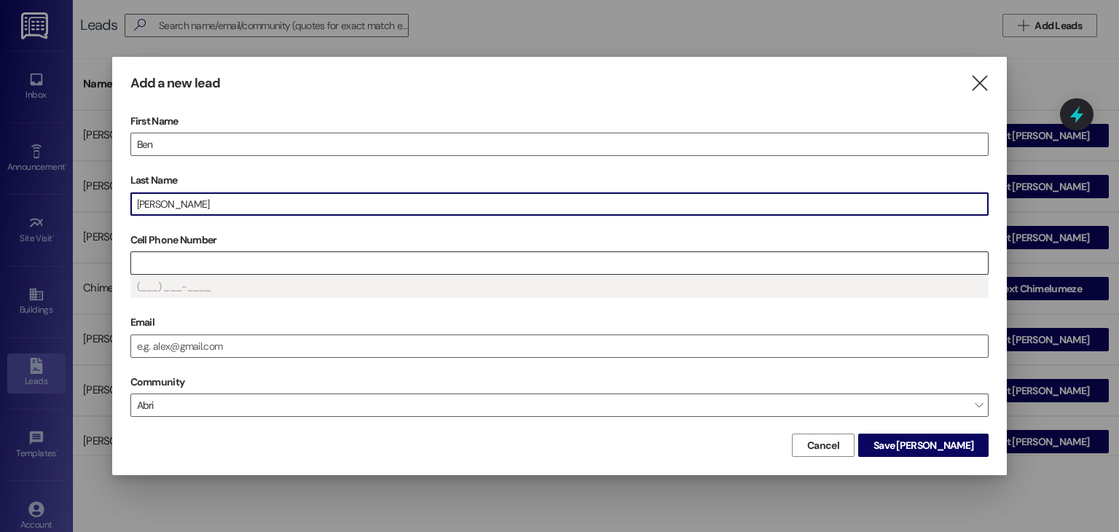
click at [490, 267] on input "Cell Phone Number" at bounding box center [559, 263] width 857 height 22
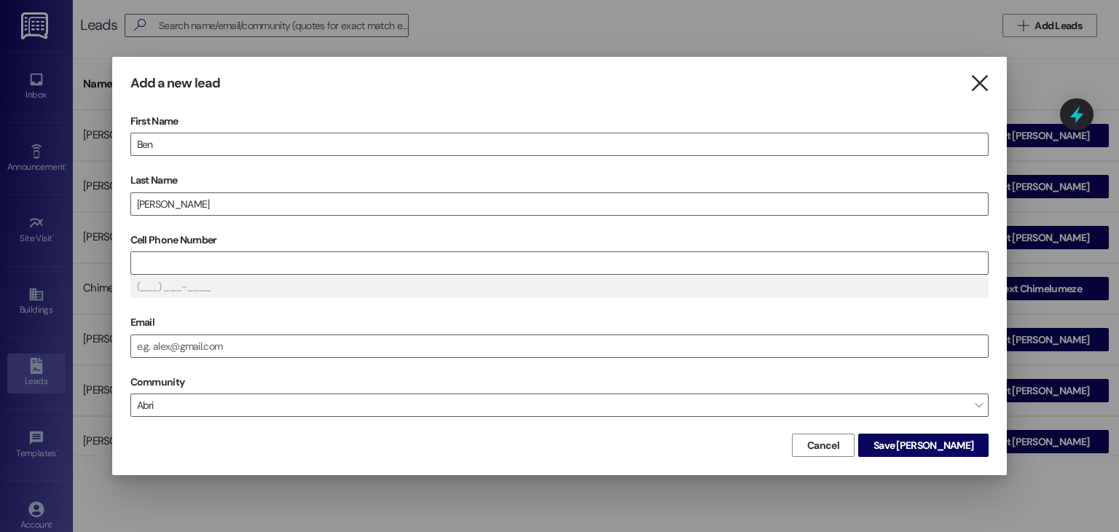
click at [976, 87] on icon "" at bounding box center [979, 83] width 20 height 15
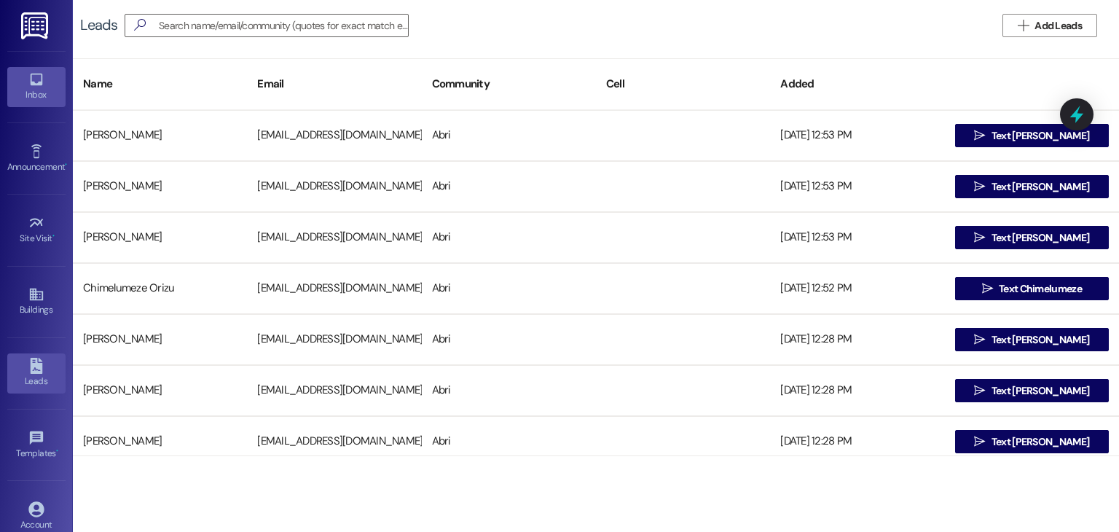
click at [36, 91] on div "Inbox" at bounding box center [36, 94] width 73 height 15
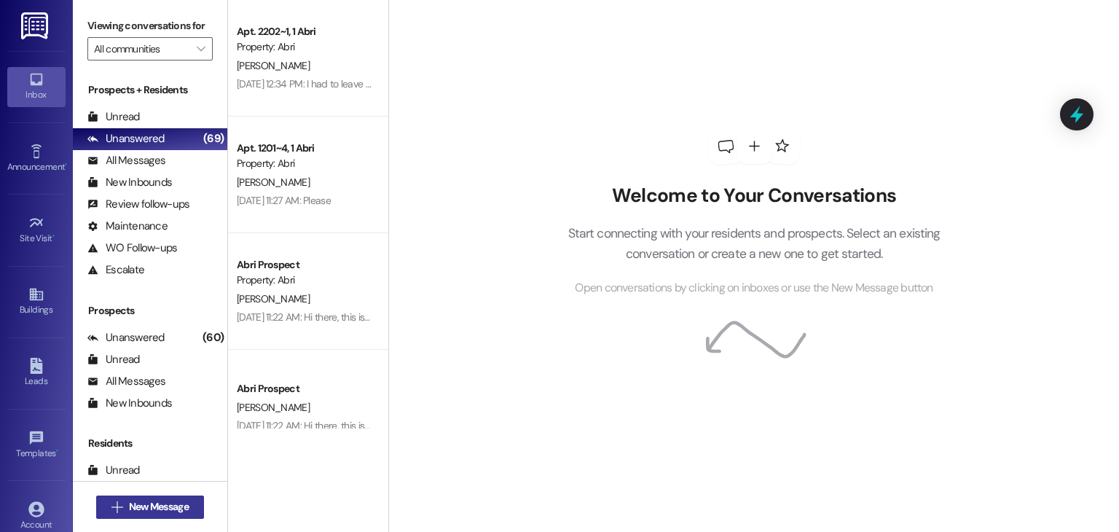
click at [160, 508] on span "New Message" at bounding box center [159, 506] width 60 height 15
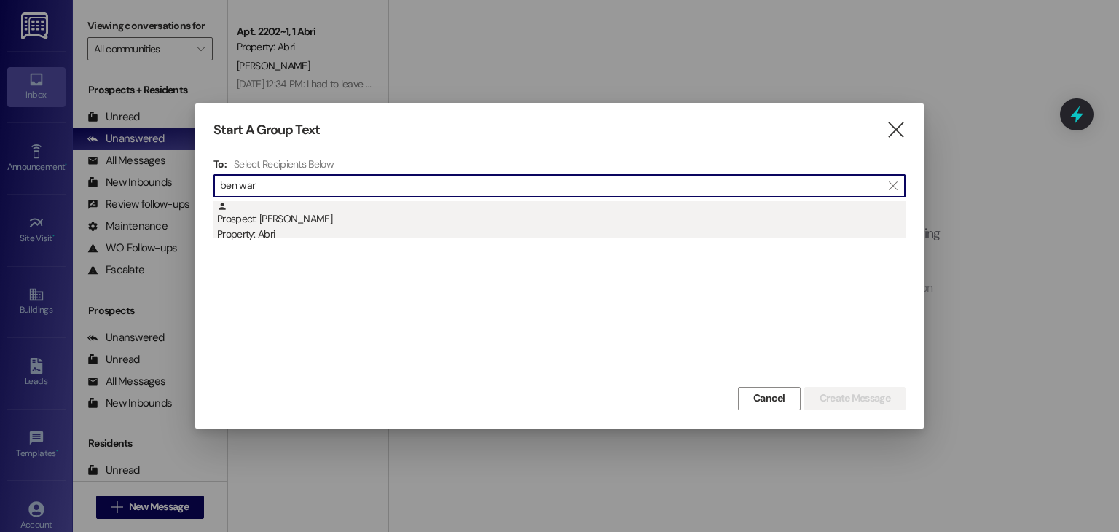
type input "ben war"
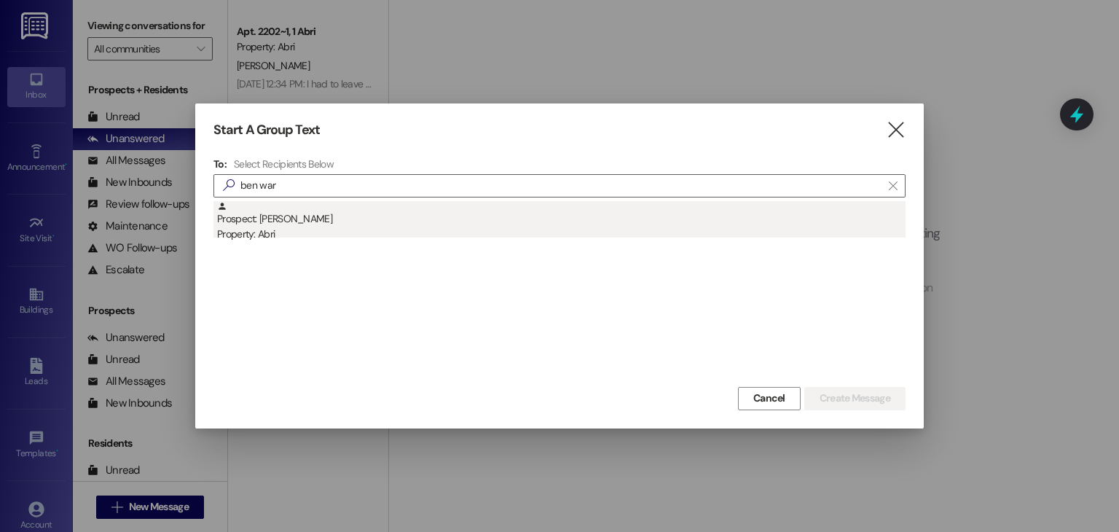
click at [304, 209] on div "Prospect: Ben Ward Property: Abri" at bounding box center [561, 222] width 688 height 42
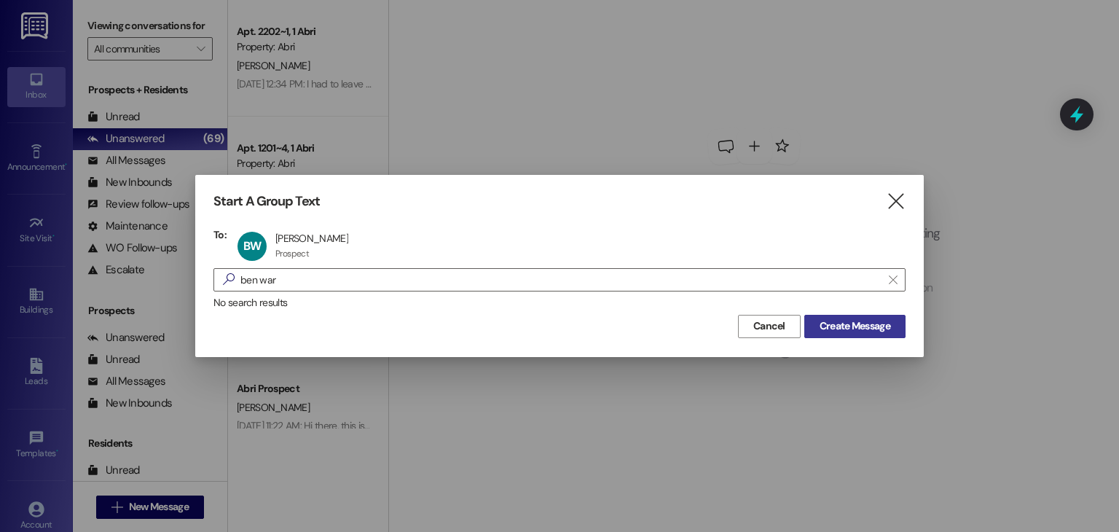
click at [867, 324] on span "Create Message" at bounding box center [854, 325] width 71 height 15
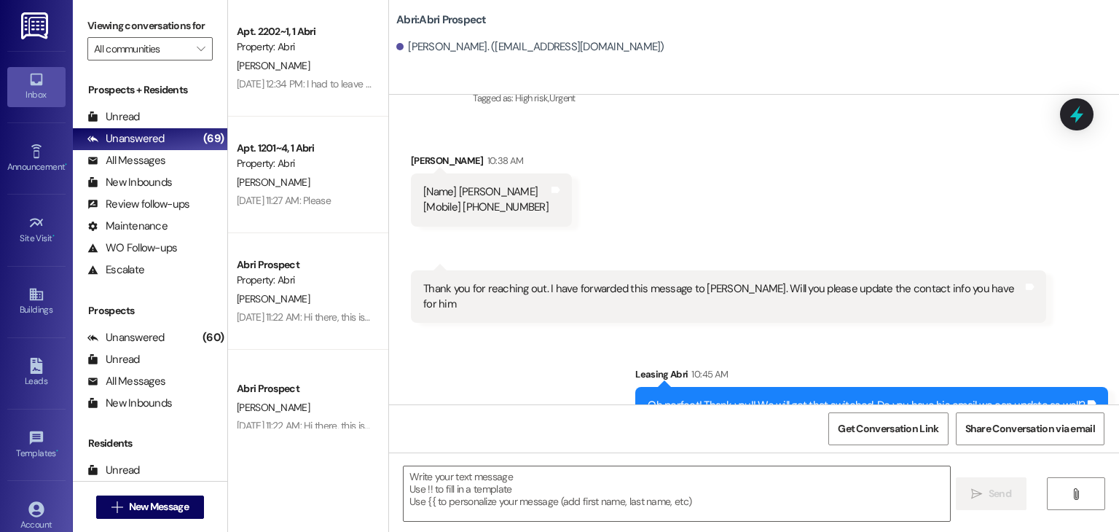
scroll to position [1932, 0]
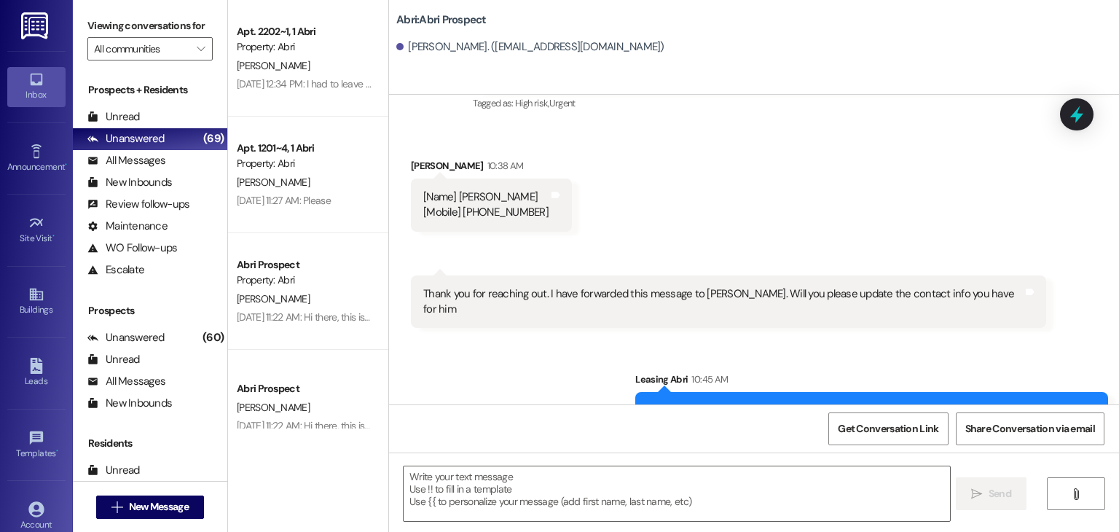
drag, startPoint x: 463, startPoint y: 197, endPoint x: 534, endPoint y: 199, distance: 70.7
click at [534, 199] on div "[Name] Ben Ward [Mobile] +1 208-226-4863" at bounding box center [485, 204] width 125 height 31
copy div "208-226-4863"
click at [577, 205] on div "Received via SMS Ben Ward 10:38 AM [Name] Ben Ward [Mobile] +1 208-226-4863 Tag…" at bounding box center [754, 232] width 730 height 214
drag, startPoint x: 466, startPoint y: 196, endPoint x: 483, endPoint y: 196, distance: 16.8
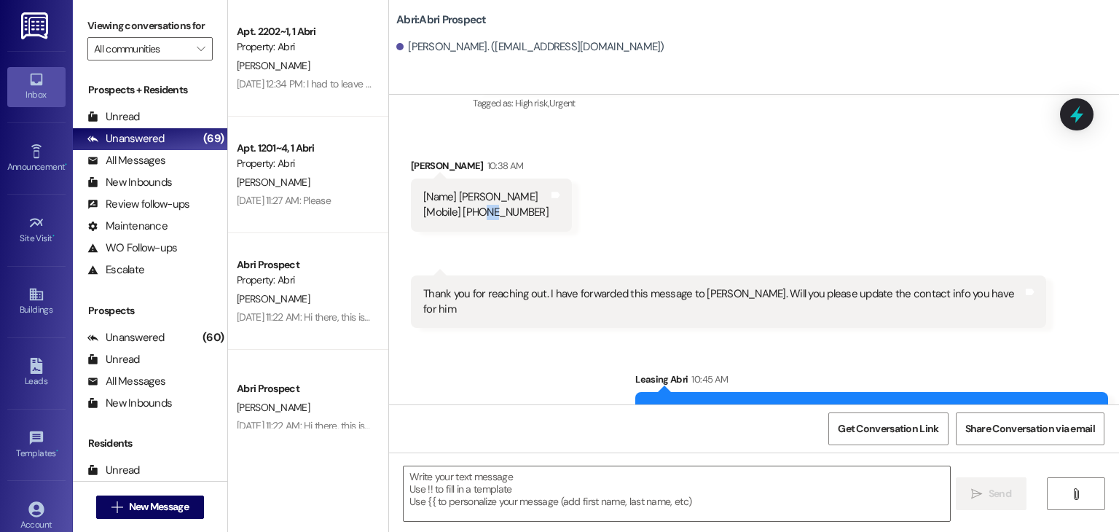
click at [483, 196] on div "[Name] Ben Ward [Mobile] +1 208-226-4863" at bounding box center [485, 204] width 125 height 31
click at [480, 196] on div "[Name] Ben Ward [Mobile] +1 208-226-4863" at bounding box center [485, 204] width 125 height 31
drag, startPoint x: 463, startPoint y: 194, endPoint x: 546, endPoint y: 202, distance: 82.7
click at [546, 202] on div "[Name] Ben Ward [Mobile] +1 208-226-4863 Tags and notes" at bounding box center [491, 204] width 161 height 53
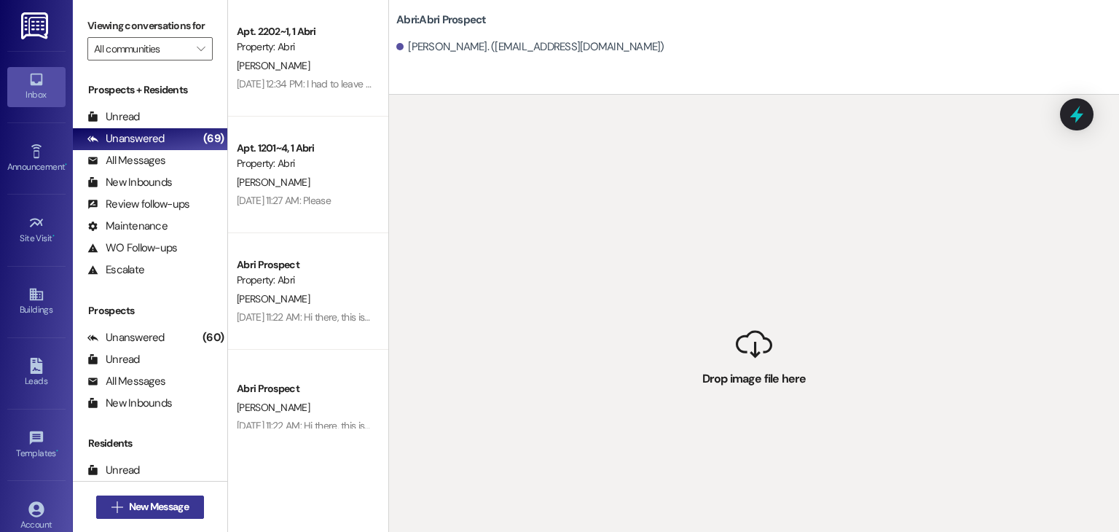
click at [170, 505] on span "New Message" at bounding box center [159, 506] width 60 height 15
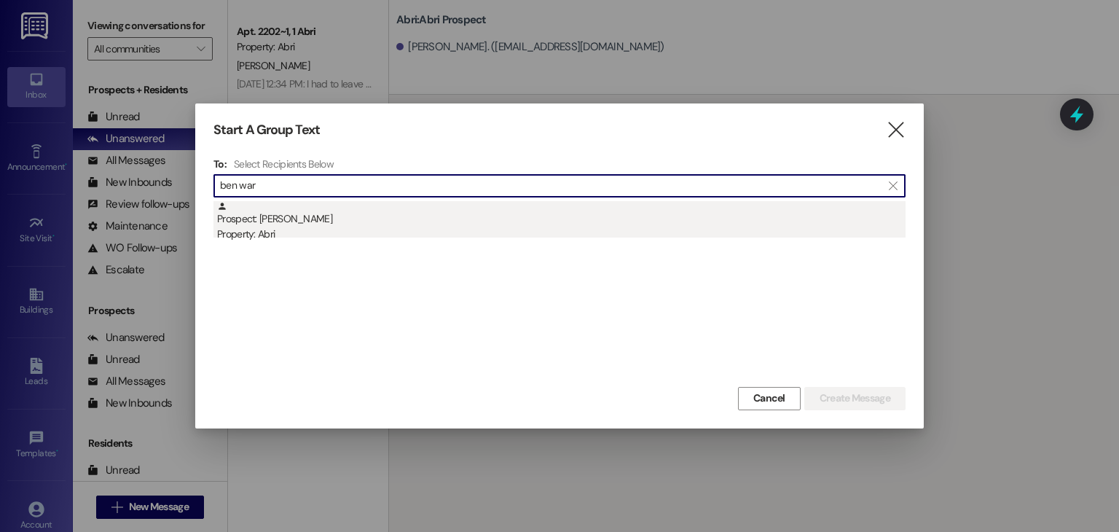
type input "ben war"
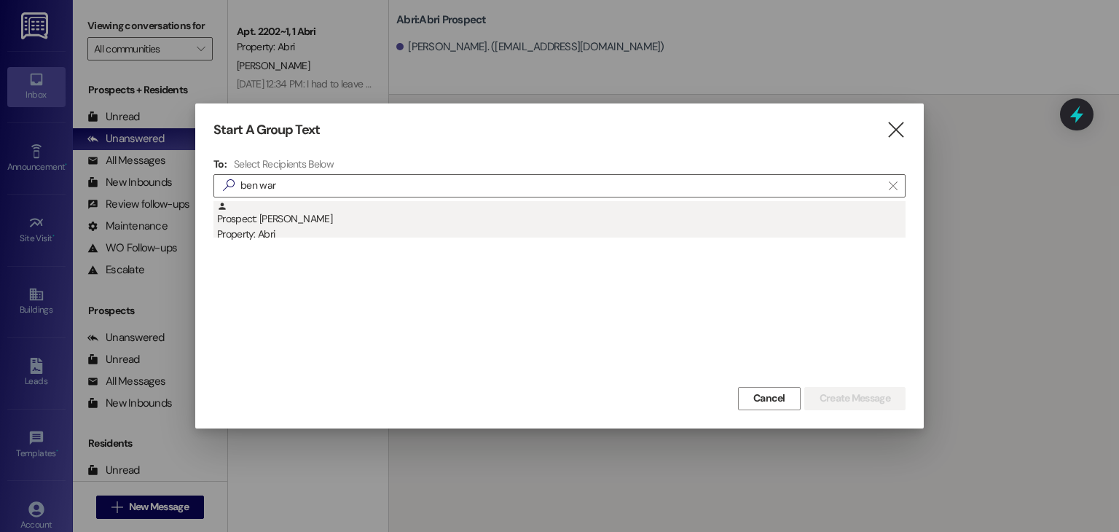
click at [312, 221] on div "Prospect: Ben Ward Property: Abri" at bounding box center [561, 222] width 688 height 42
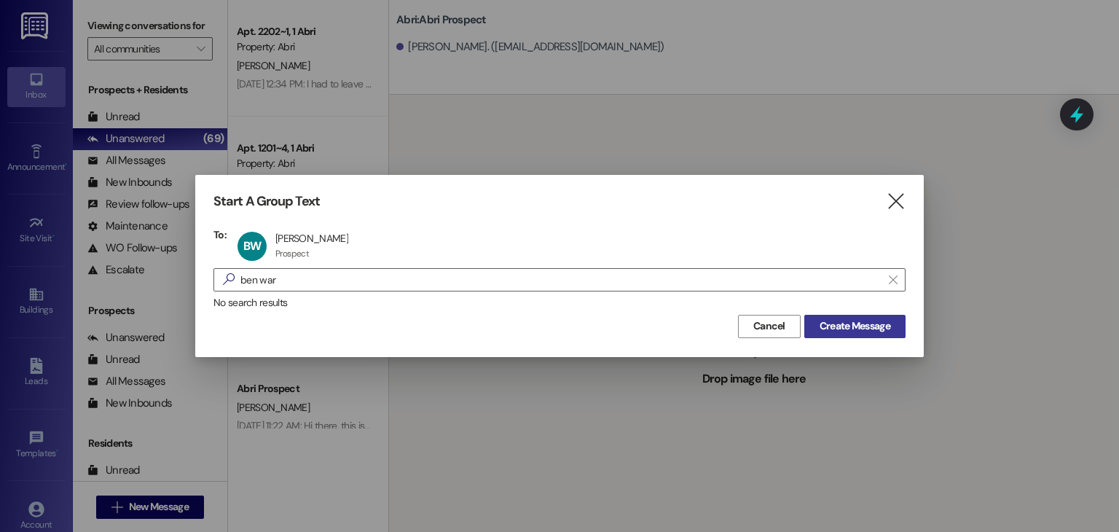
click at [865, 327] on span "Create Message" at bounding box center [854, 325] width 71 height 15
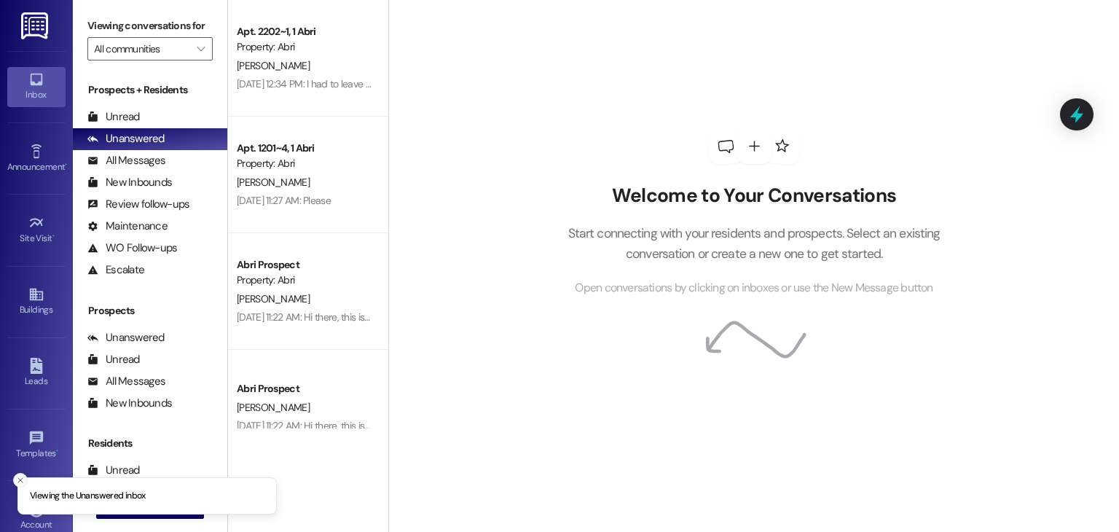
click at [18, 476] on icon "Close toast" at bounding box center [20, 480] width 9 height 9
click at [117, 513] on span " New Message" at bounding box center [150, 506] width 83 height 15
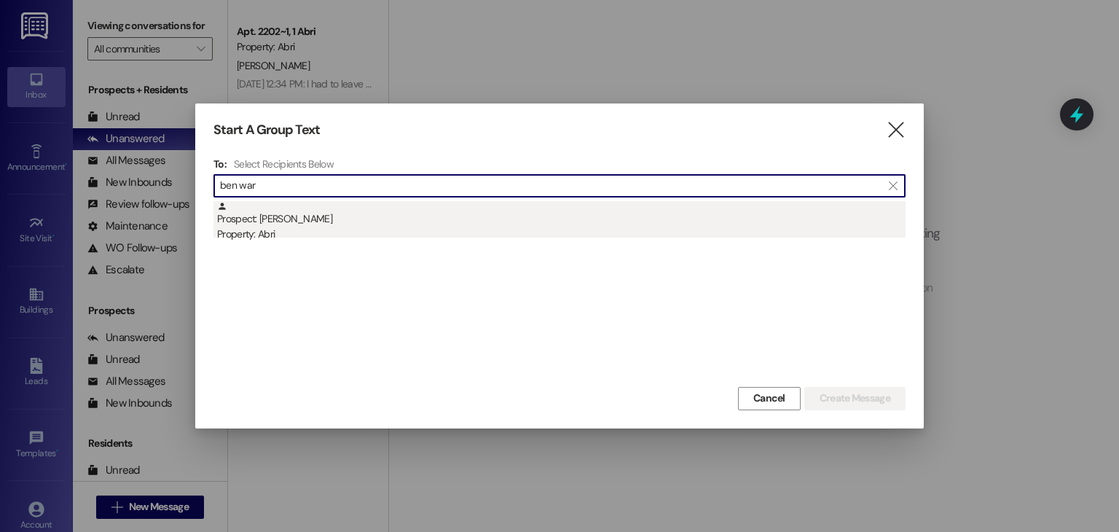
type input "ben war"
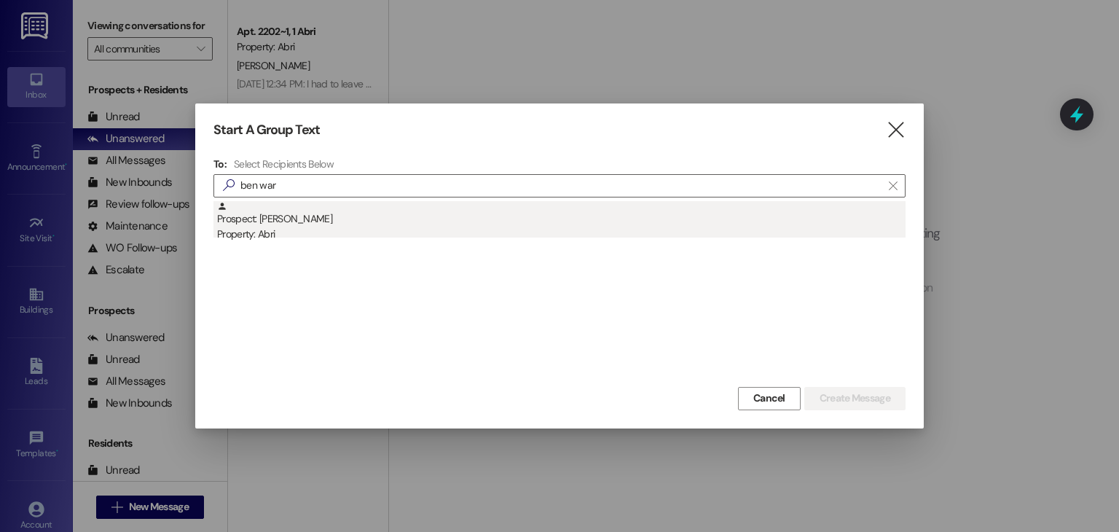
click at [299, 234] on div "Property: Abri" at bounding box center [561, 234] width 688 height 15
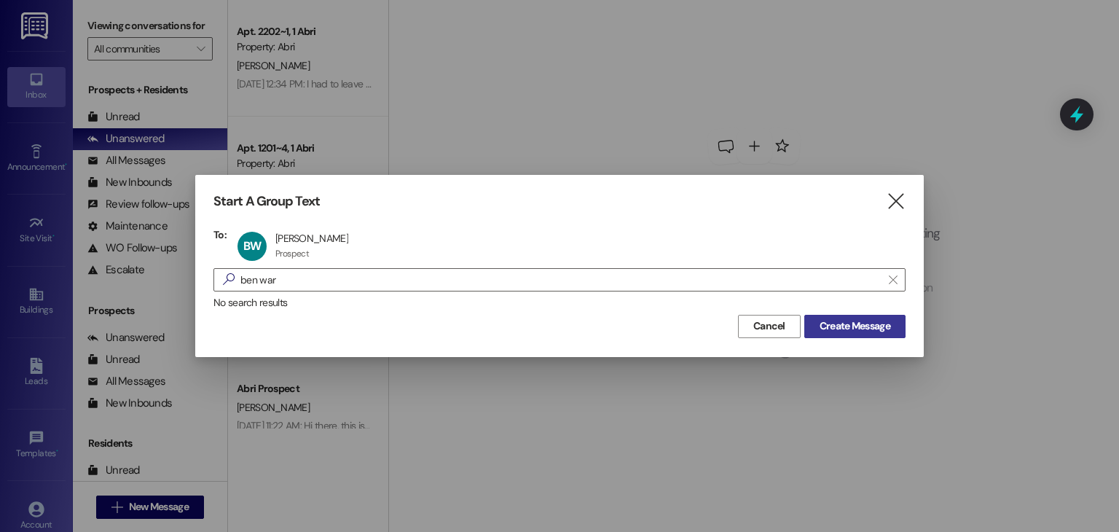
click at [819, 326] on span "Create Message" at bounding box center [854, 325] width 71 height 15
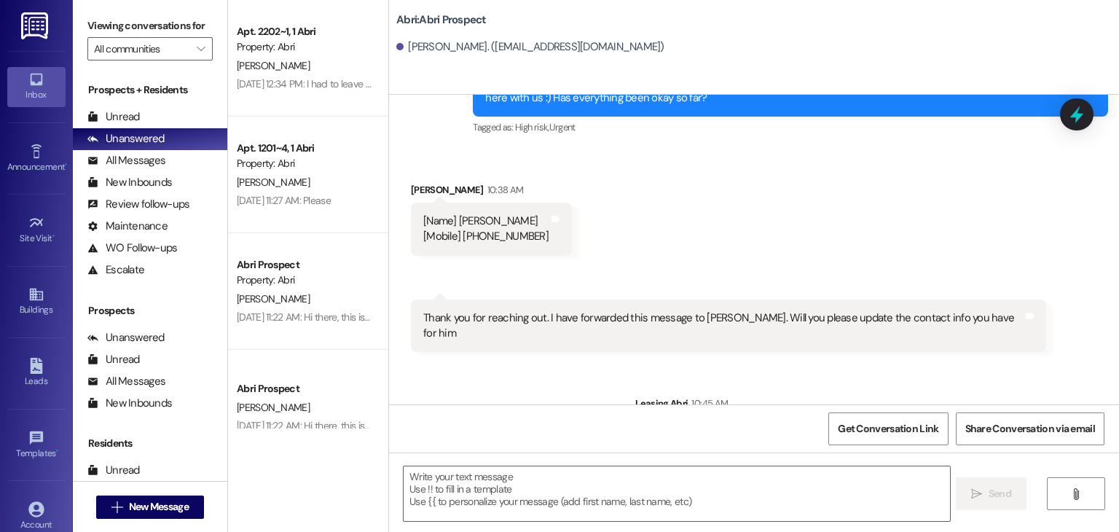
scroll to position [1908, 0]
drag, startPoint x: 465, startPoint y: 220, endPoint x: 533, endPoint y: 225, distance: 67.9
click at [533, 225] on div "[Name] Ben Ward [Mobile] +1 208-226-4863" at bounding box center [485, 228] width 125 height 31
copy div "[PHONE_NUMBER]"
click at [569, 235] on div "Received via SMS Ben Ward 10:38 AM [Name] Ben Ward [Mobile] +1 208-226-4863 Tag…" at bounding box center [491, 218] width 183 height 95
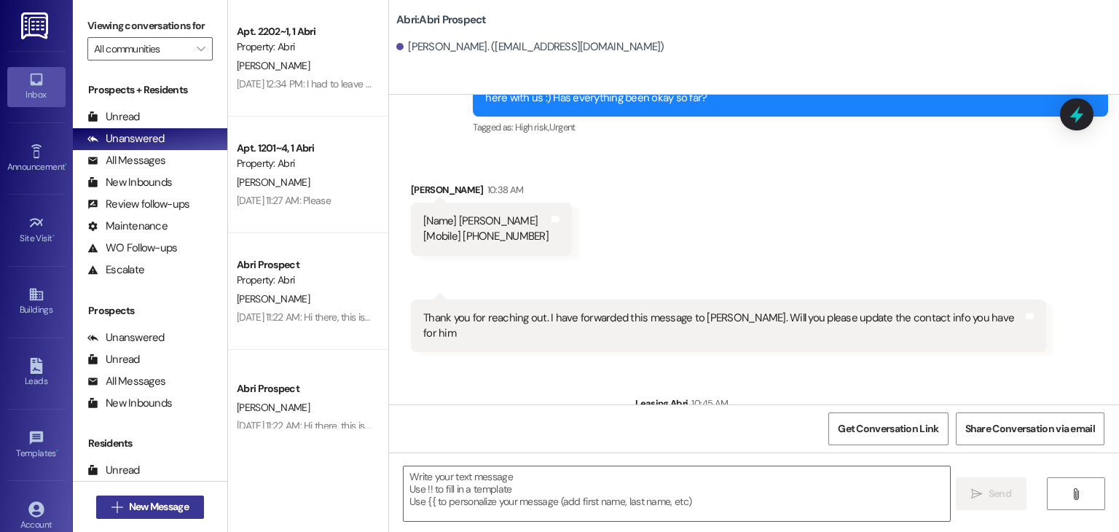
click at [174, 503] on span "New Message" at bounding box center [159, 506] width 60 height 15
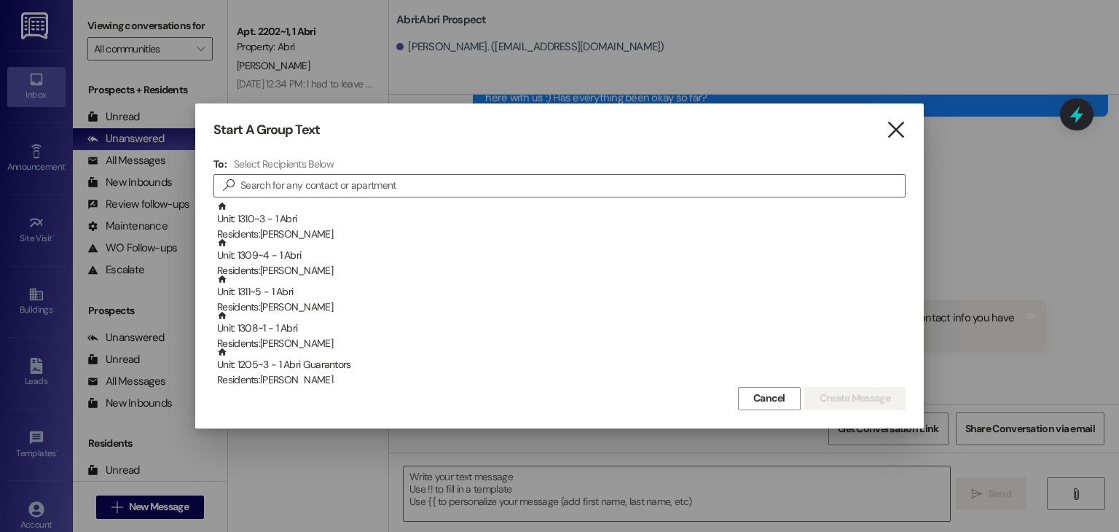
click at [903, 133] on icon "" at bounding box center [896, 129] width 20 height 15
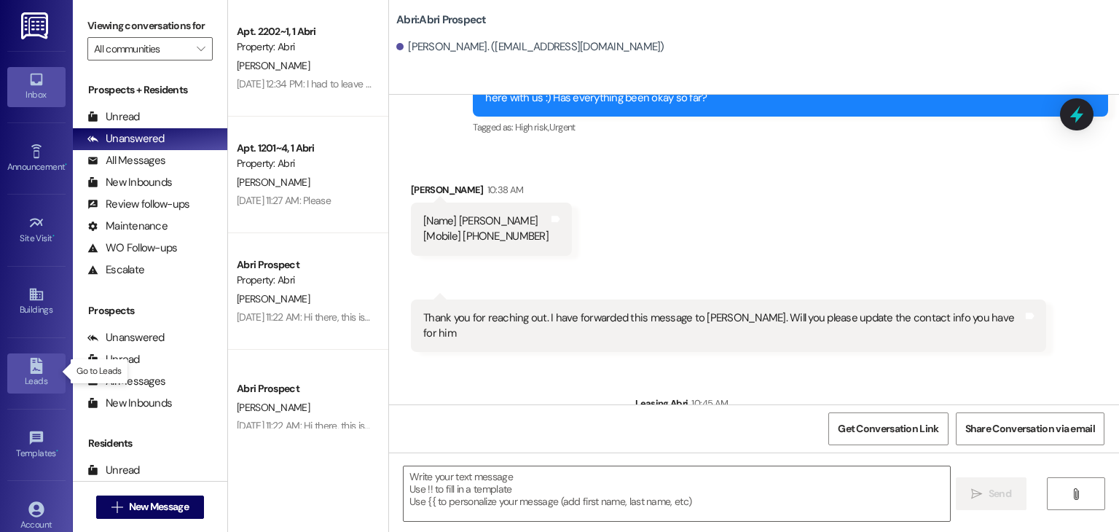
click at [38, 374] on div "Leads" at bounding box center [36, 381] width 73 height 15
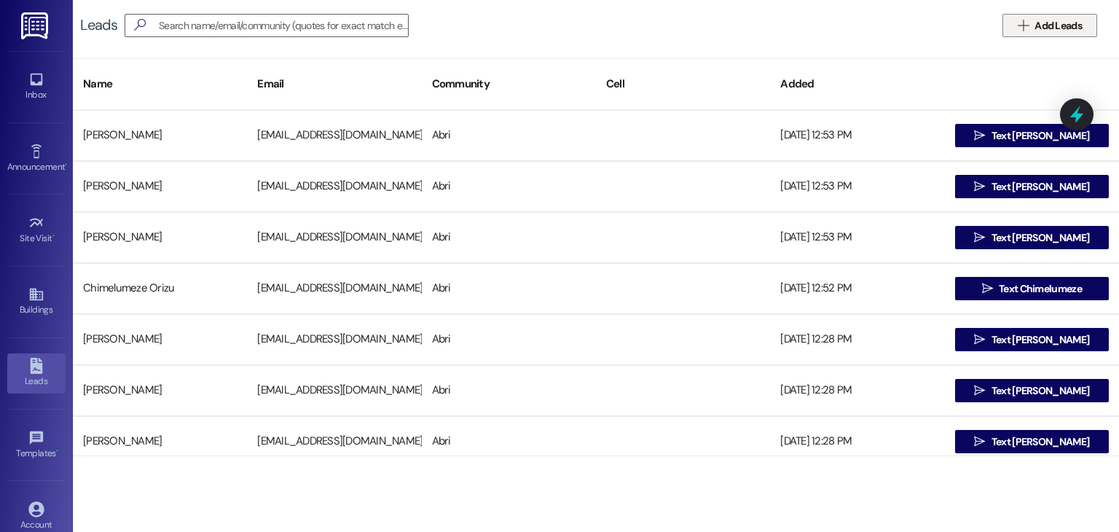
click at [1034, 14] on button " Add Leads" at bounding box center [1049, 25] width 95 height 23
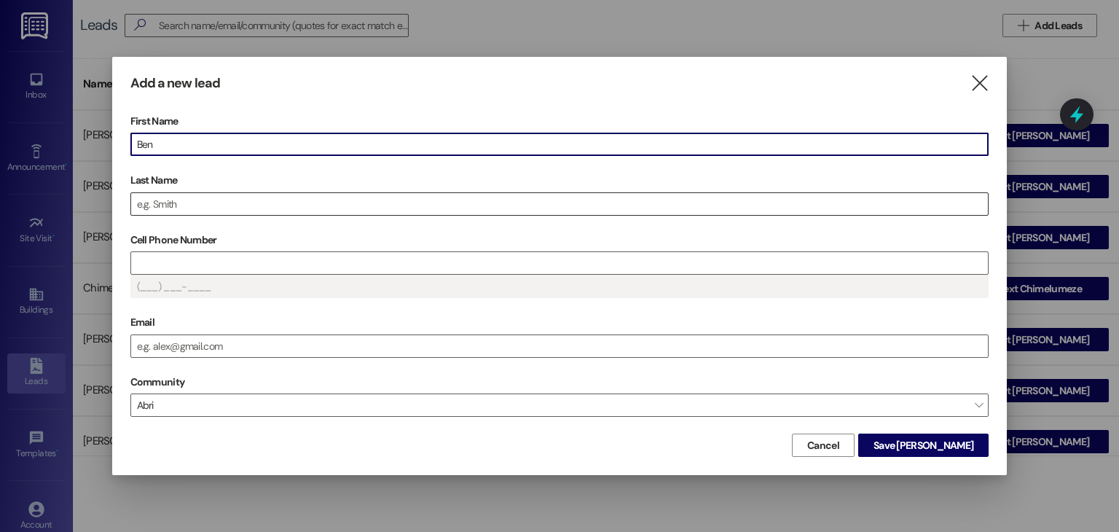
click at [420, 202] on input "Last Name" at bounding box center [559, 204] width 857 height 22
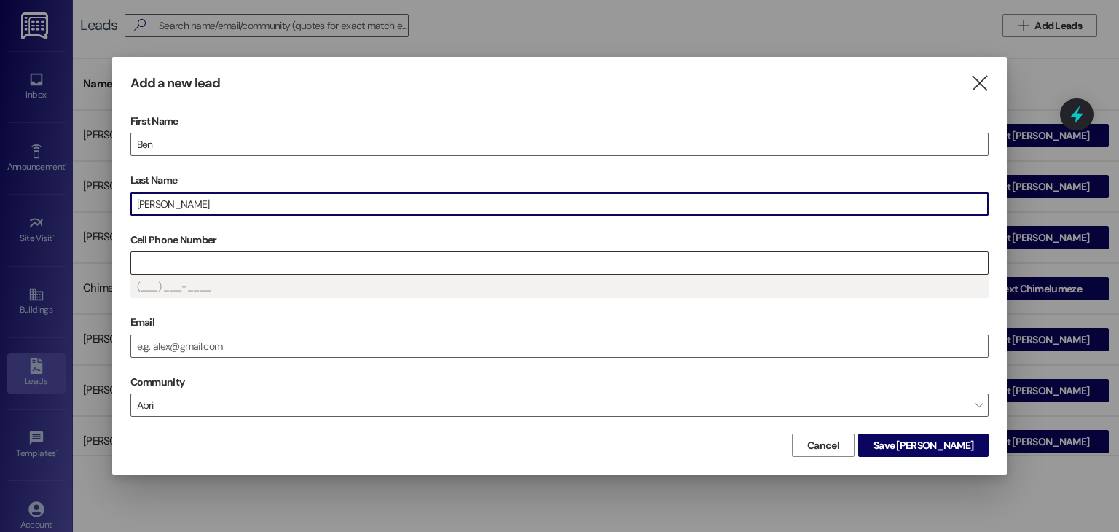
click at [362, 252] on input "Cell Phone Number" at bounding box center [559, 263] width 857 height 22
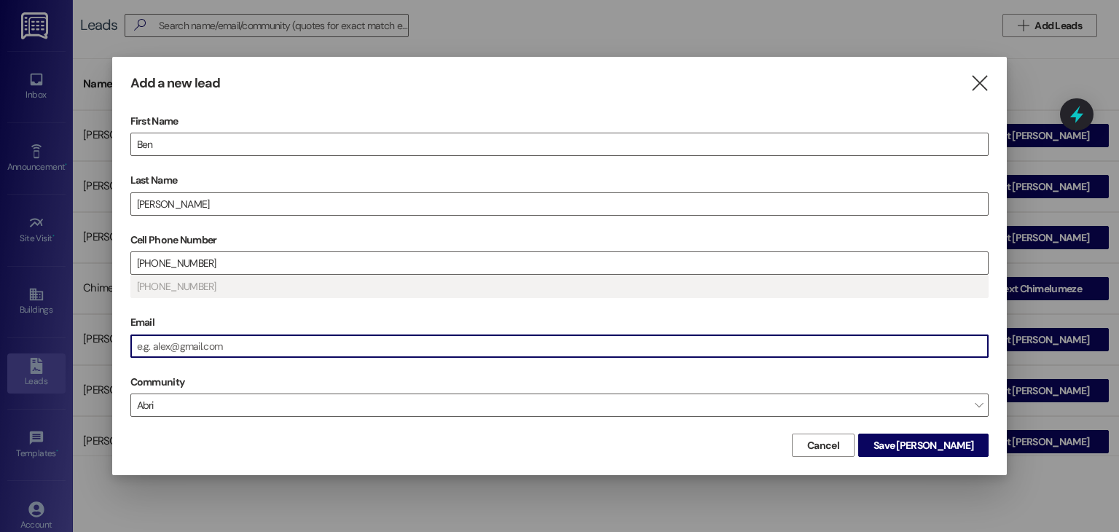
click at [265, 340] on input "Email" at bounding box center [559, 346] width 857 height 22
drag, startPoint x: 976, startPoint y: 79, endPoint x: 881, endPoint y: 79, distance: 94.7
click at [977, 79] on icon "" at bounding box center [979, 83] width 20 height 15
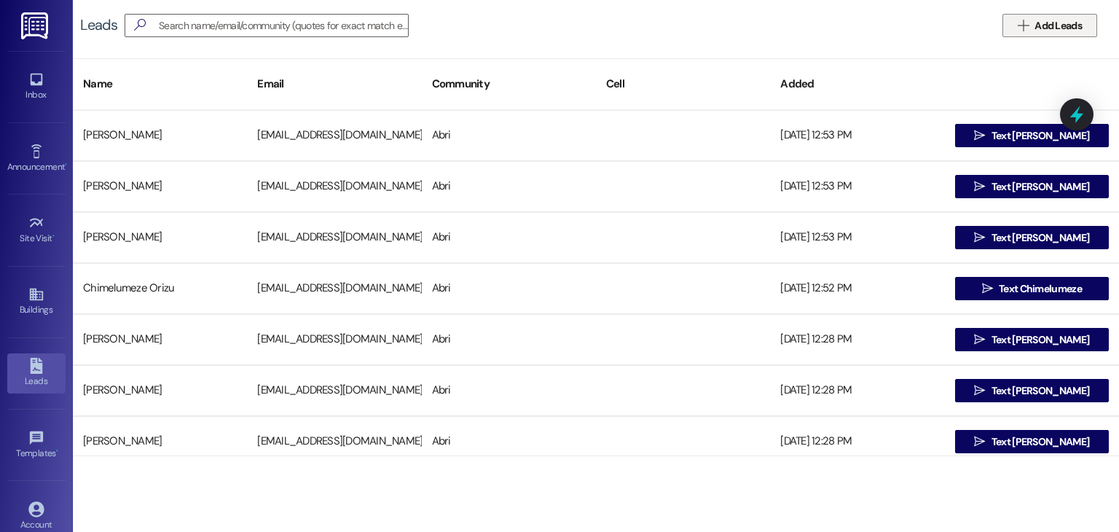
click at [1026, 20] on icon "" at bounding box center [1023, 26] width 11 height 12
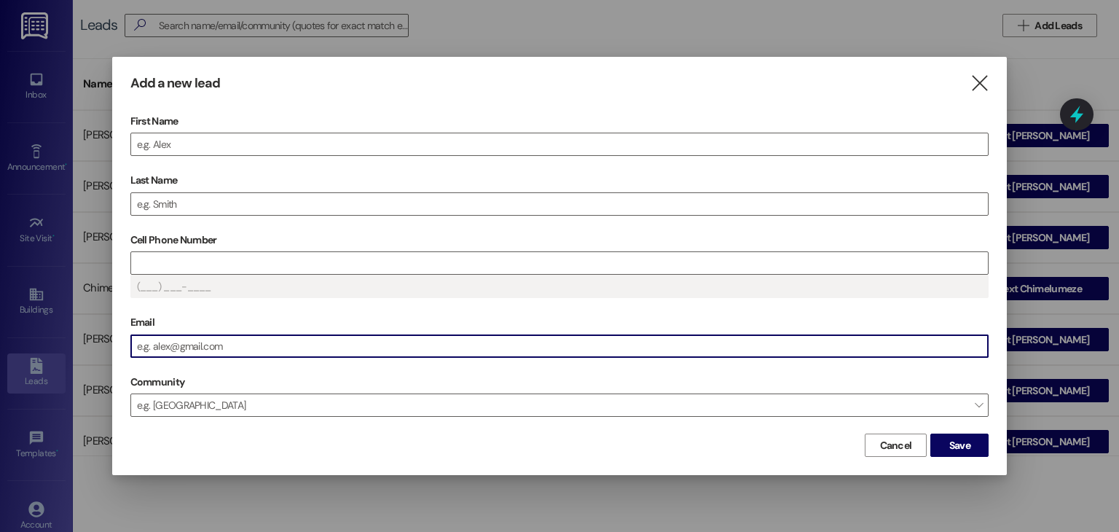
click at [469, 352] on input "Email" at bounding box center [559, 346] width 857 height 22
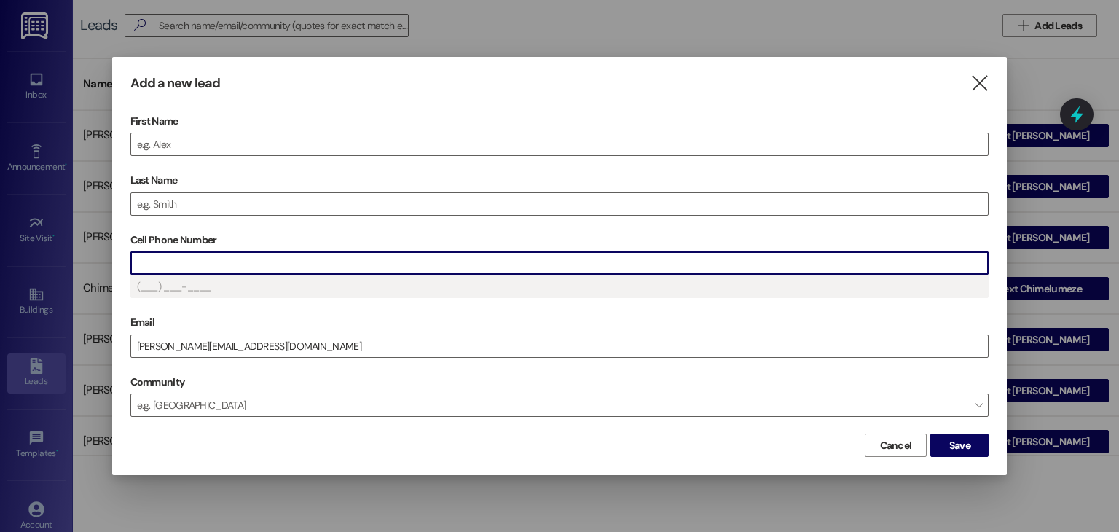
click at [385, 264] on input "Cell Phone Number" at bounding box center [559, 263] width 857 height 22
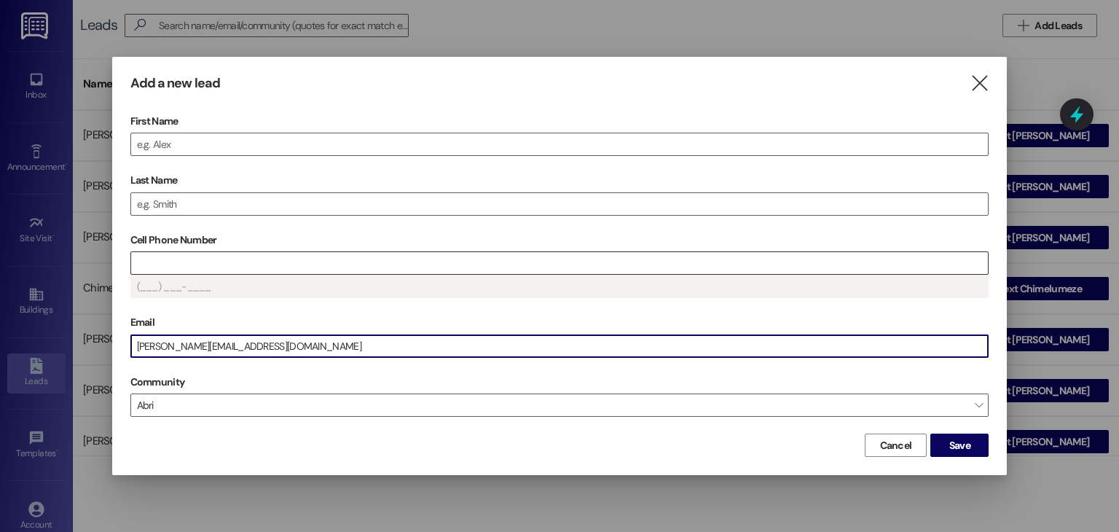
click at [279, 257] on input "Cell Phone Number" at bounding box center [559, 263] width 857 height 22
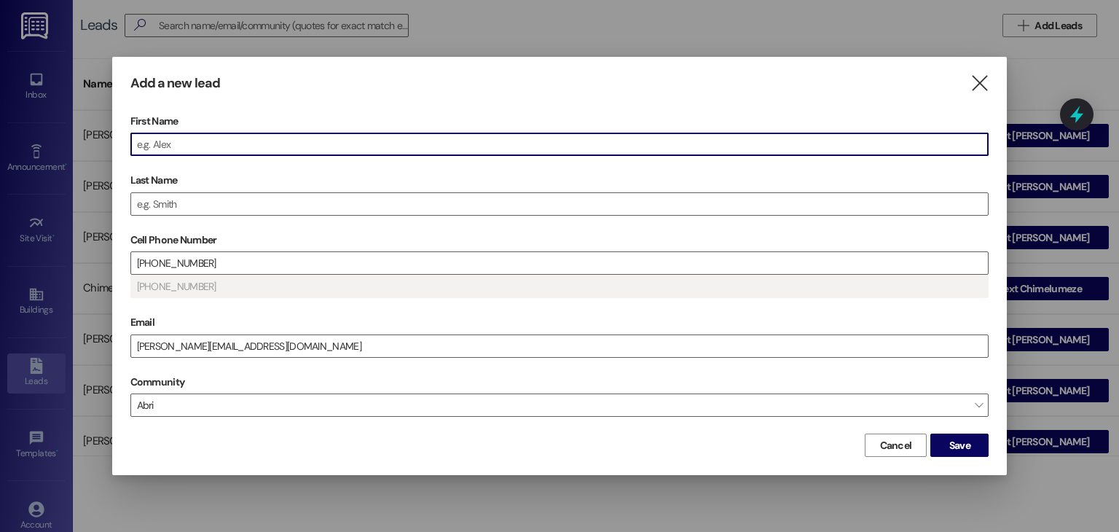
click at [195, 142] on input "First Name" at bounding box center [559, 144] width 857 height 22
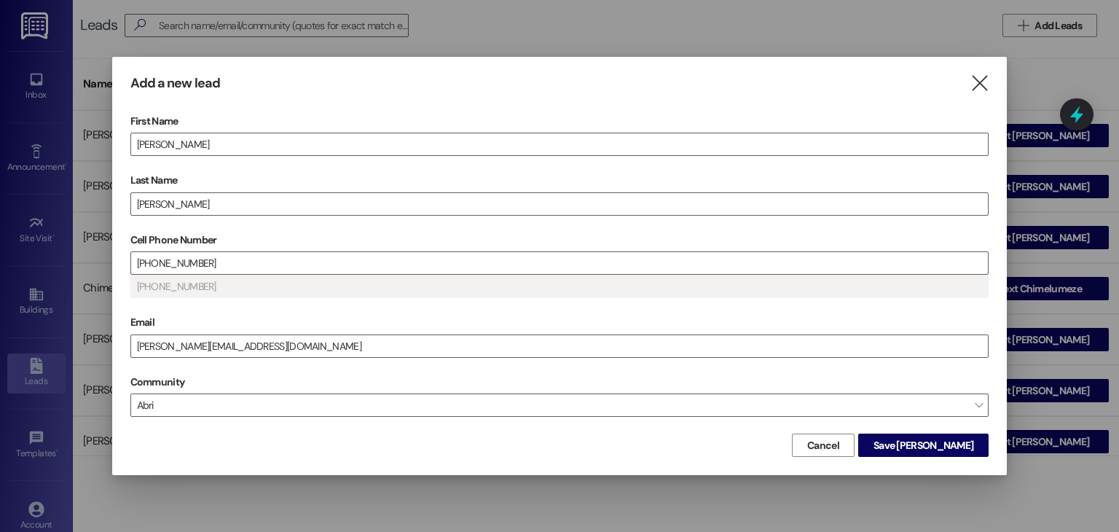
click at [510, 449] on div "Cancel Save Elias" at bounding box center [559, 443] width 859 height 27
click at [959, 444] on span "Save Elias" at bounding box center [923, 445] width 100 height 15
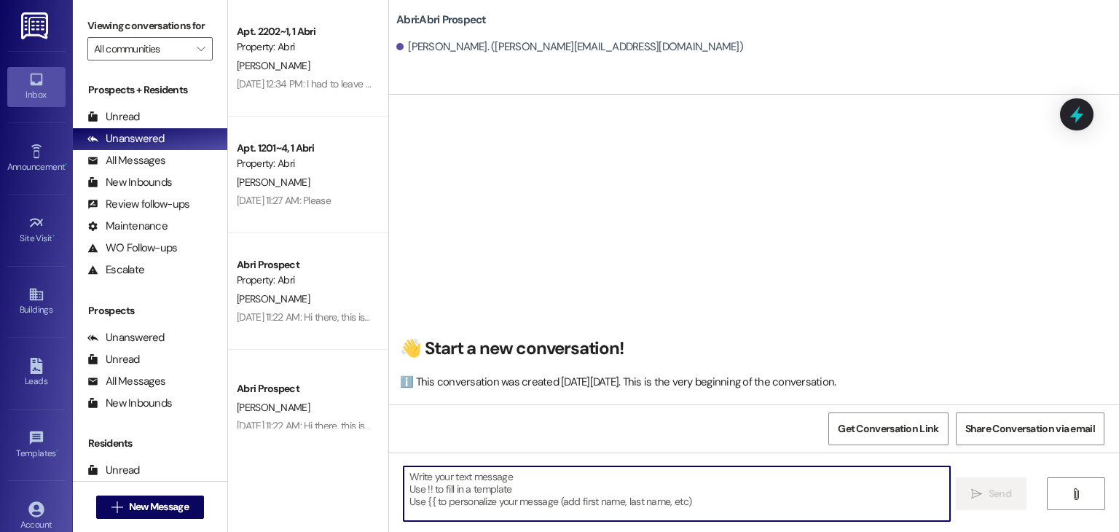
click at [489, 473] on textarea at bounding box center [677, 493] width 546 height 55
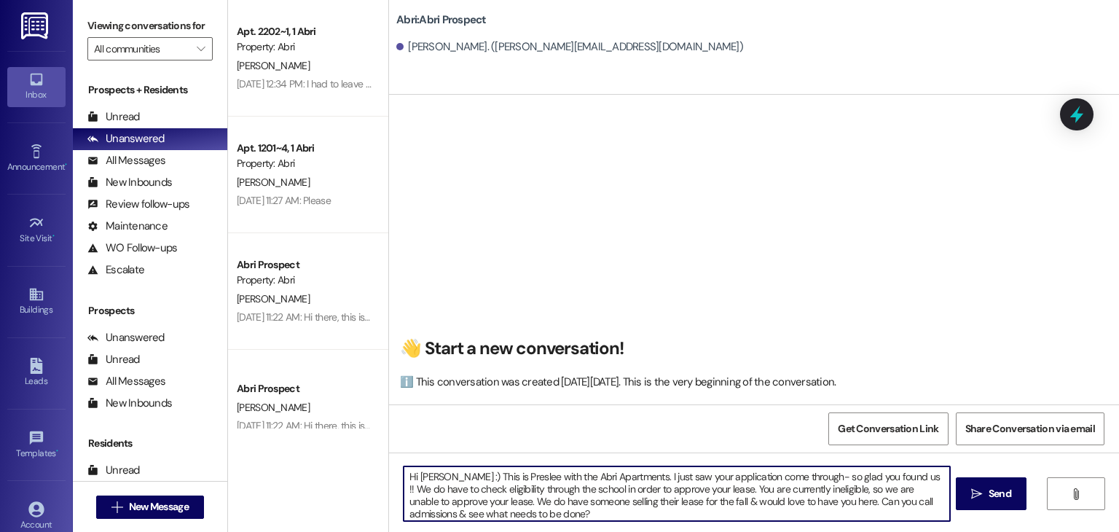
click at [551, 515] on textarea "Hi Elias :) This is Preslee with the Abri Apartments. I just saw your applicati…" at bounding box center [677, 493] width 546 height 55
drag, startPoint x: 597, startPoint y: 487, endPoint x: 684, endPoint y: 487, distance: 86.7
click at [684, 487] on textarea "Hi Elias :) This is Preslee with the Abri Apartments. I just saw your applicati…" at bounding box center [677, 493] width 546 height 55
click at [617, 514] on textarea "Hi Elias :) This is Preslee with the Abri Apartments. I just saw your applicati…" at bounding box center [677, 493] width 546 height 55
click at [592, 502] on textarea "Hi Elias :) This is Preslee with the Abri Apartments. I just saw your applicati…" at bounding box center [677, 493] width 546 height 55
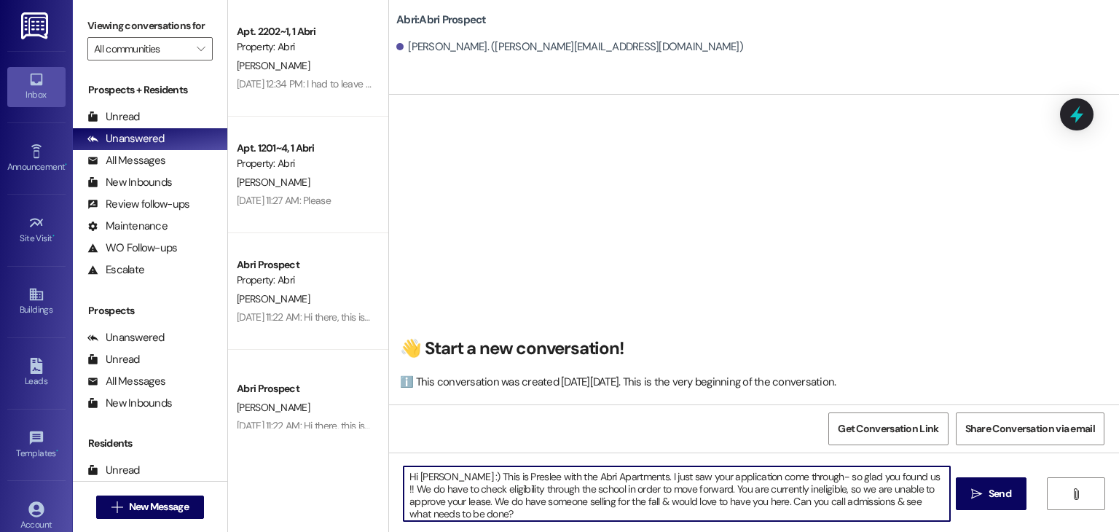
click at [480, 507] on textarea "Hi Elias :) This is Preslee with the Abri Apartments. I just saw your applicati…" at bounding box center [677, 493] width 546 height 55
click at [471, 510] on textarea "Hi Elias :) This is Preslee with the Abri Apartments. I just saw your applicati…" at bounding box center [677, 493] width 546 height 55
type textarea "Hi Elias :) This is Preslee with the Abri Apartments. I just saw your applicati…"
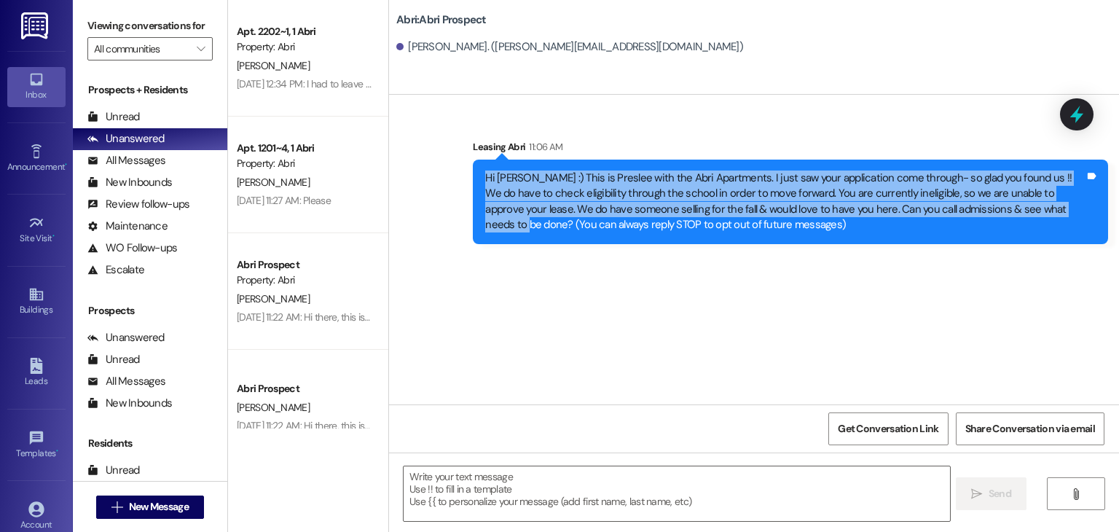
drag, startPoint x: 473, startPoint y: 176, endPoint x: 1013, endPoint y: 210, distance: 540.8
click at [1013, 210] on div "Hi Elias :) This is Preslee with the Abri Apartments. I just saw your applicati…" at bounding box center [790, 202] width 635 height 84
copy div "Hi Elias :) This is Preslee with the Abri Apartments. I just saw your applicati…"
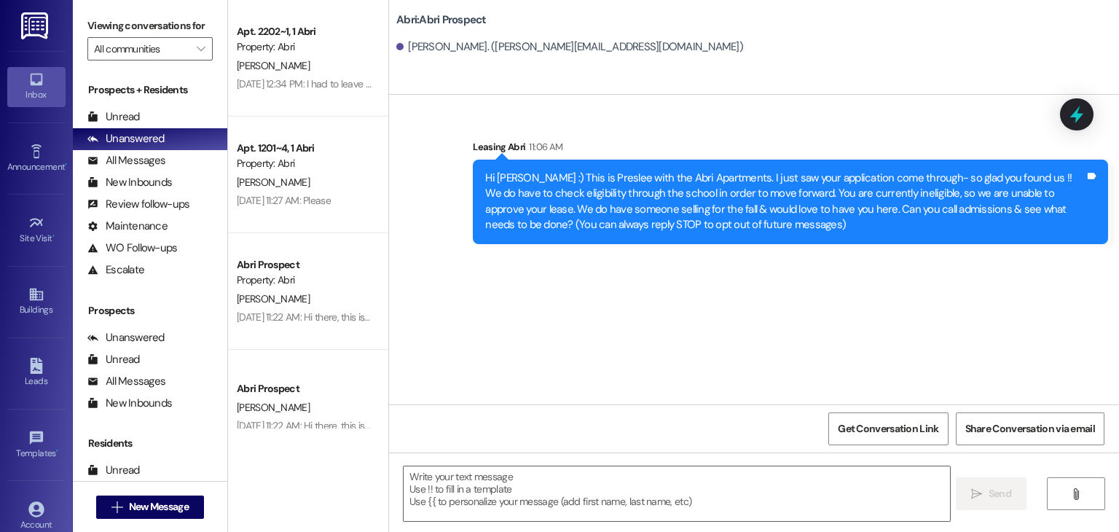
drag, startPoint x: 985, startPoint y: 326, endPoint x: 964, endPoint y: 338, distance: 23.9
click at [984, 326] on div "Sent via SMS Leasing Abri 11:06 AM Hi Elias :) This is Preslee with the Abri Ap…" at bounding box center [754, 250] width 730 height 310
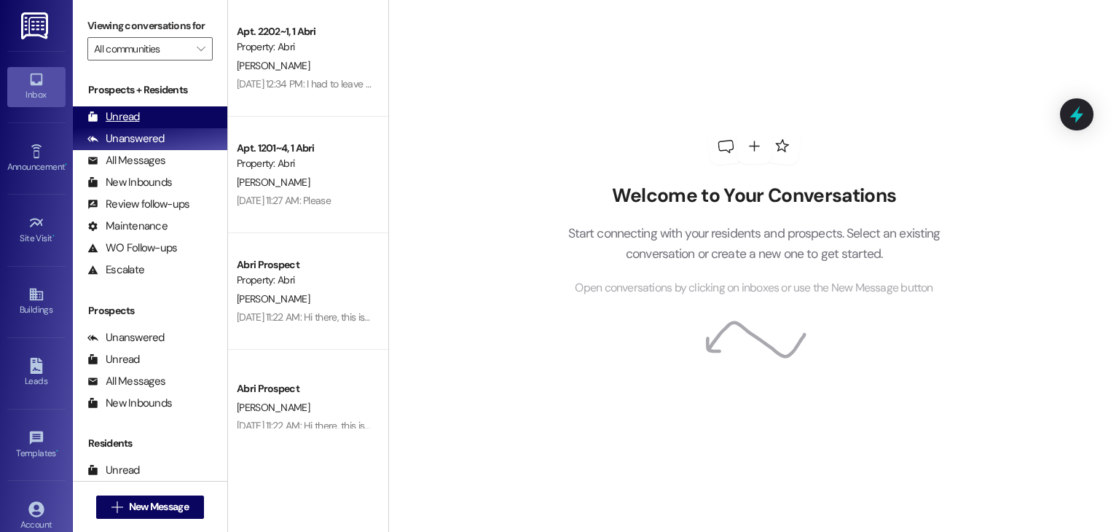
click at [157, 117] on div "Unread (0)" at bounding box center [150, 117] width 154 height 22
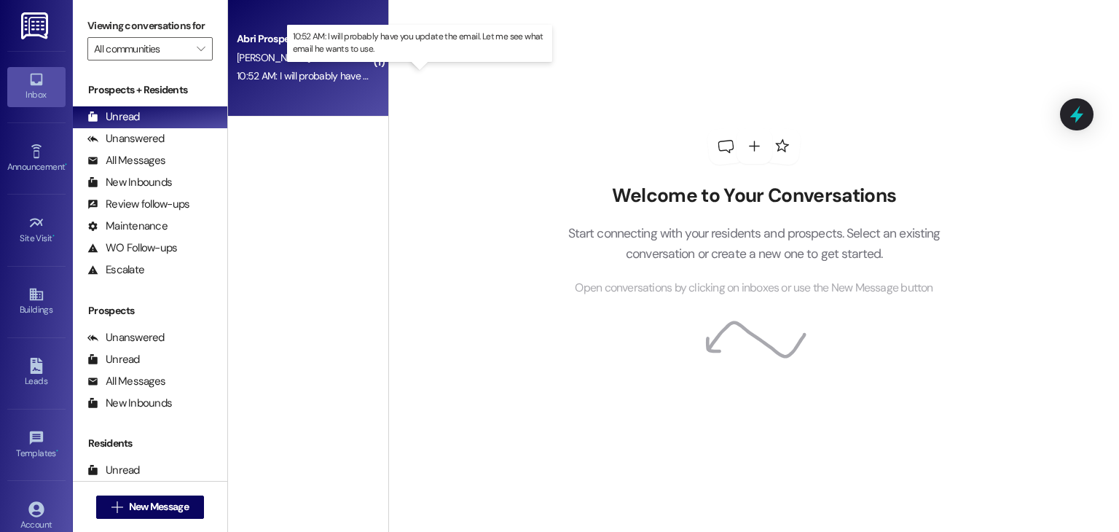
click at [309, 71] on div "10:52 AM: I will probably have you update the email. Let me see what email he w…" at bounding box center [430, 75] width 386 height 13
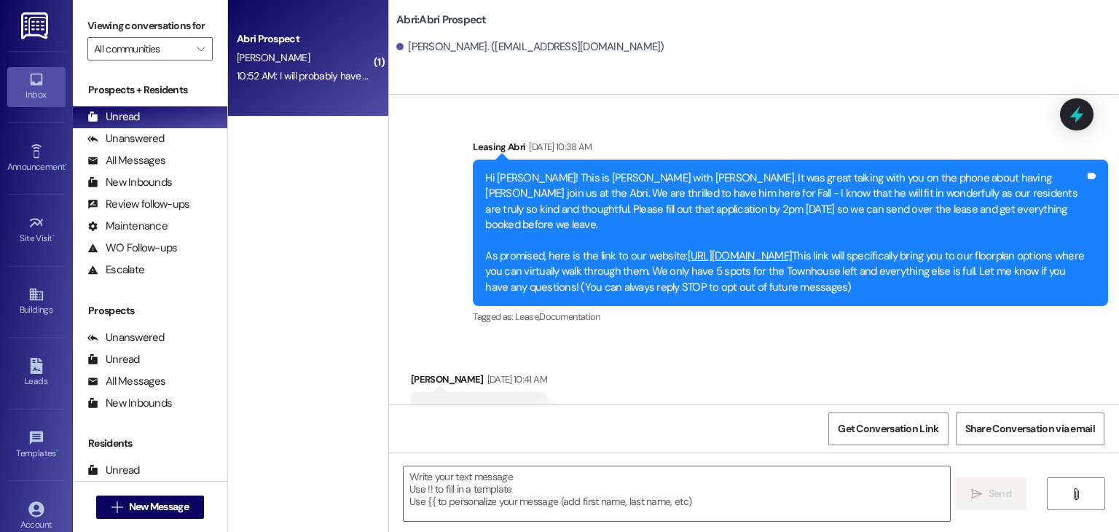
scroll to position [2258, 0]
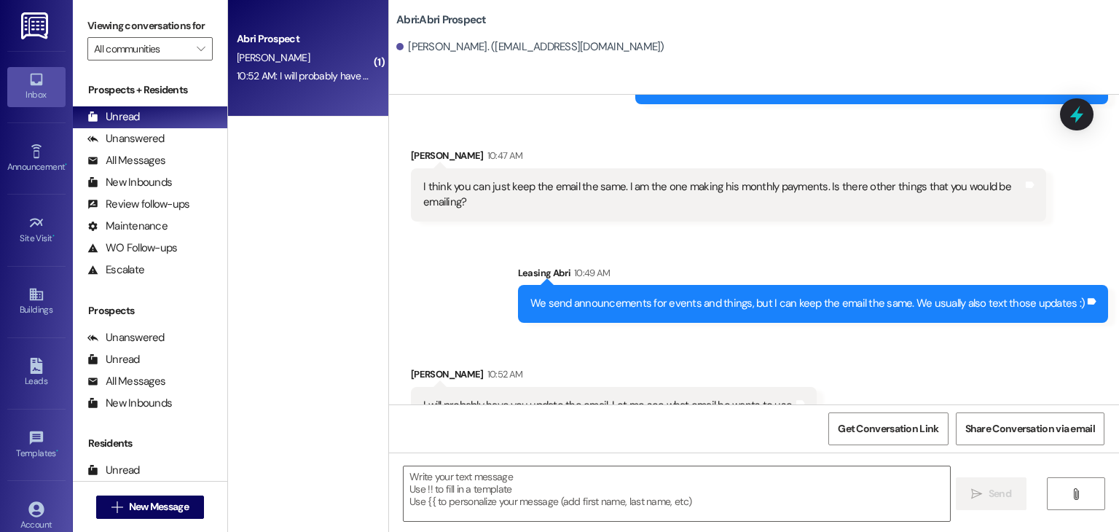
click at [309, 71] on div "10:52 AM: I will probably have you update the email. Let me see what email he w…" at bounding box center [430, 75] width 386 height 13
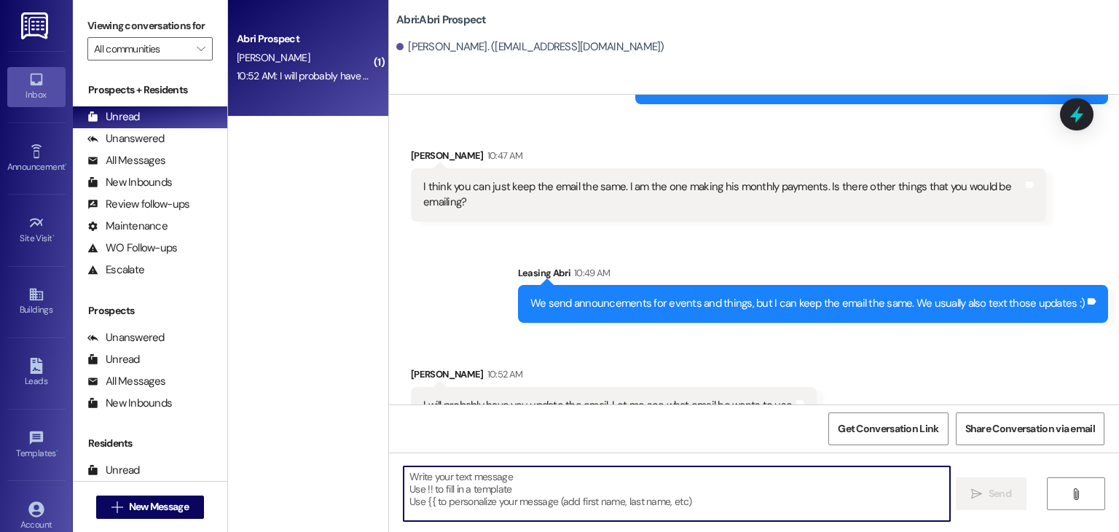
click at [495, 481] on textarea at bounding box center [677, 493] width 546 height 55
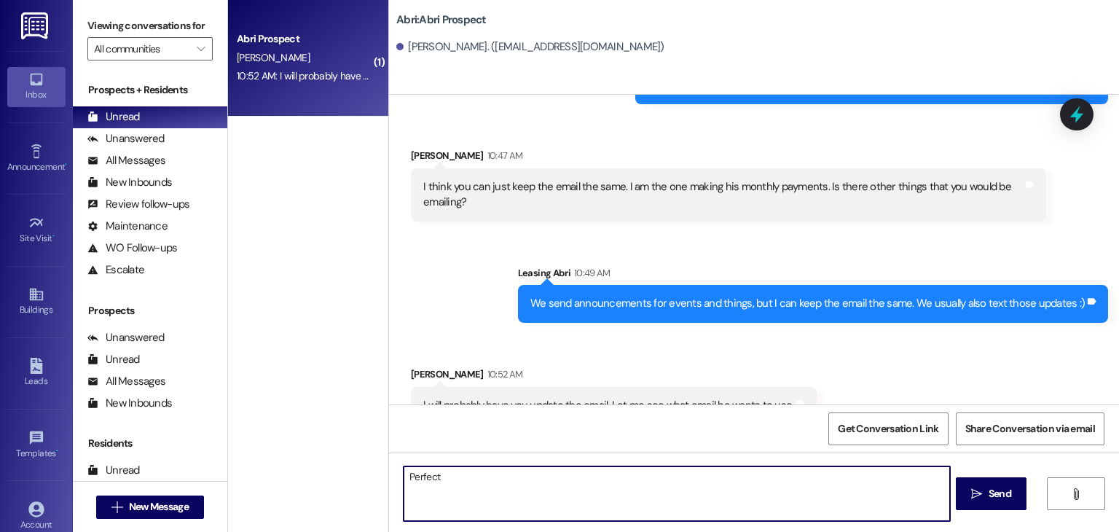
type textarea "Perfect!"
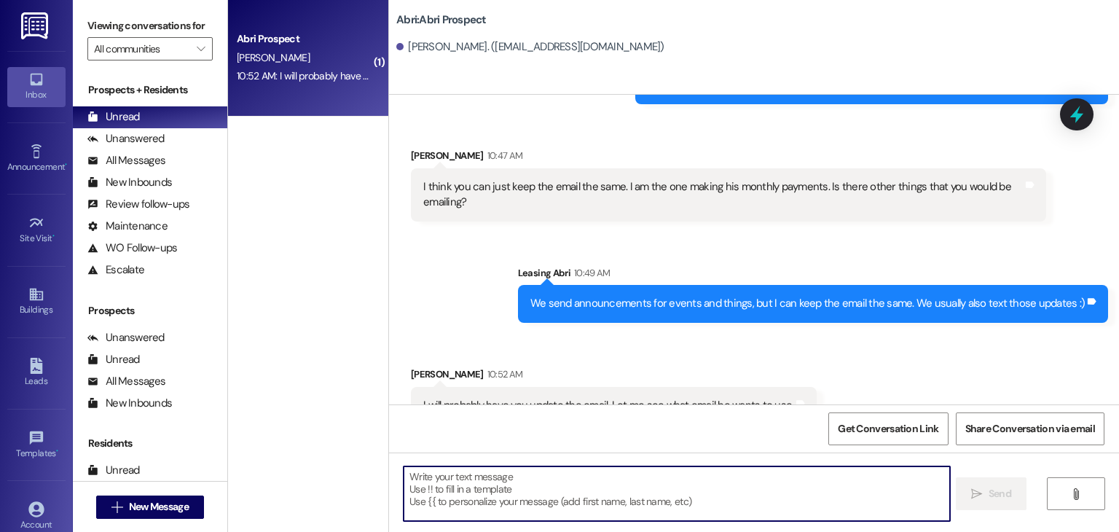
scroll to position [2360, 0]
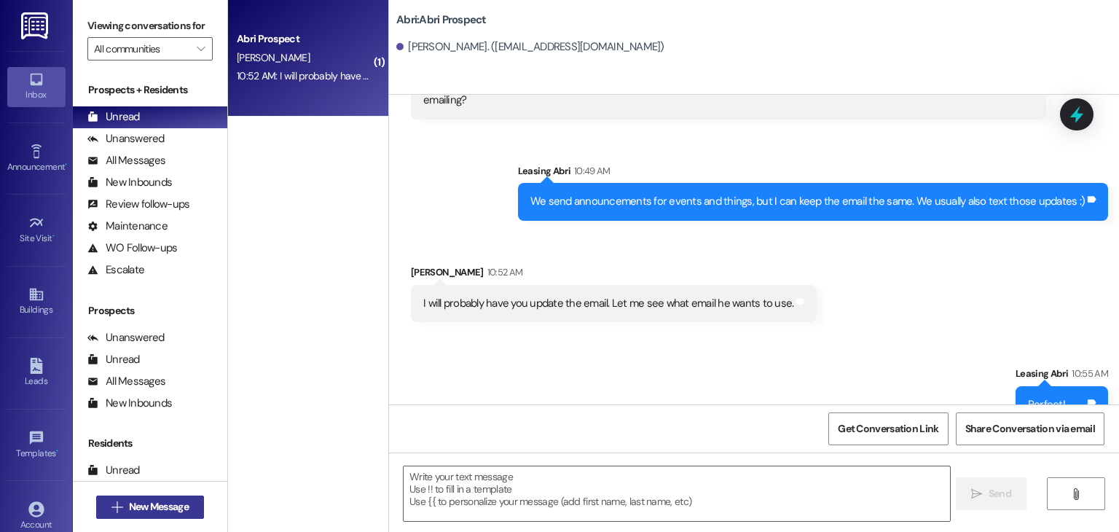
click at [176, 502] on span "New Message" at bounding box center [159, 506] width 60 height 15
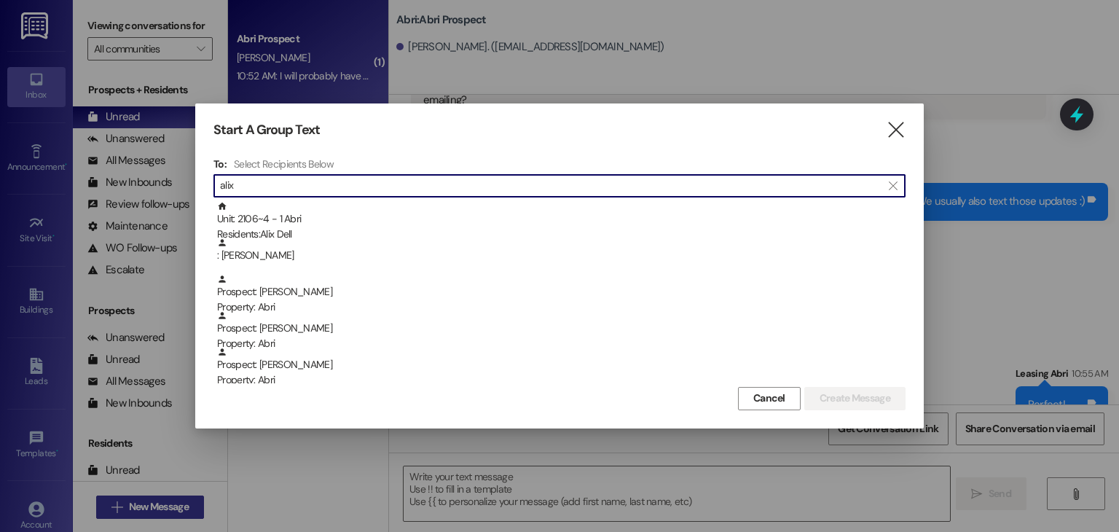
type input "alix"
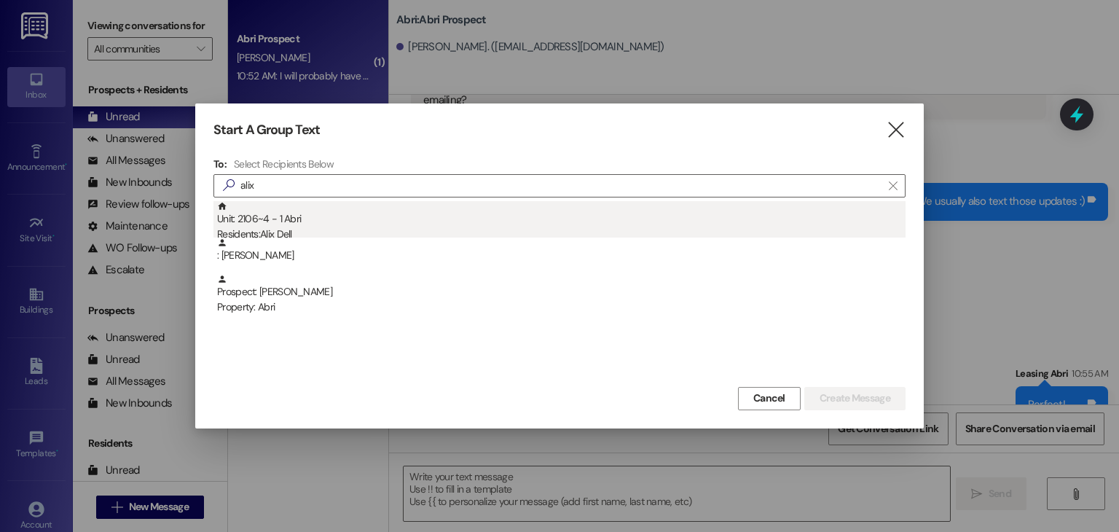
click at [297, 227] on div "Residents: Alix Dell" at bounding box center [561, 234] width 688 height 15
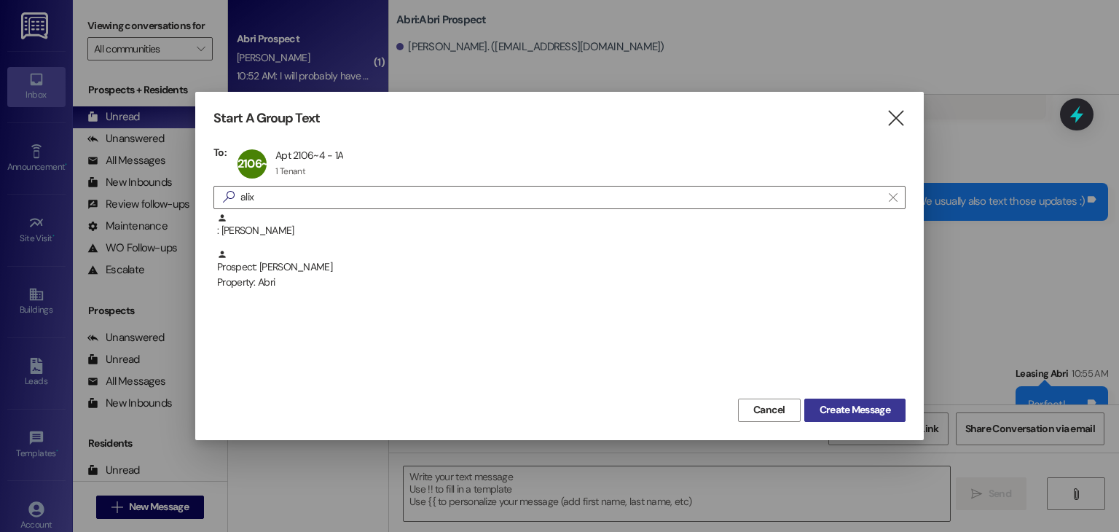
click at [833, 410] on span "Create Message" at bounding box center [854, 409] width 71 height 15
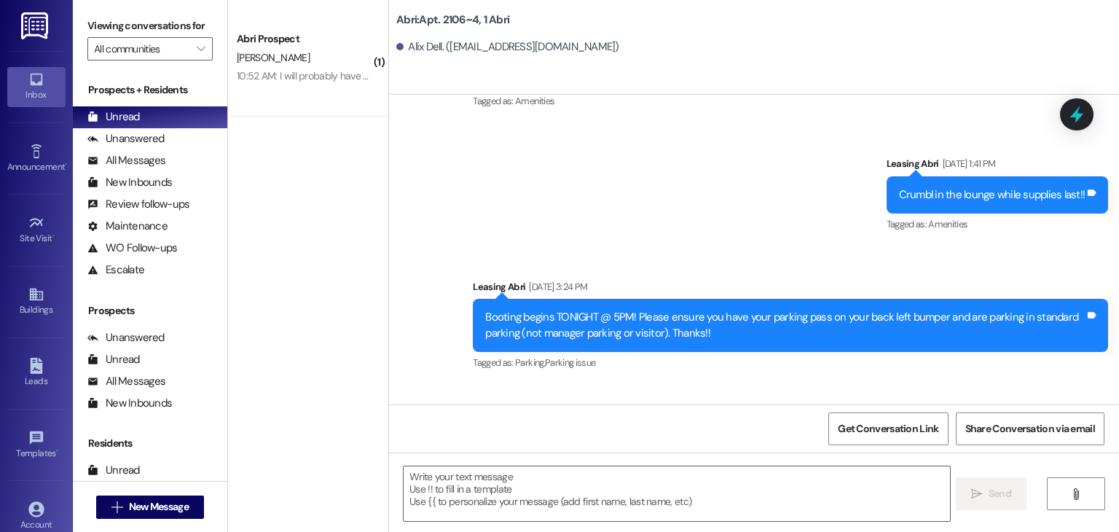
scroll to position [13082, 0]
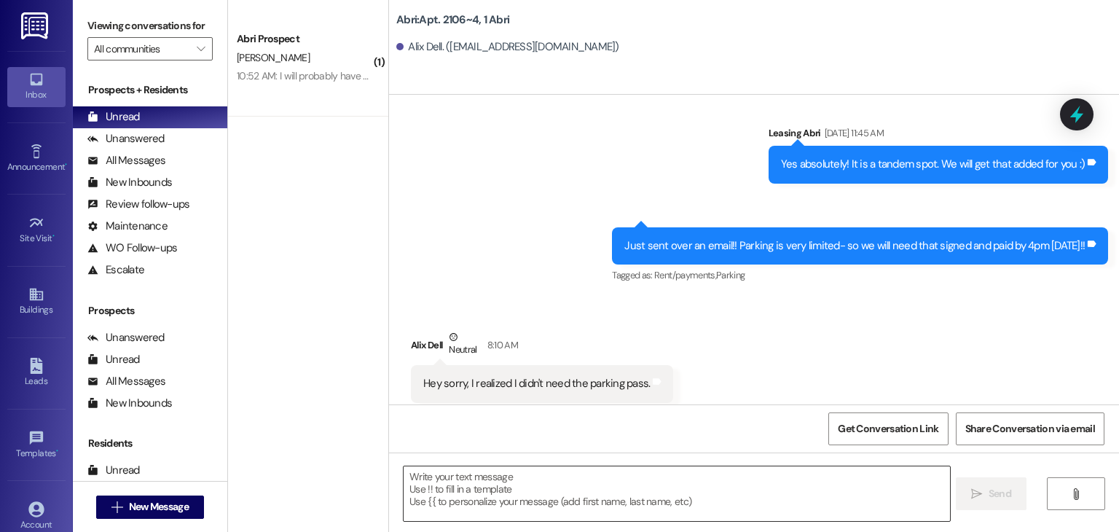
click at [599, 481] on textarea at bounding box center [677, 493] width 546 height 55
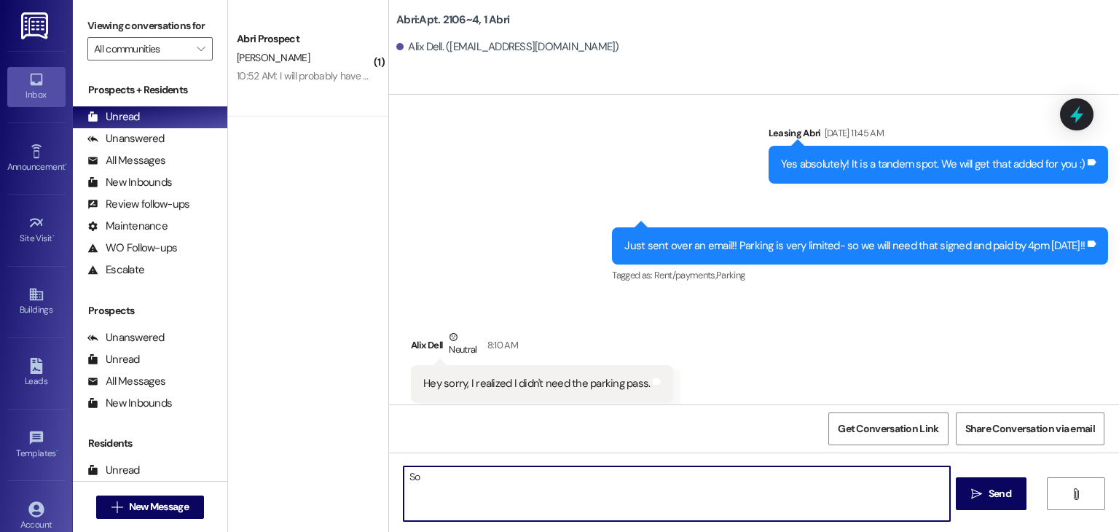
type textarea "S"
type textarea "No worries :) We just removed that charge on your account!"
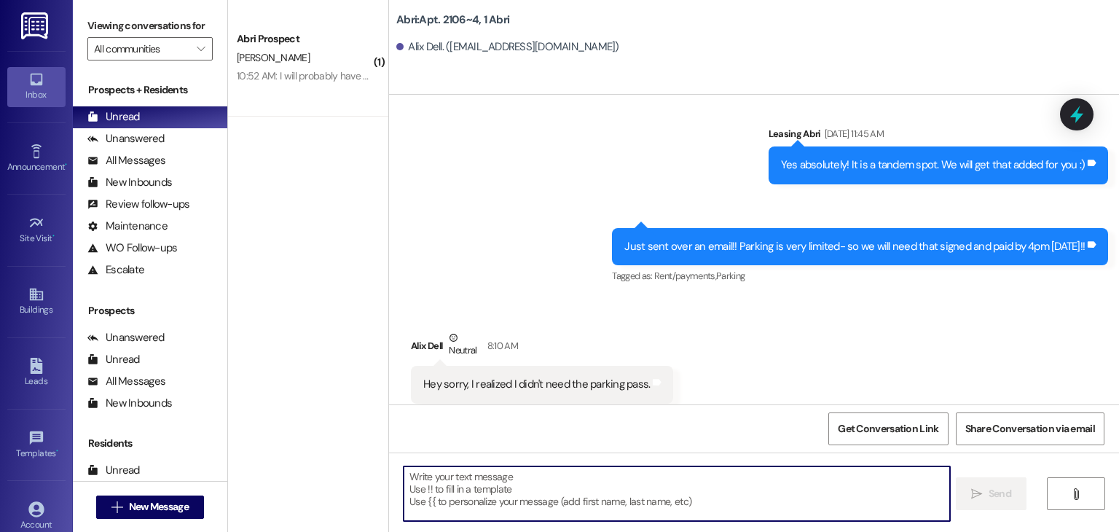
scroll to position [13183, 0]
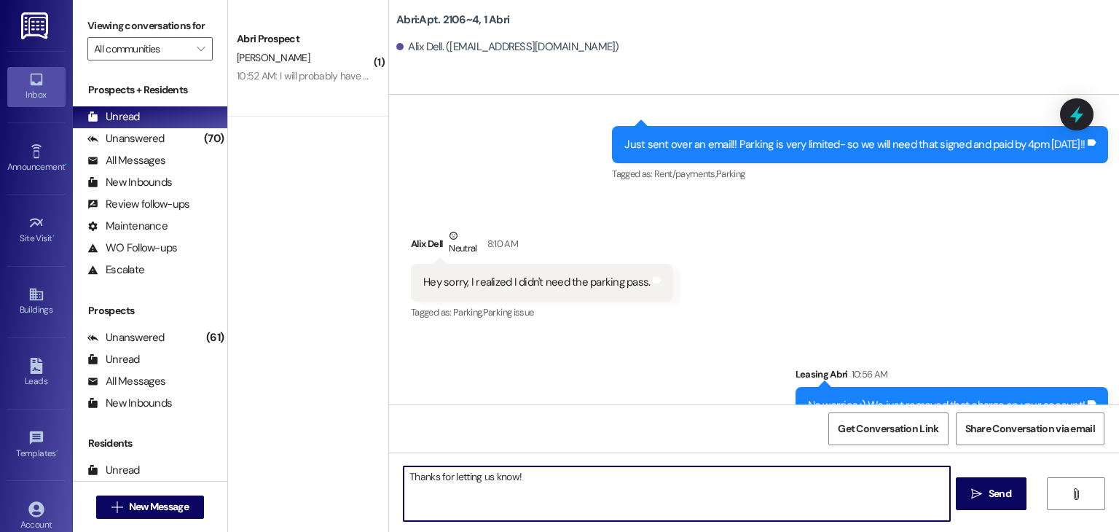
type textarea "Thanks for letting us know!"
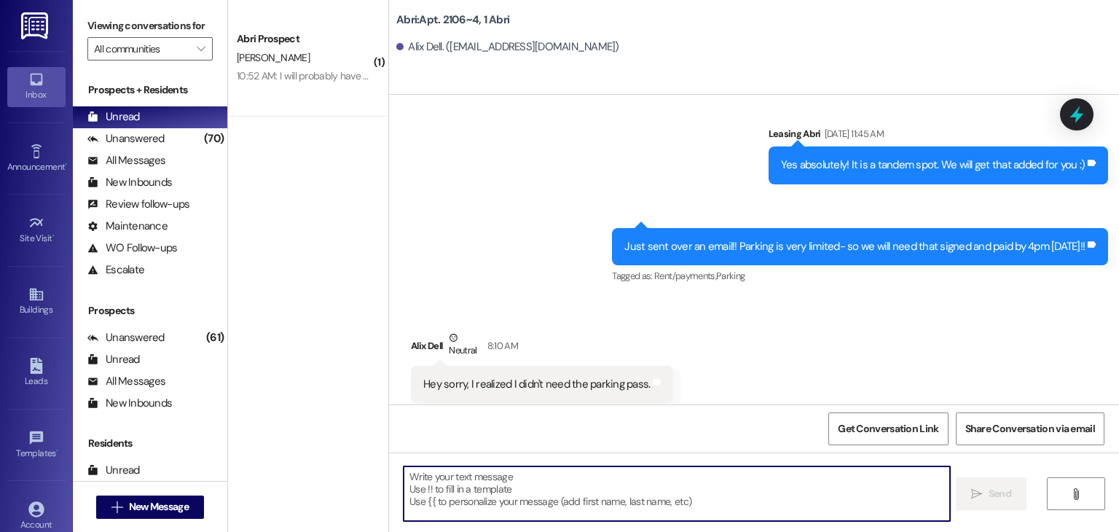
scroll to position [13285, 0]
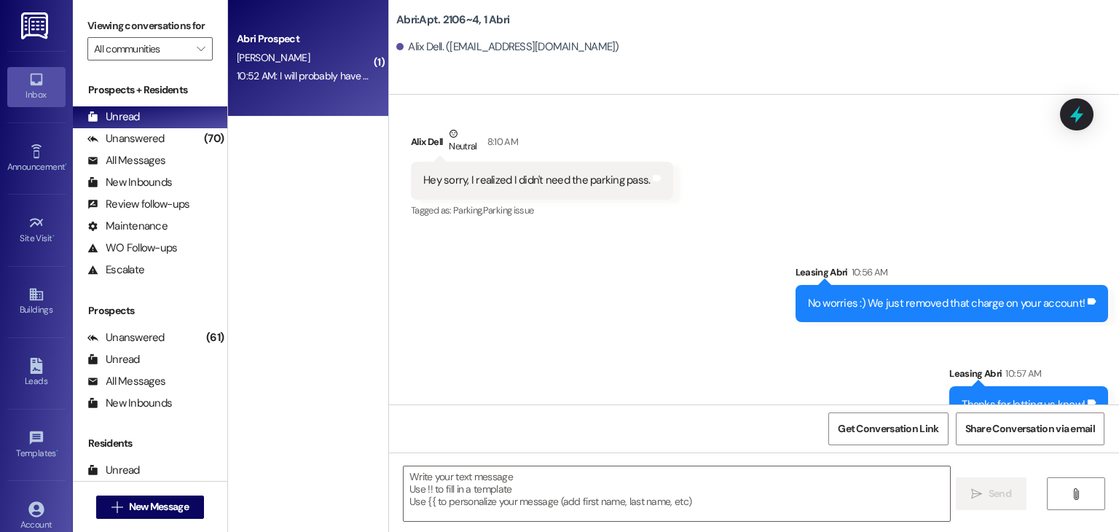
click at [335, 42] on div "Abri Prospect" at bounding box center [304, 38] width 135 height 15
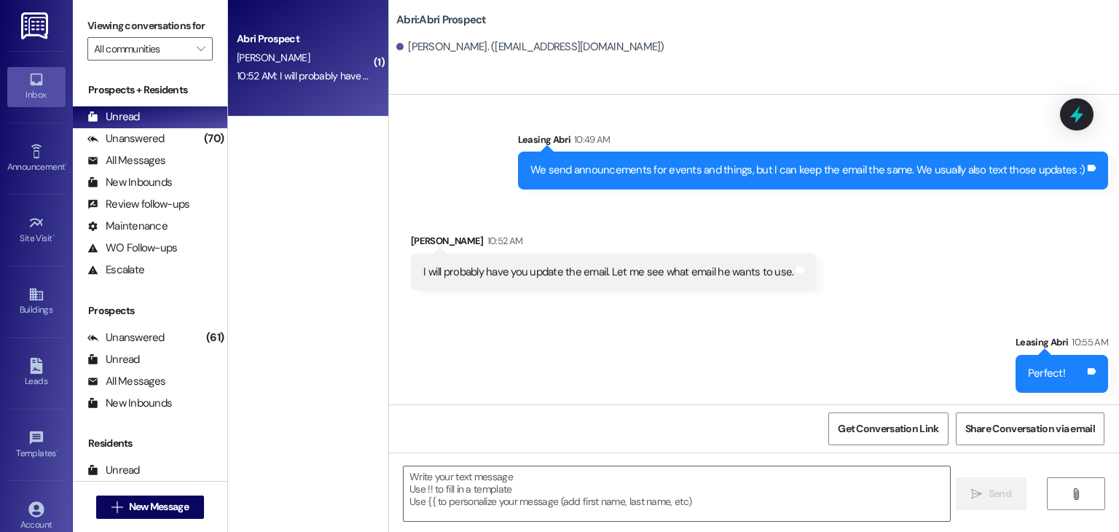
scroll to position [2360, 0]
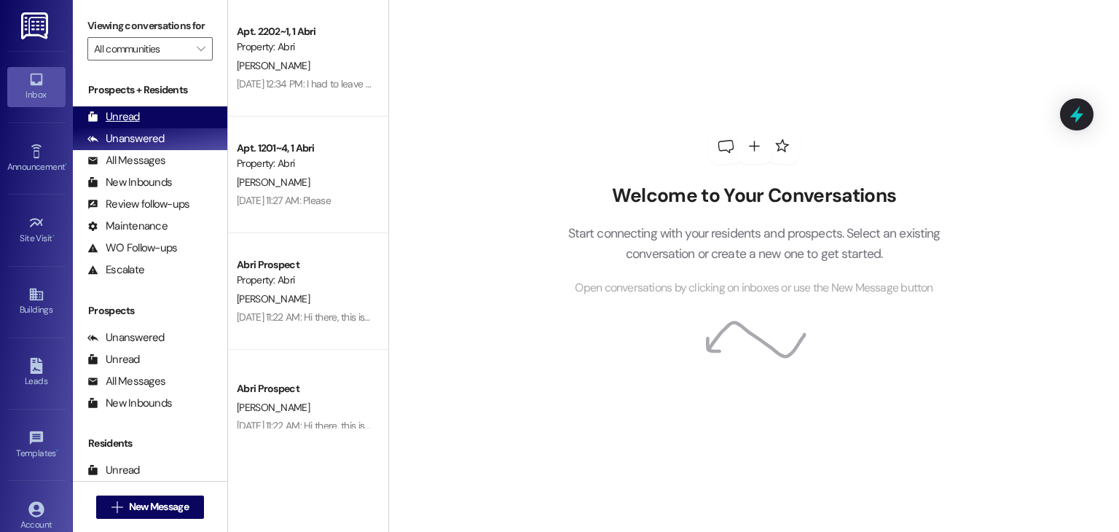
click at [137, 118] on div "Unread" at bounding box center [113, 116] width 52 height 15
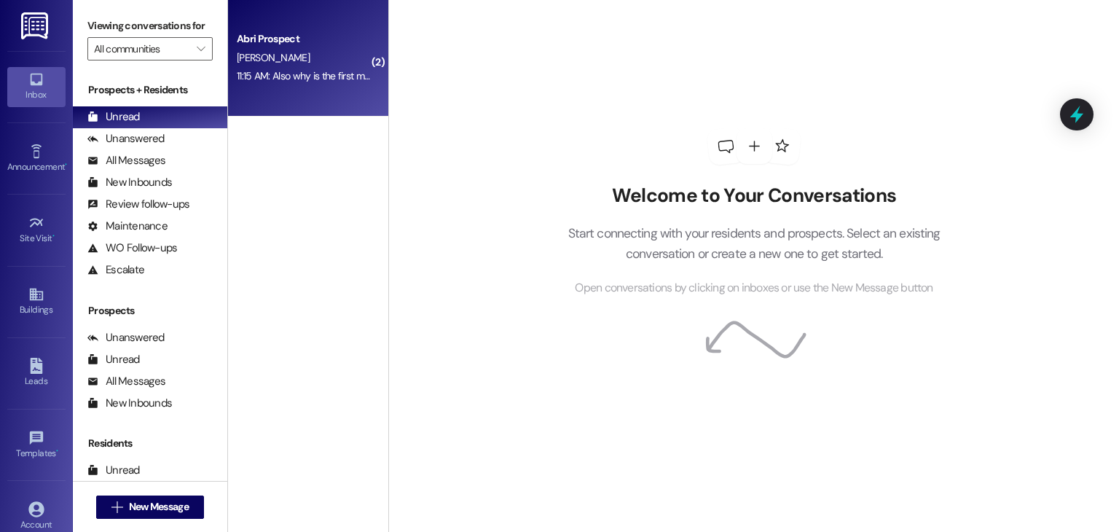
click at [252, 95] on div "Abri Prospect [PERSON_NAME] 11:15 AM: Also why is the first month charged full …" at bounding box center [308, 58] width 160 height 117
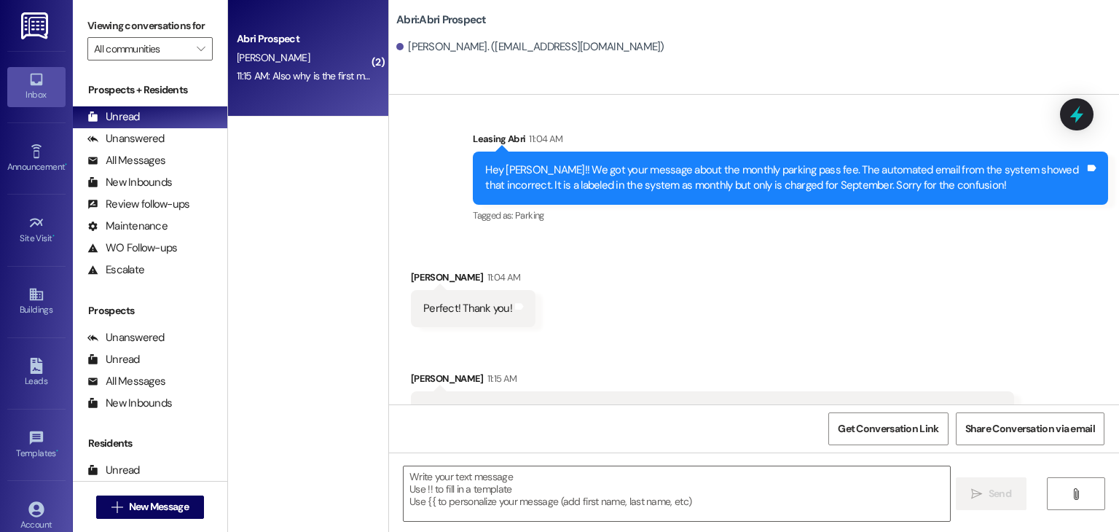
scroll to position [4050, 0]
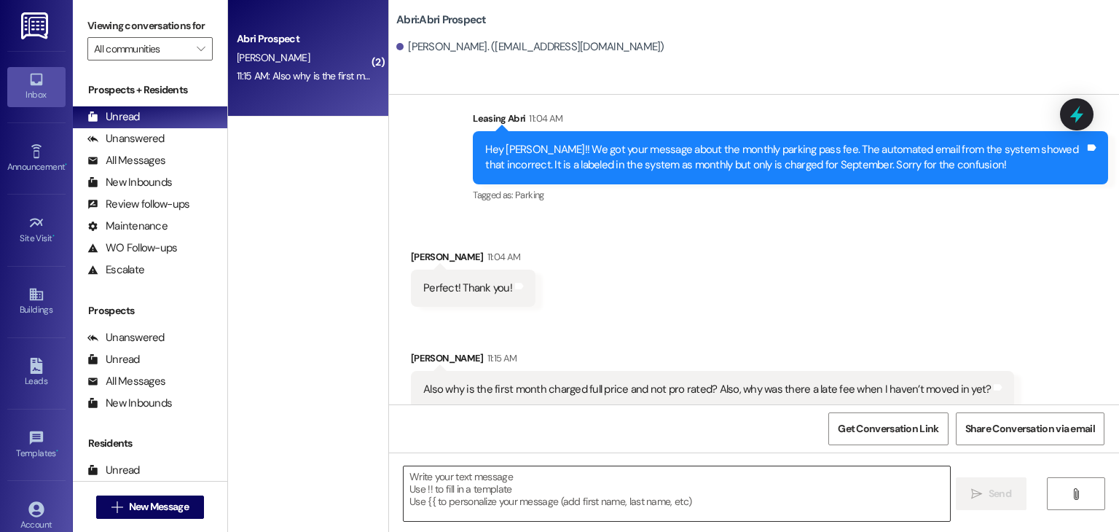
click at [482, 467] on textarea at bounding box center [677, 493] width 546 height 55
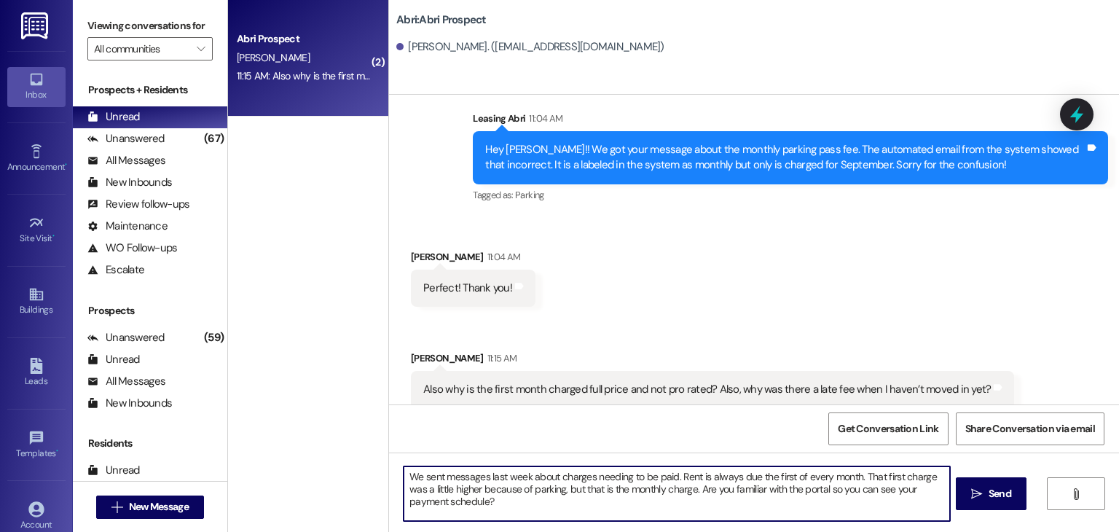
click at [671, 474] on textarea "We sent messages last week about charges needing to be paid. Rent is always due…" at bounding box center [677, 493] width 546 height 55
click at [404, 473] on textarea "We sent messages last week about charges needing to be paid. Rent is always due…" at bounding box center [677, 493] width 546 height 55
click at [585, 508] on textarea "Thanks for reaching out :) We sent messages last week about charges needing to …" at bounding box center [677, 493] width 546 height 55
click at [791, 490] on textarea "Thanks for reaching out :) We sent messages last week about charges needing to …" at bounding box center [677, 493] width 546 height 55
type textarea "Thanks for reaching out :) We sent messages last week about charges needing to …"
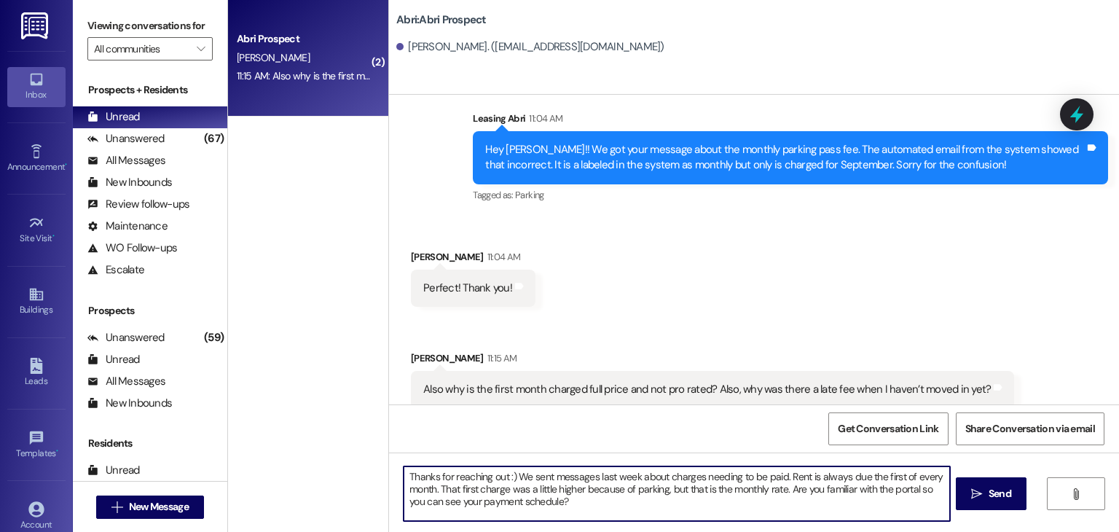
click at [687, 505] on textarea "Thanks for reaching out :) We sent messages last week about charges needing to …" at bounding box center [677, 493] width 546 height 55
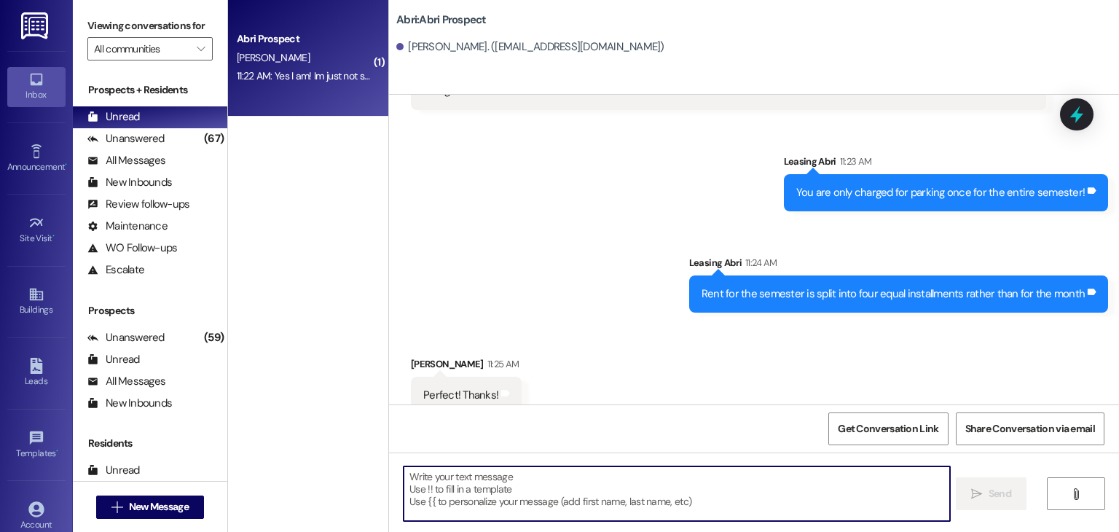
scroll to position [4605, 0]
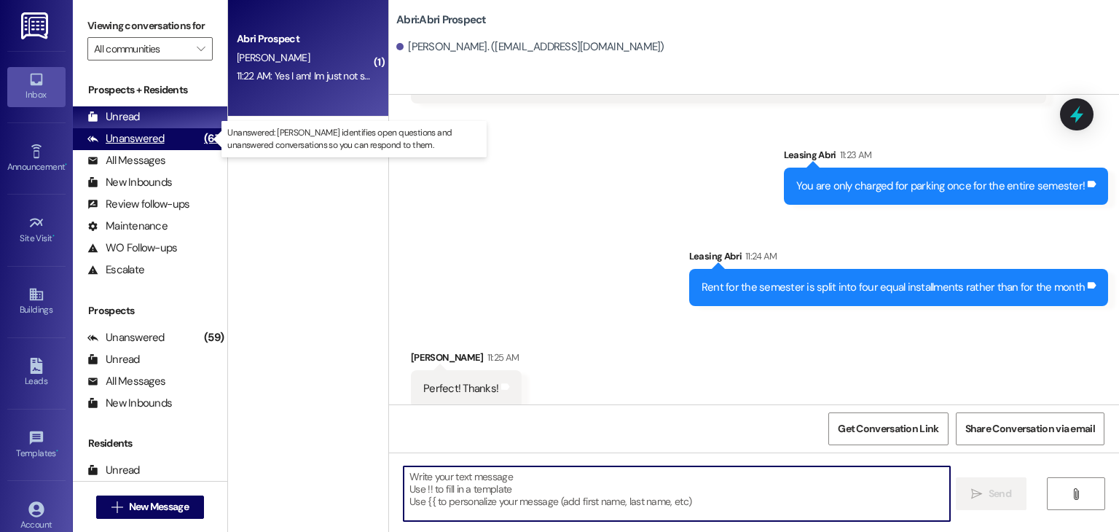
click at [153, 139] on div "Unanswered" at bounding box center [125, 138] width 77 height 15
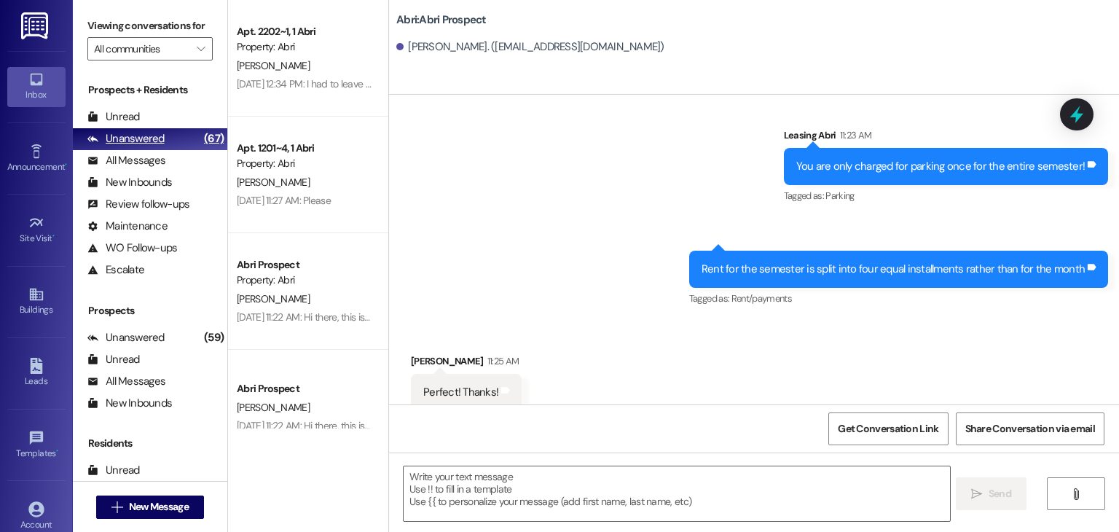
scroll to position [4648, 0]
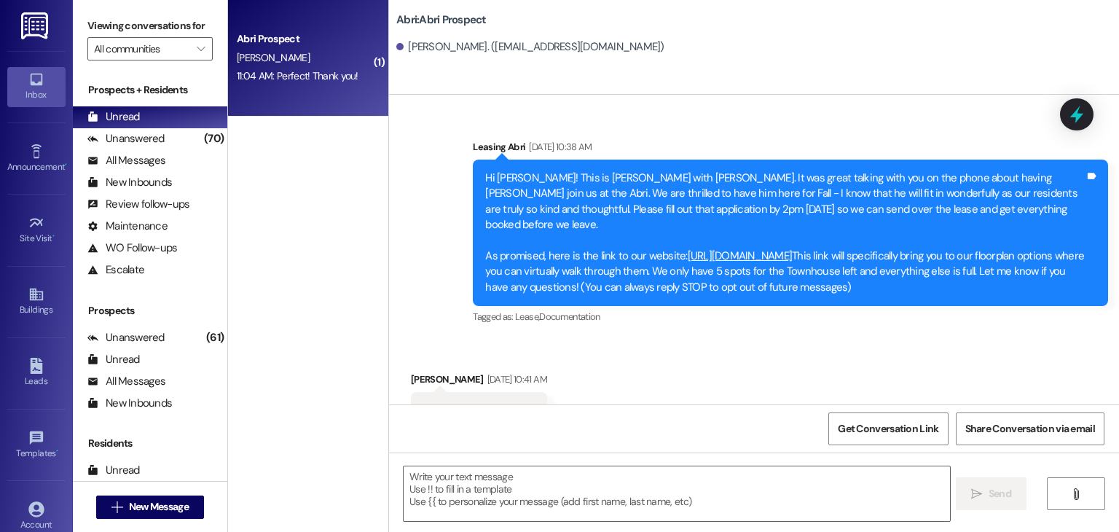
scroll to position [2360, 0]
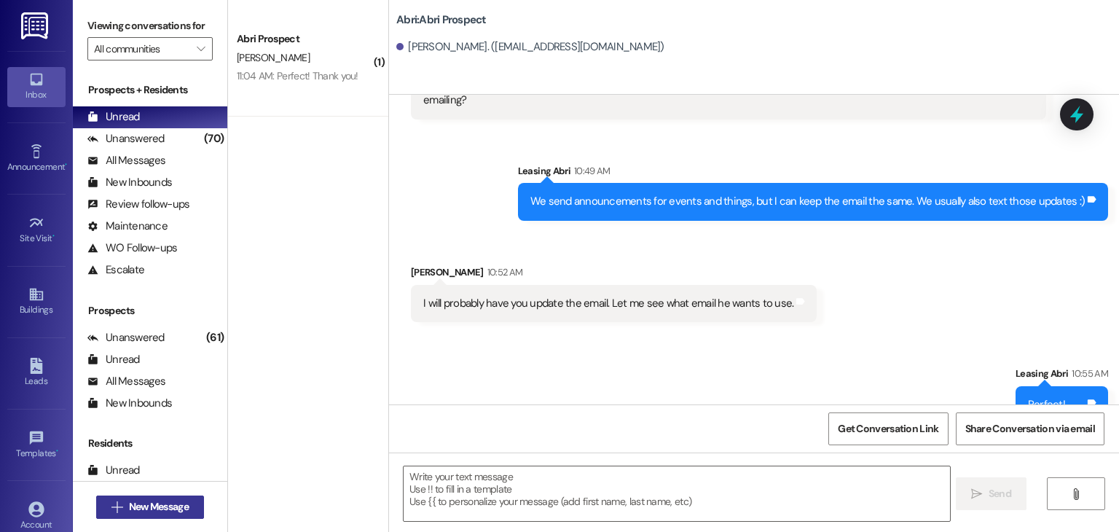
click at [180, 505] on span "New Message" at bounding box center [159, 506] width 60 height 15
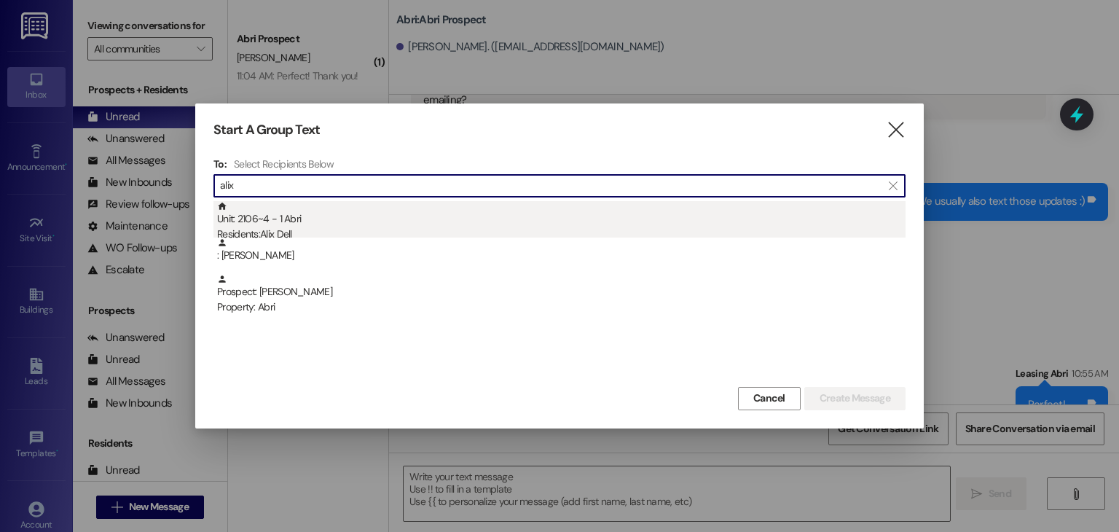
type input "alix"
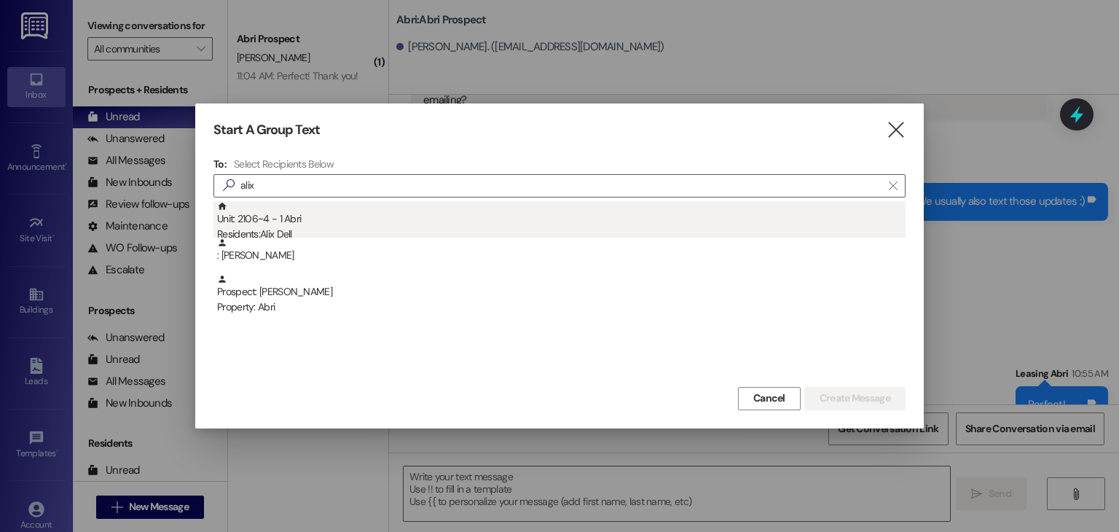
click at [379, 210] on div "Unit: 2106~4 - 1 Abri Residents: [PERSON_NAME]" at bounding box center [561, 222] width 688 height 42
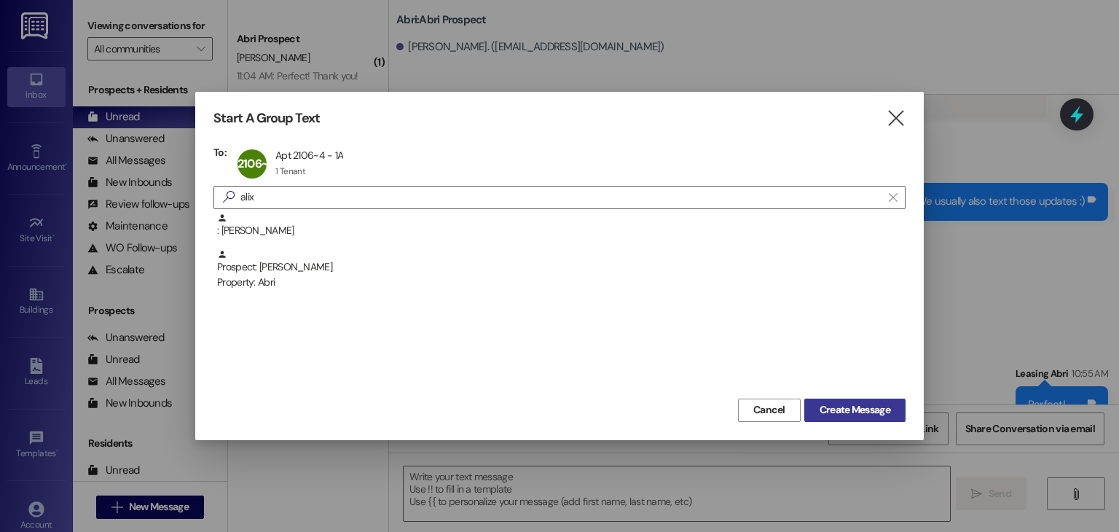
click at [831, 404] on span "Create Message" at bounding box center [854, 409] width 71 height 15
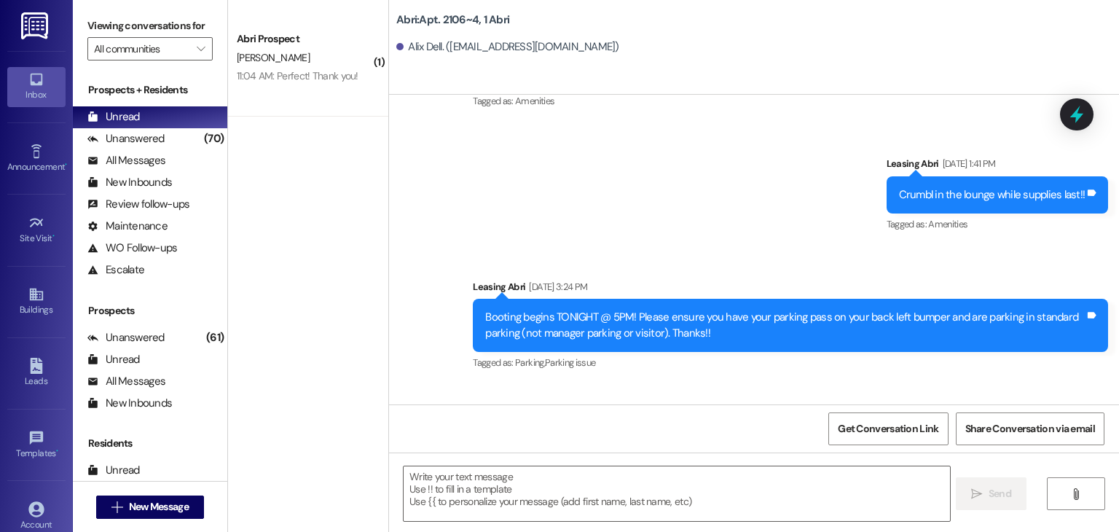
scroll to position [13265, 0]
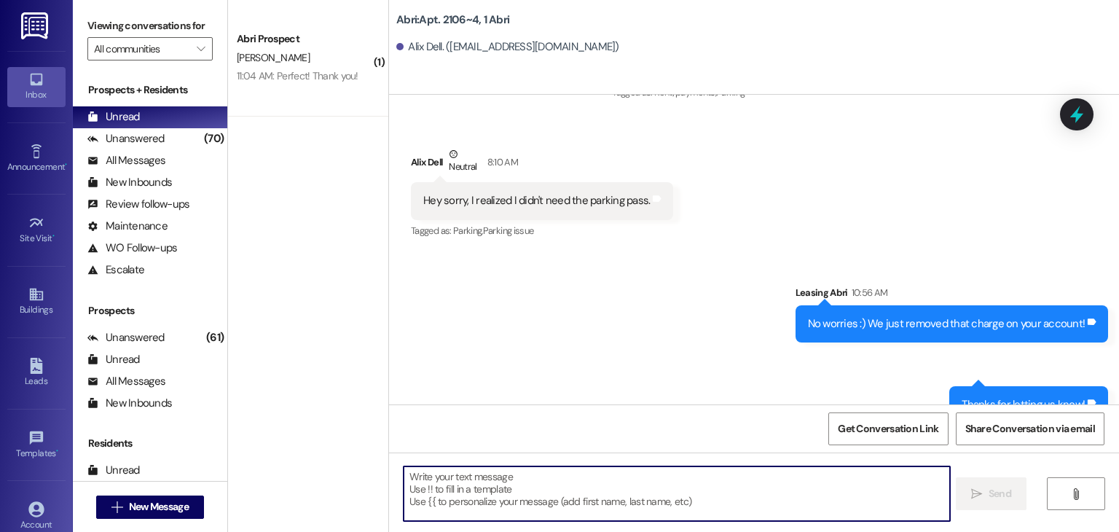
click at [554, 491] on textarea at bounding box center [677, 493] width 546 height 55
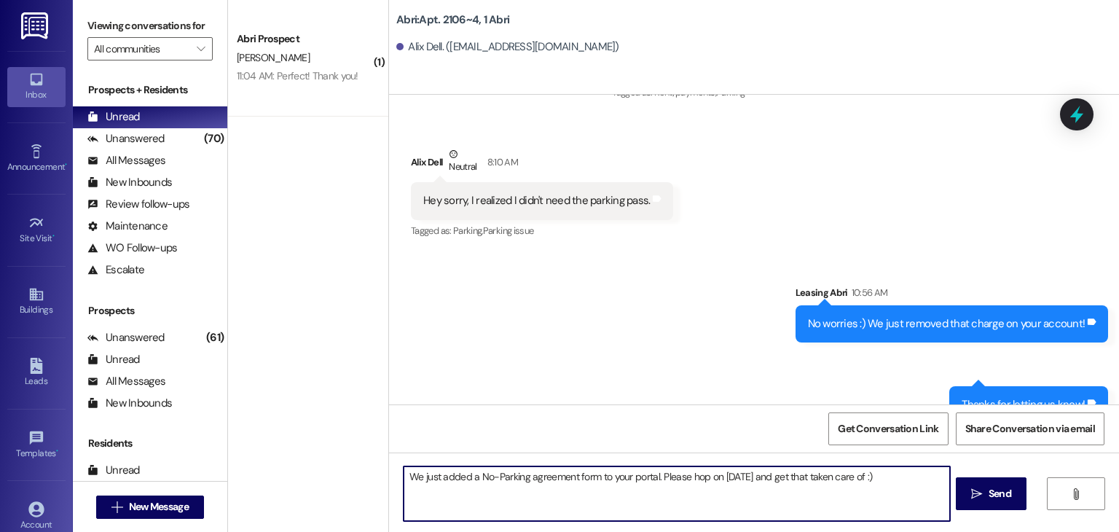
type textarea "We just added a No-Parking agreement form to your portal. Please hop on [DATE] …"
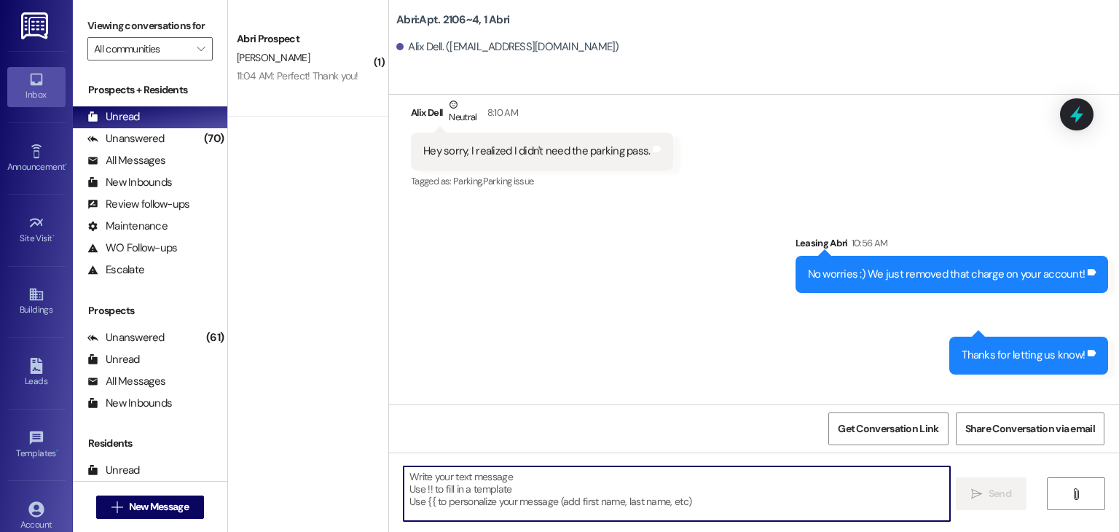
scroll to position [13366, 0]
